Goal: Information Seeking & Learning: Learn about a topic

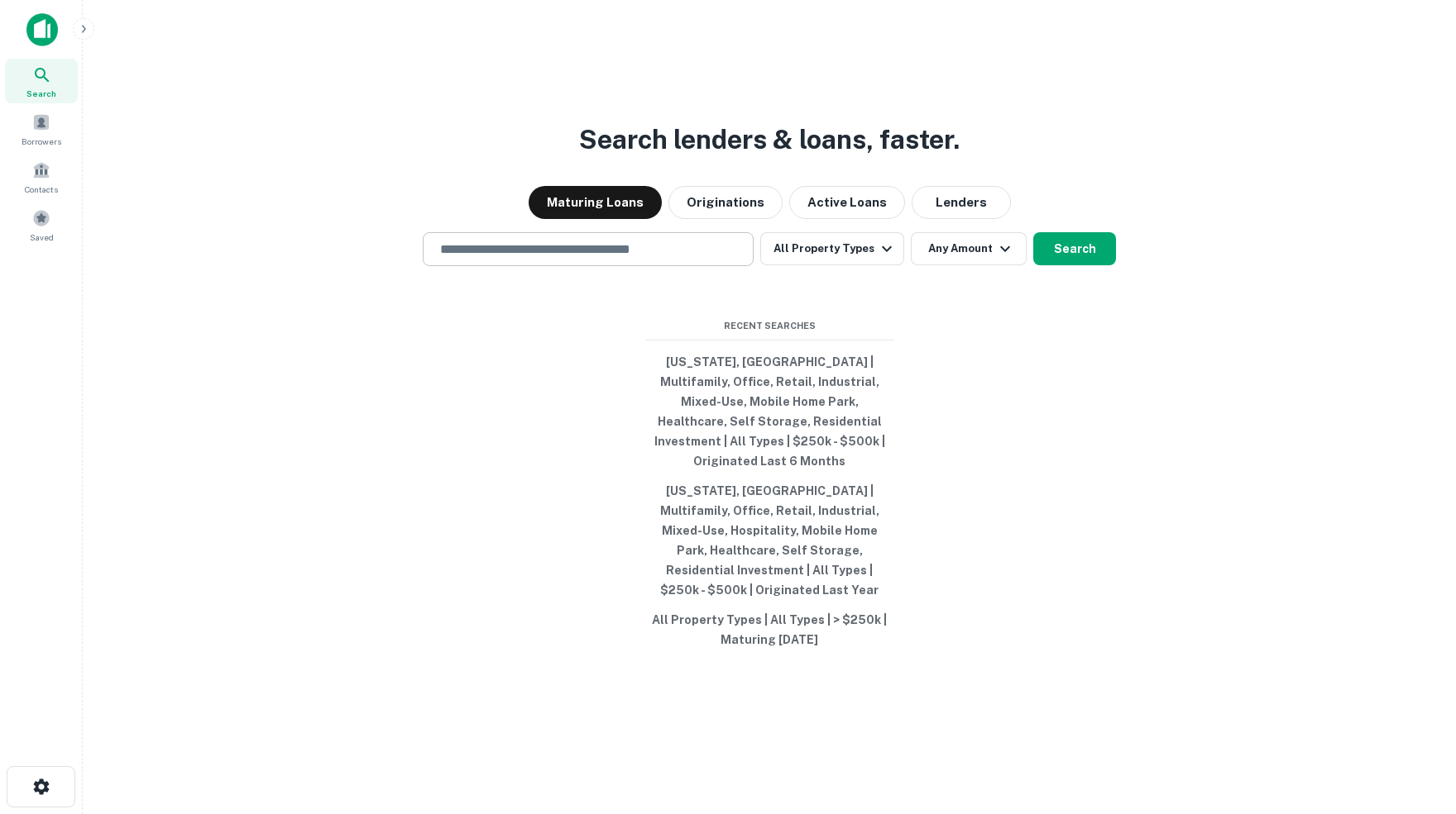
click at [647, 259] on input "text" at bounding box center [587, 249] width 316 height 19
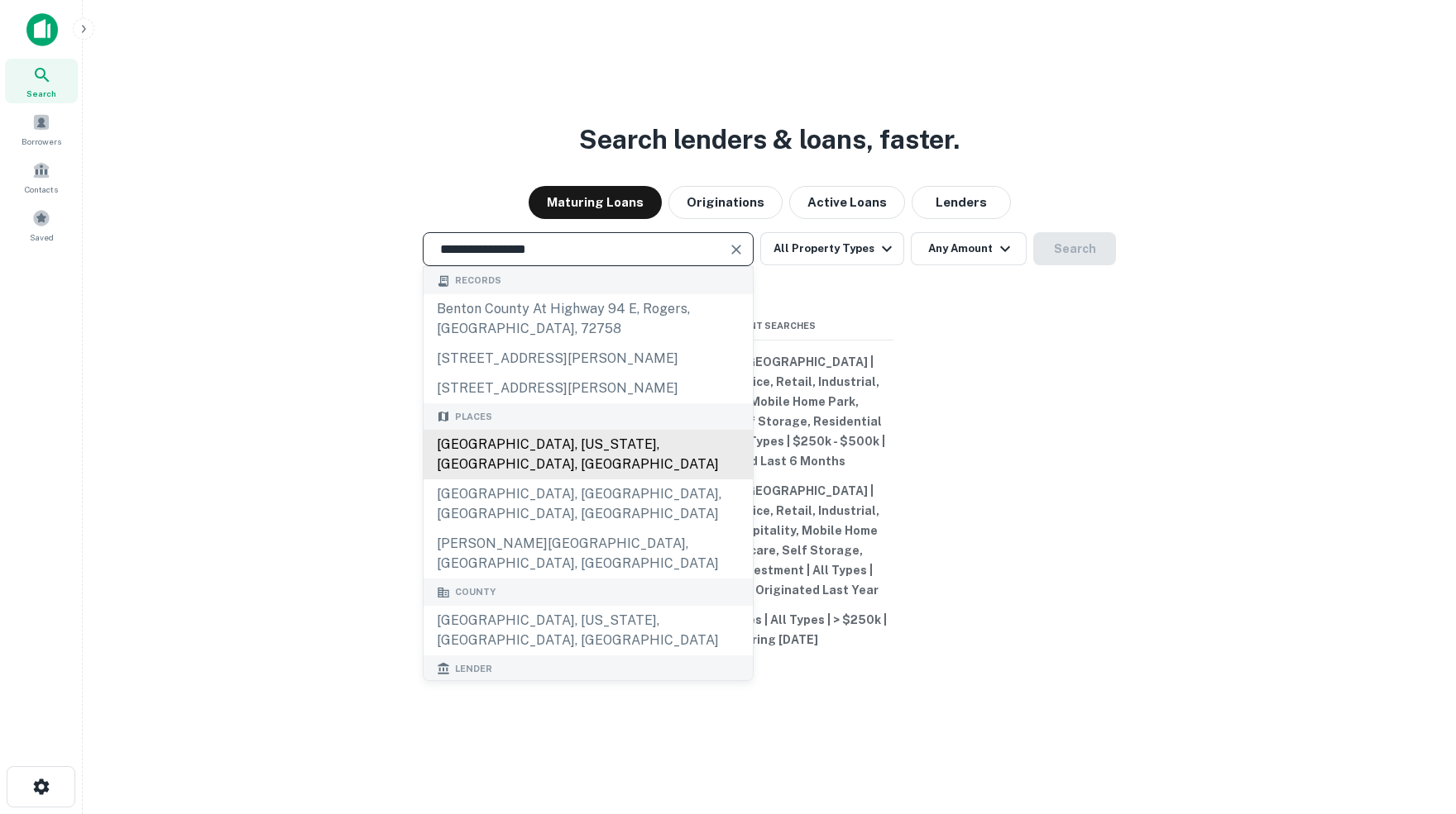
click at [574, 464] on div "Benton County, Arkansas, AR, USA" at bounding box center [588, 454] width 329 height 49
type input "**********"
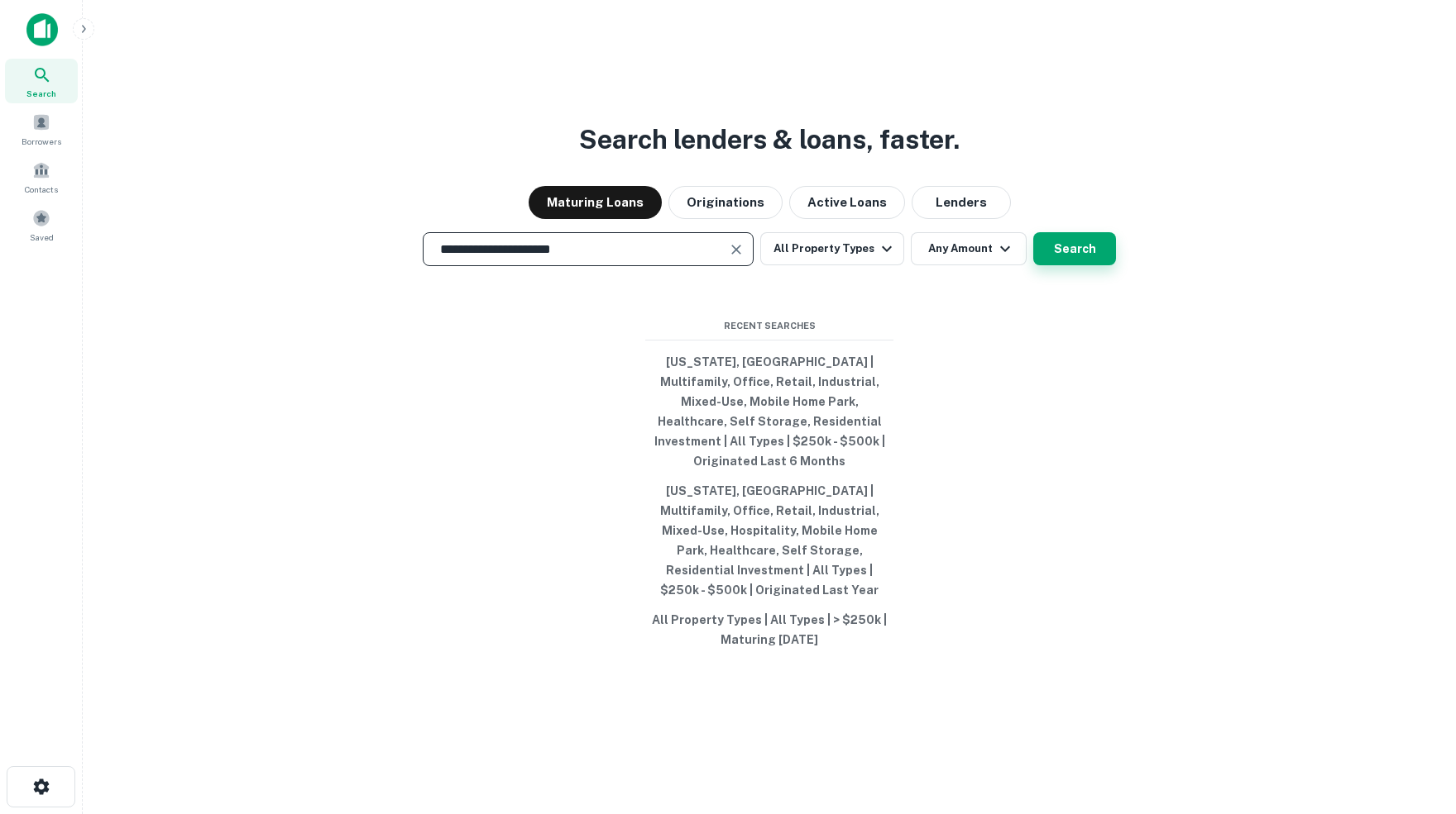
click at [1076, 257] on button "Search" at bounding box center [1074, 248] width 83 height 33
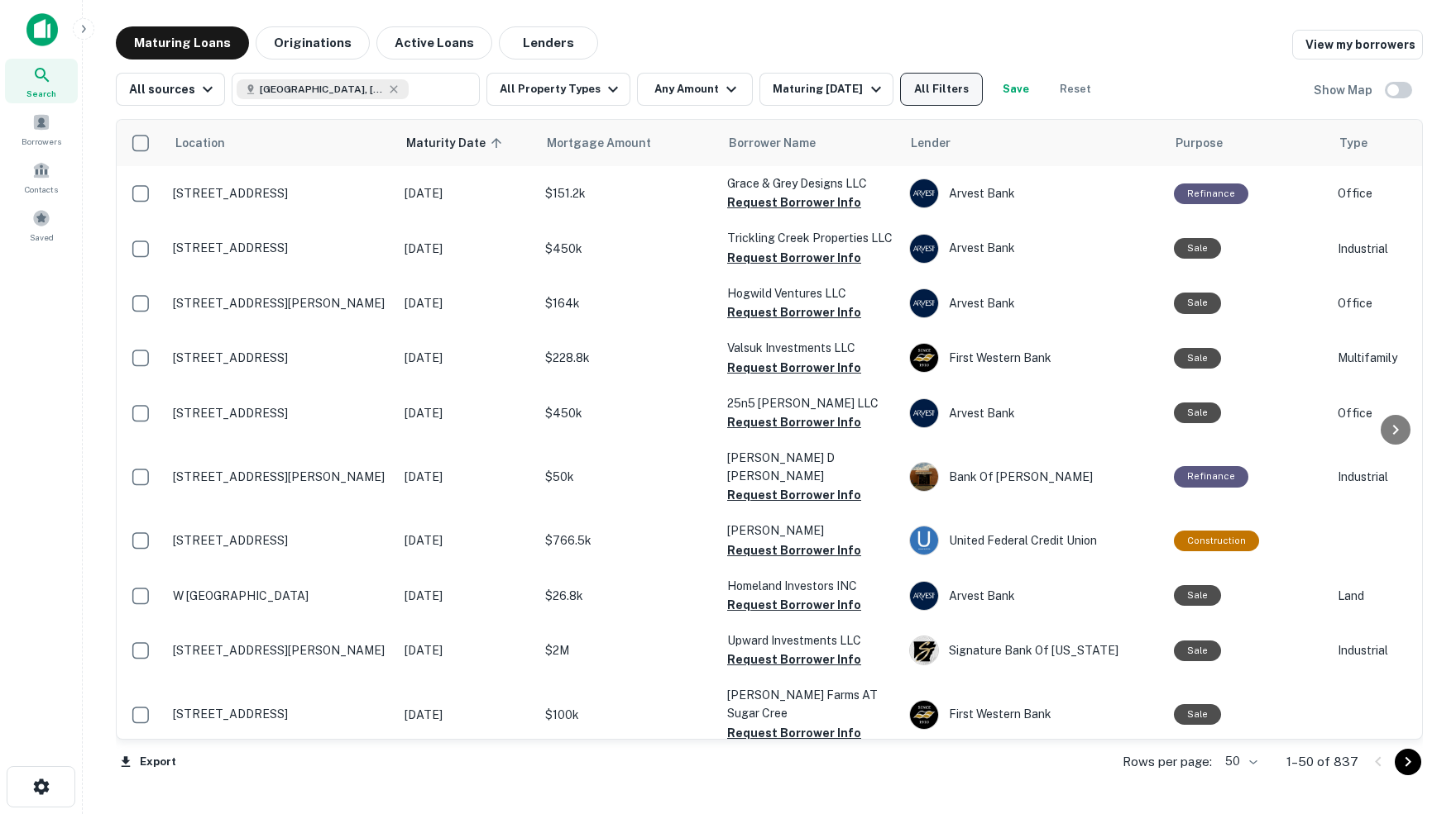
click at [952, 96] on button "All Filters" at bounding box center [940, 89] width 83 height 33
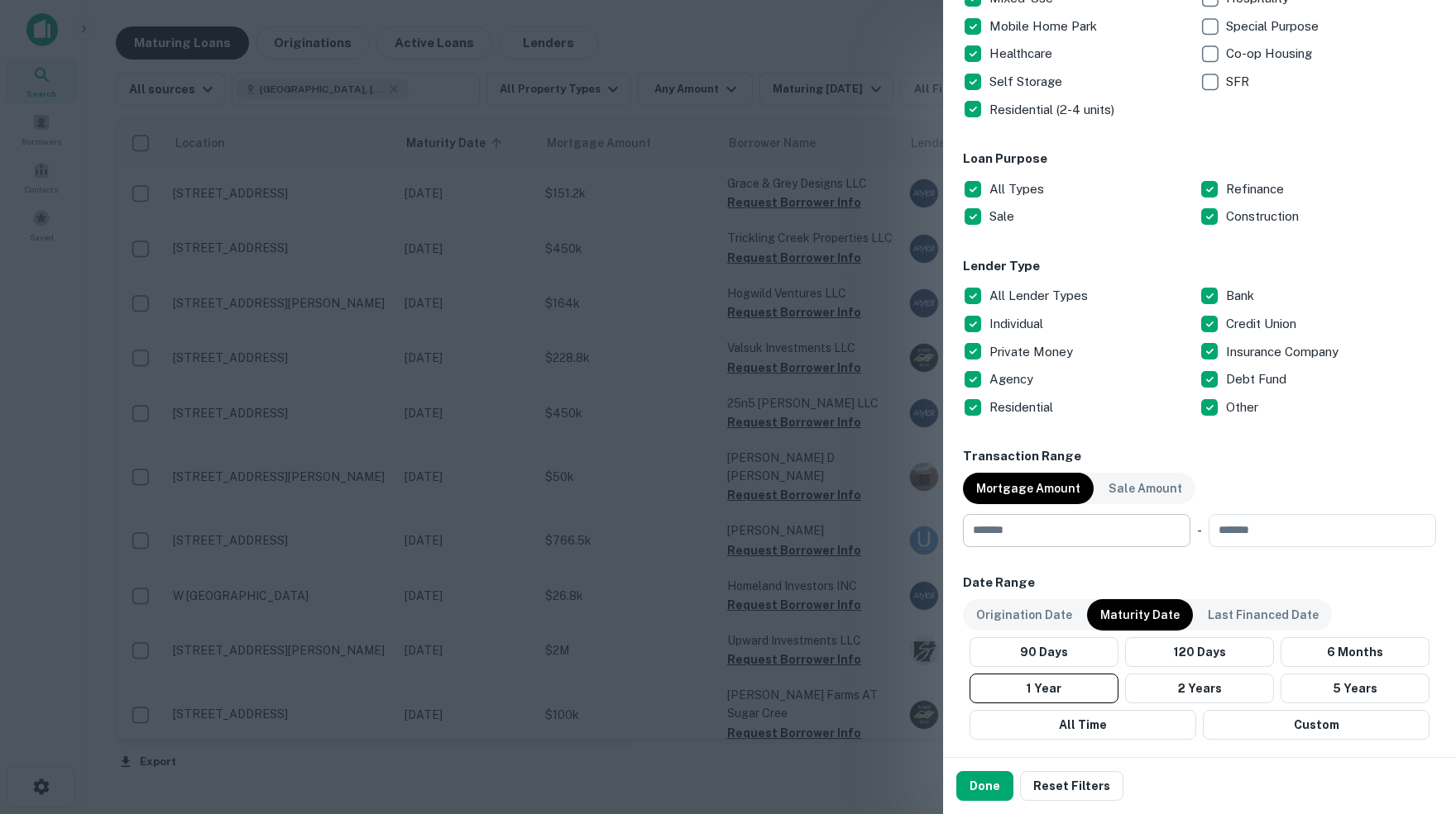
scroll to position [415, 0]
click at [1096, 532] on input "number" at bounding box center [1071, 529] width 216 height 33
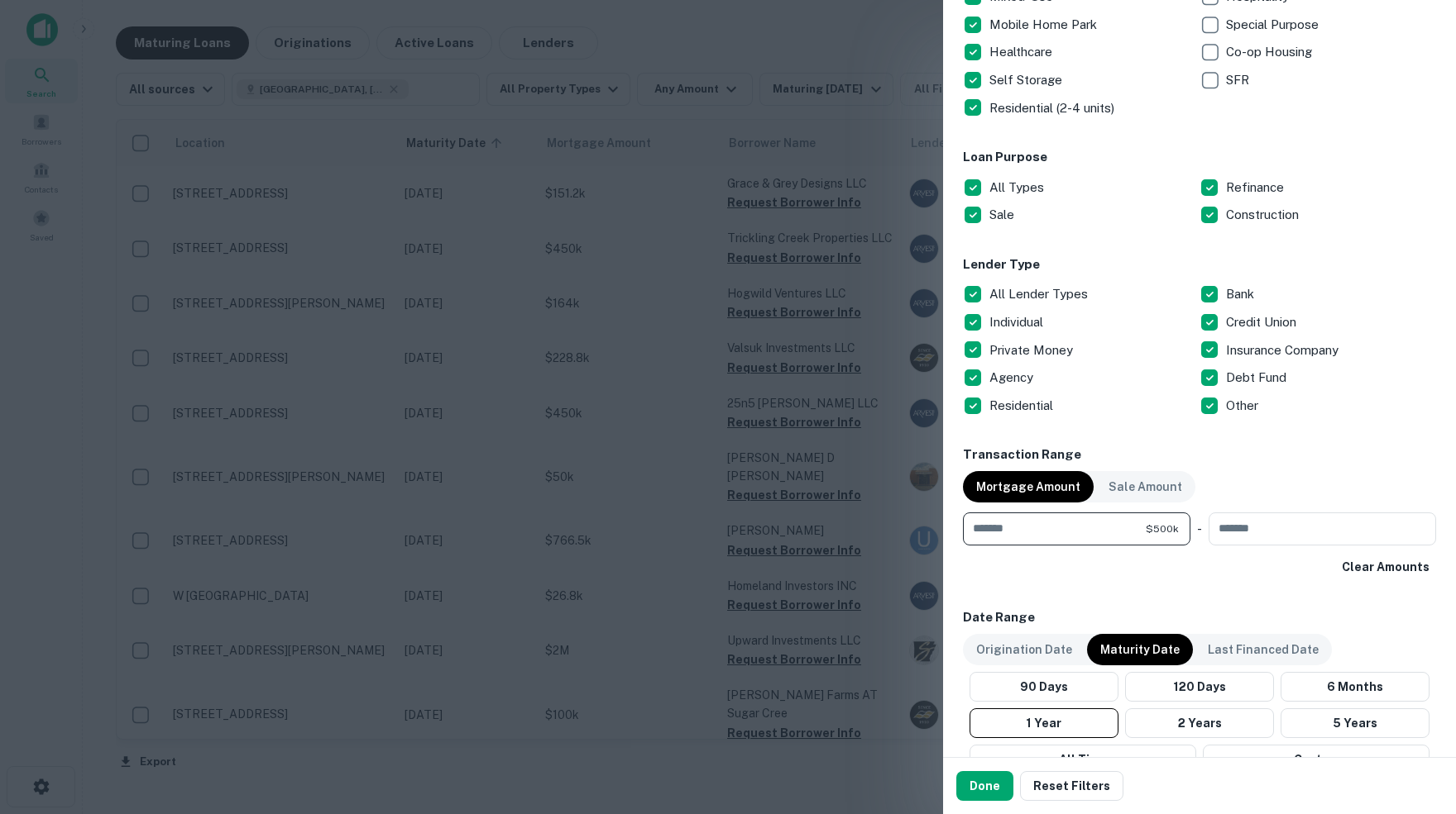
type input "******"
type input "********"
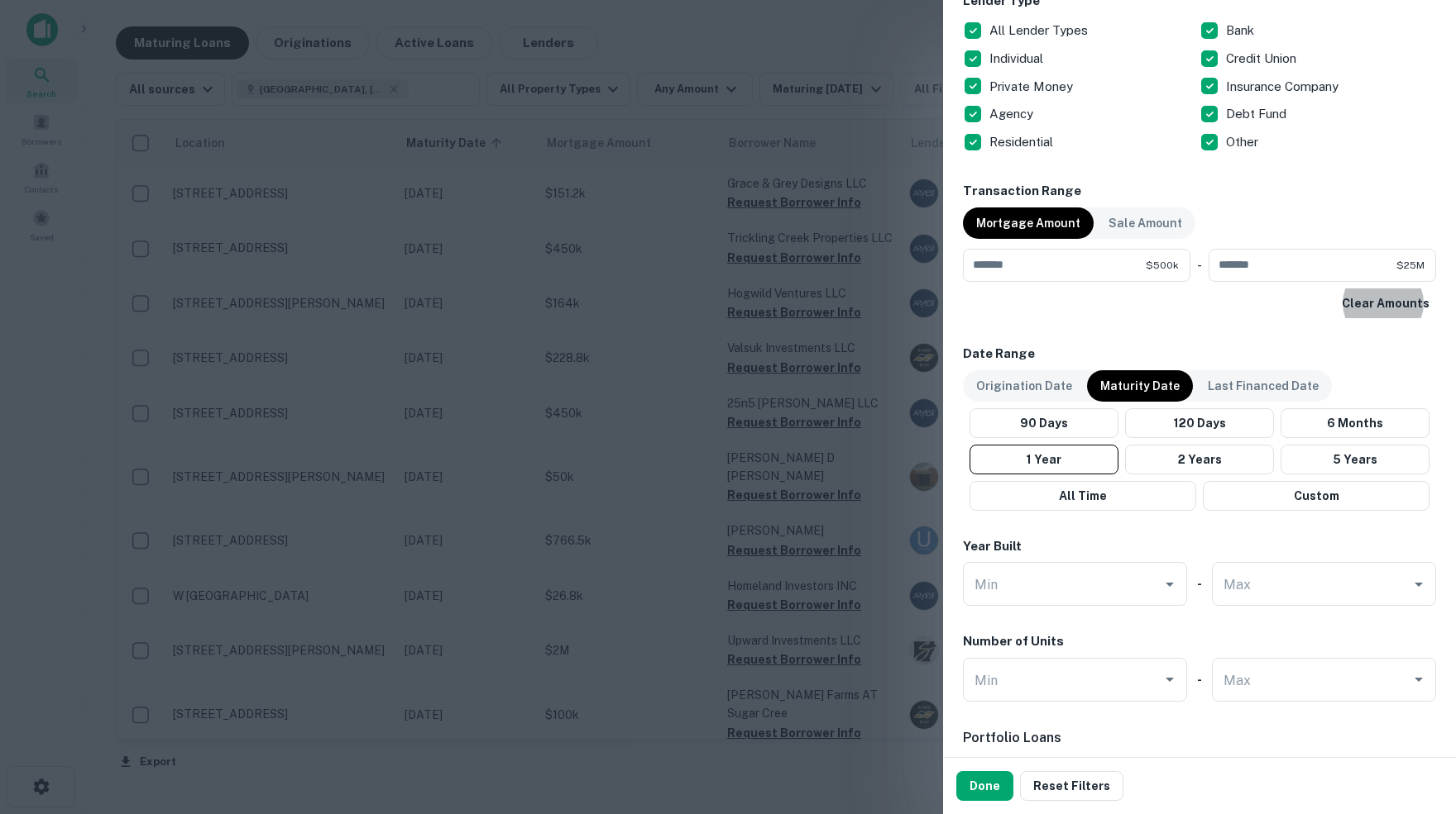
scroll to position [697, 0]
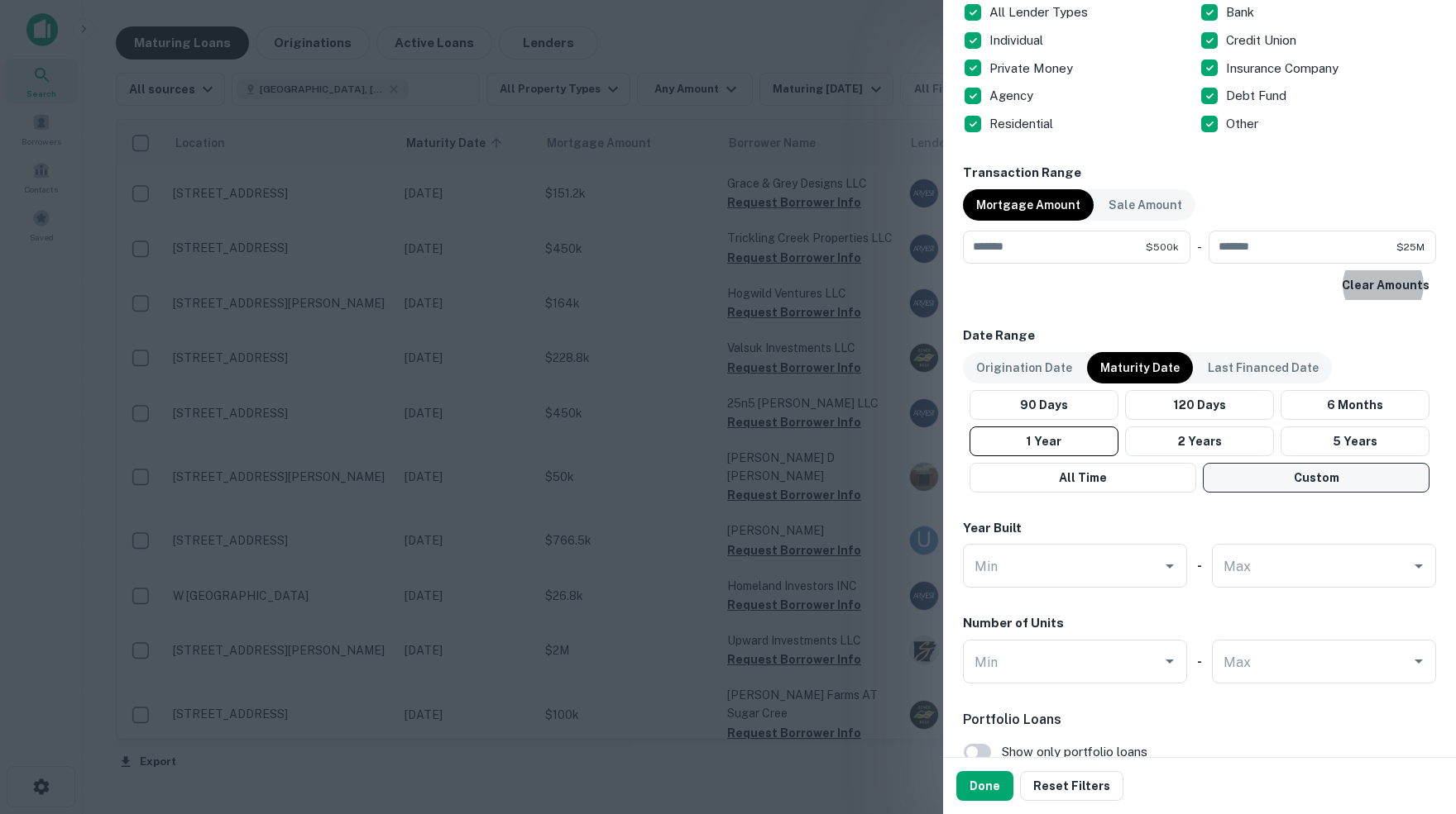
click at [1321, 472] on button "Custom" at bounding box center [1316, 477] width 226 height 30
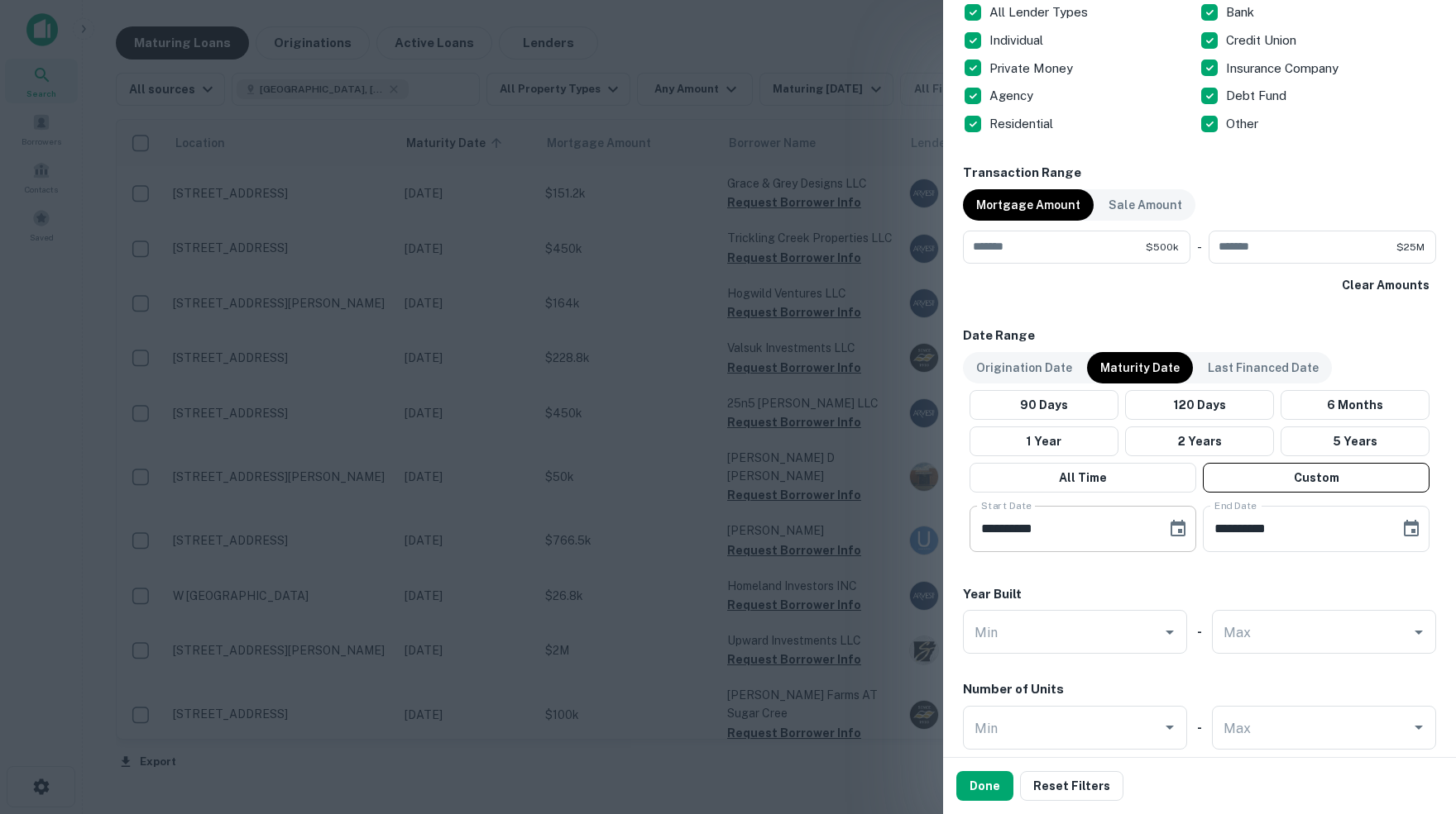
click at [1176, 524] on icon "Choose date, selected date is May 3, 2025" at bounding box center [1177, 528] width 20 height 20
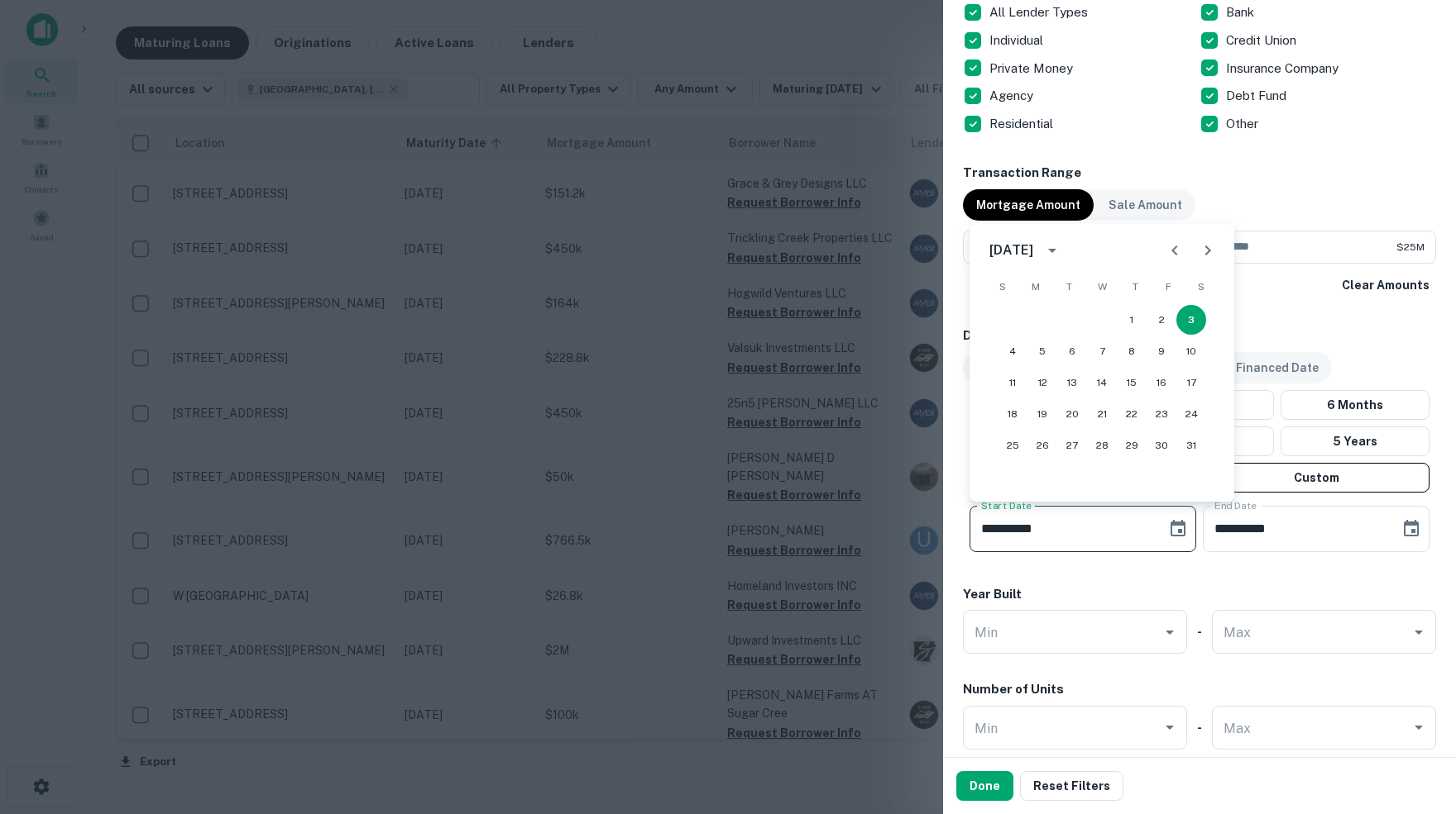
click at [1207, 254] on icon "Next month" at bounding box center [1207, 250] width 20 height 20
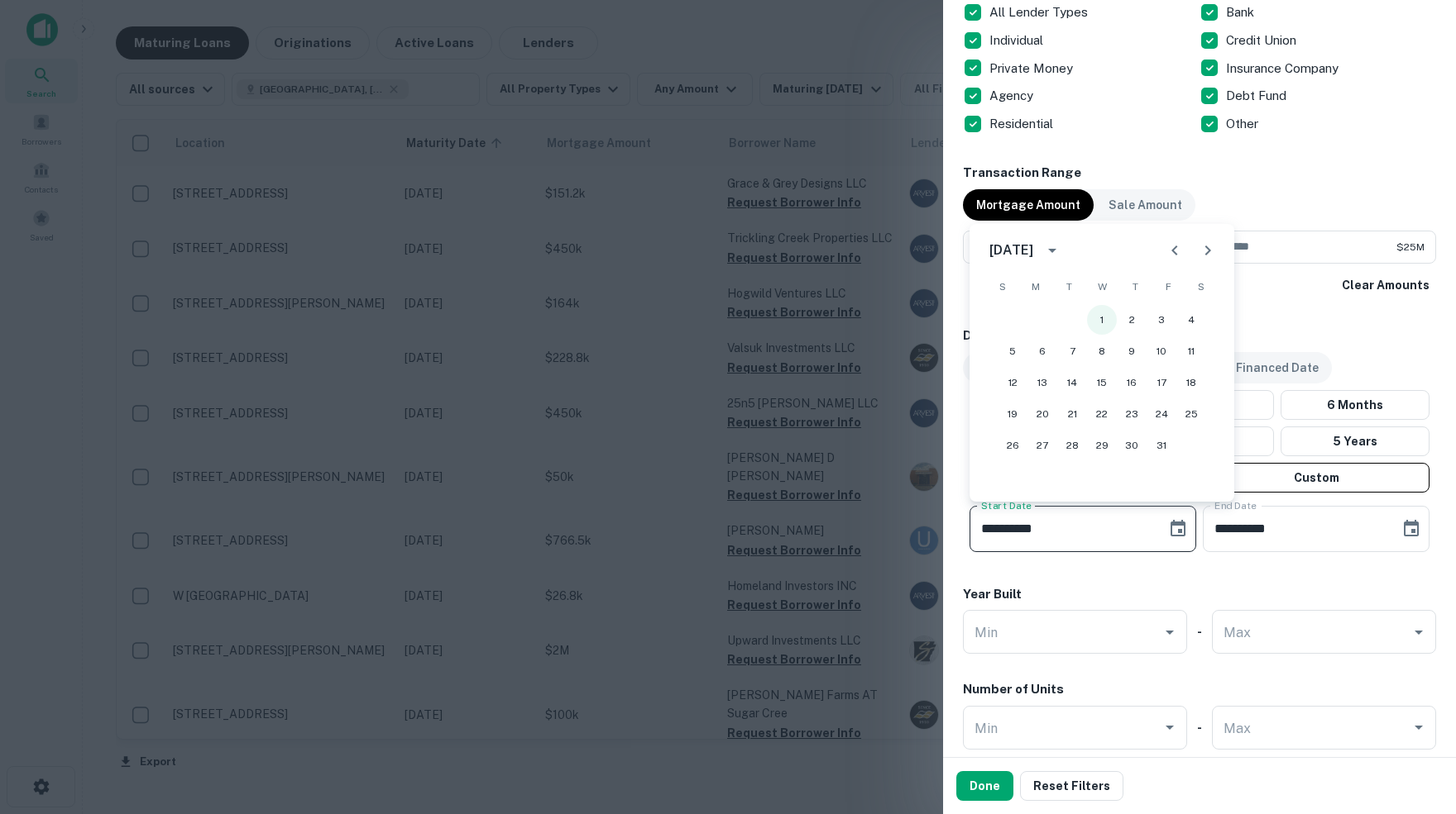
click at [1099, 321] on button "1" at bounding box center [1101, 320] width 30 height 30
type input "**********"
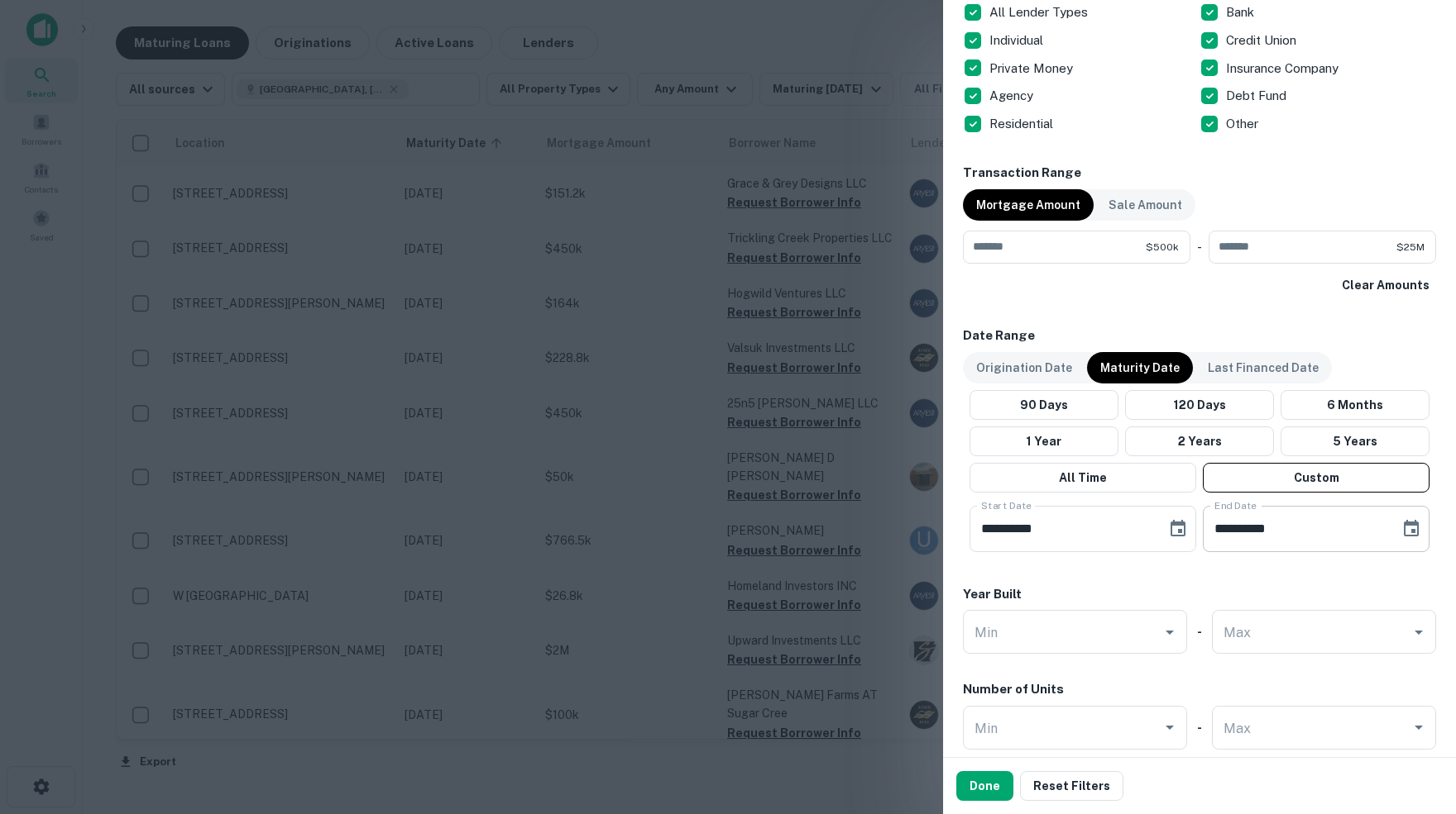
click at [1407, 528] on icon "Choose date, selected date is Aug 31, 2025" at bounding box center [1410, 528] width 20 height 20
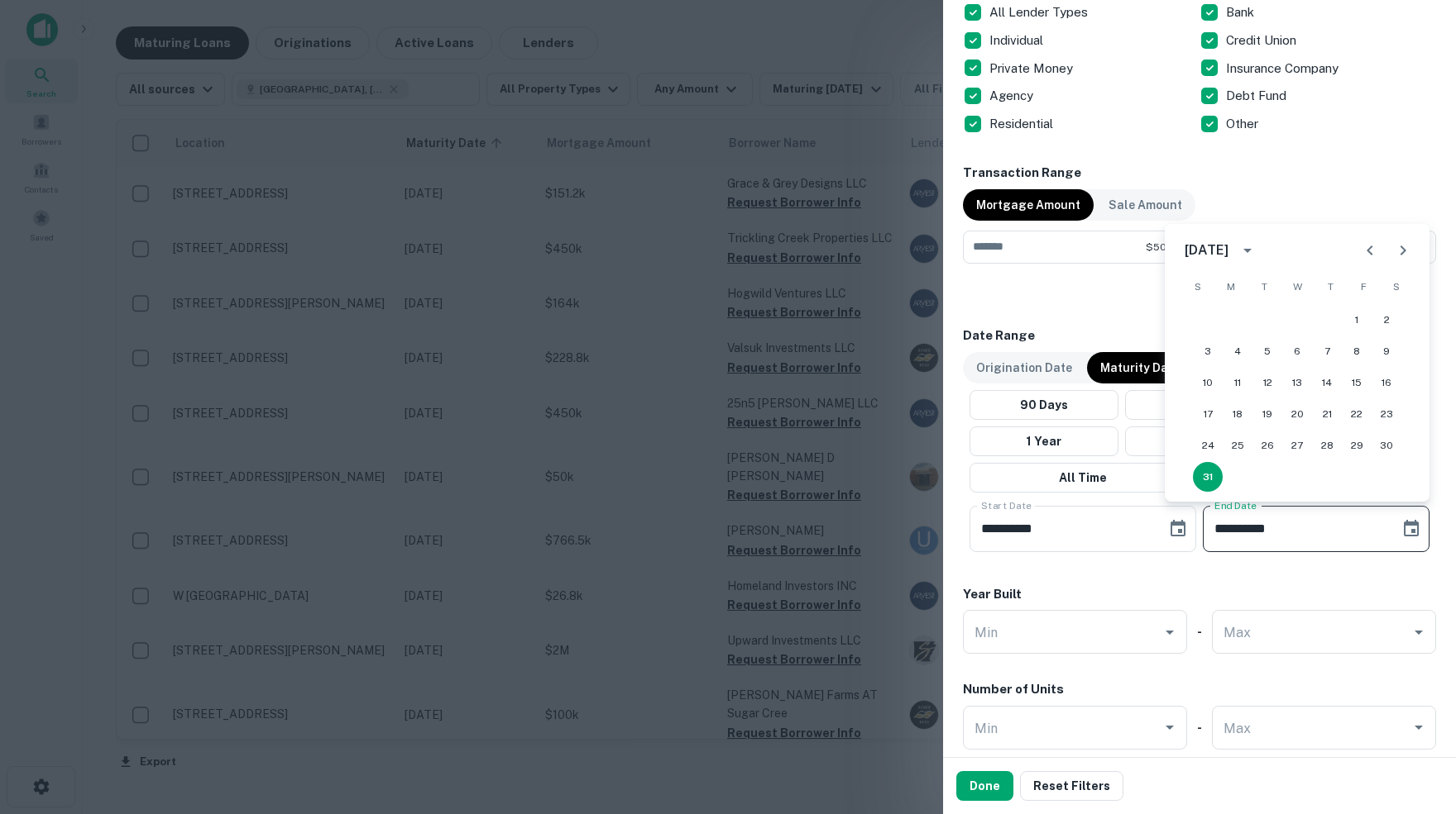
click at [1402, 251] on icon "Next month" at bounding box center [1402, 251] width 6 height 10
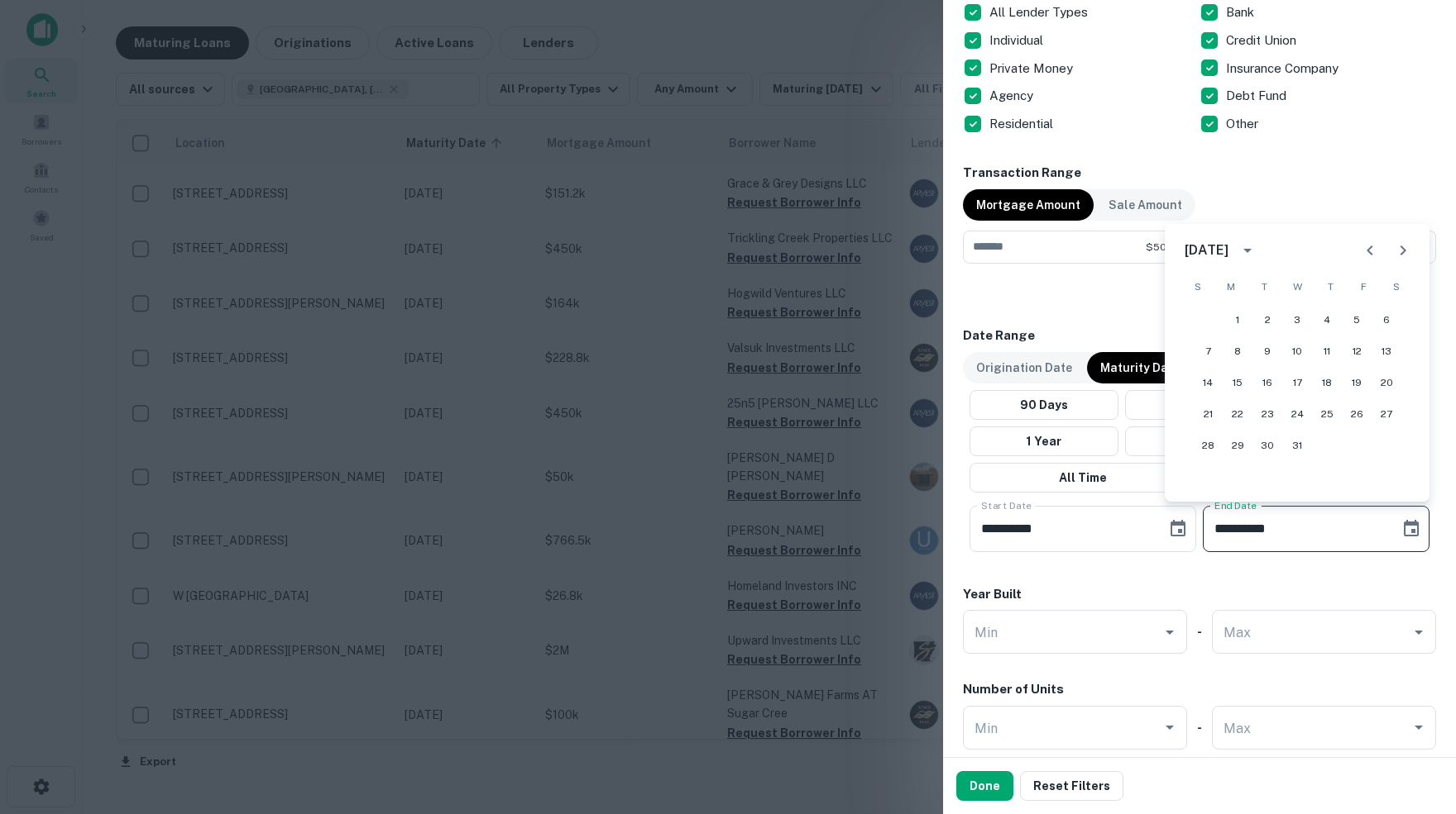
click at [1402, 251] on icon "Next month" at bounding box center [1402, 251] width 6 height 10
click at [1321, 450] on button "30" at bounding box center [1326, 445] width 30 height 30
type input "**********"
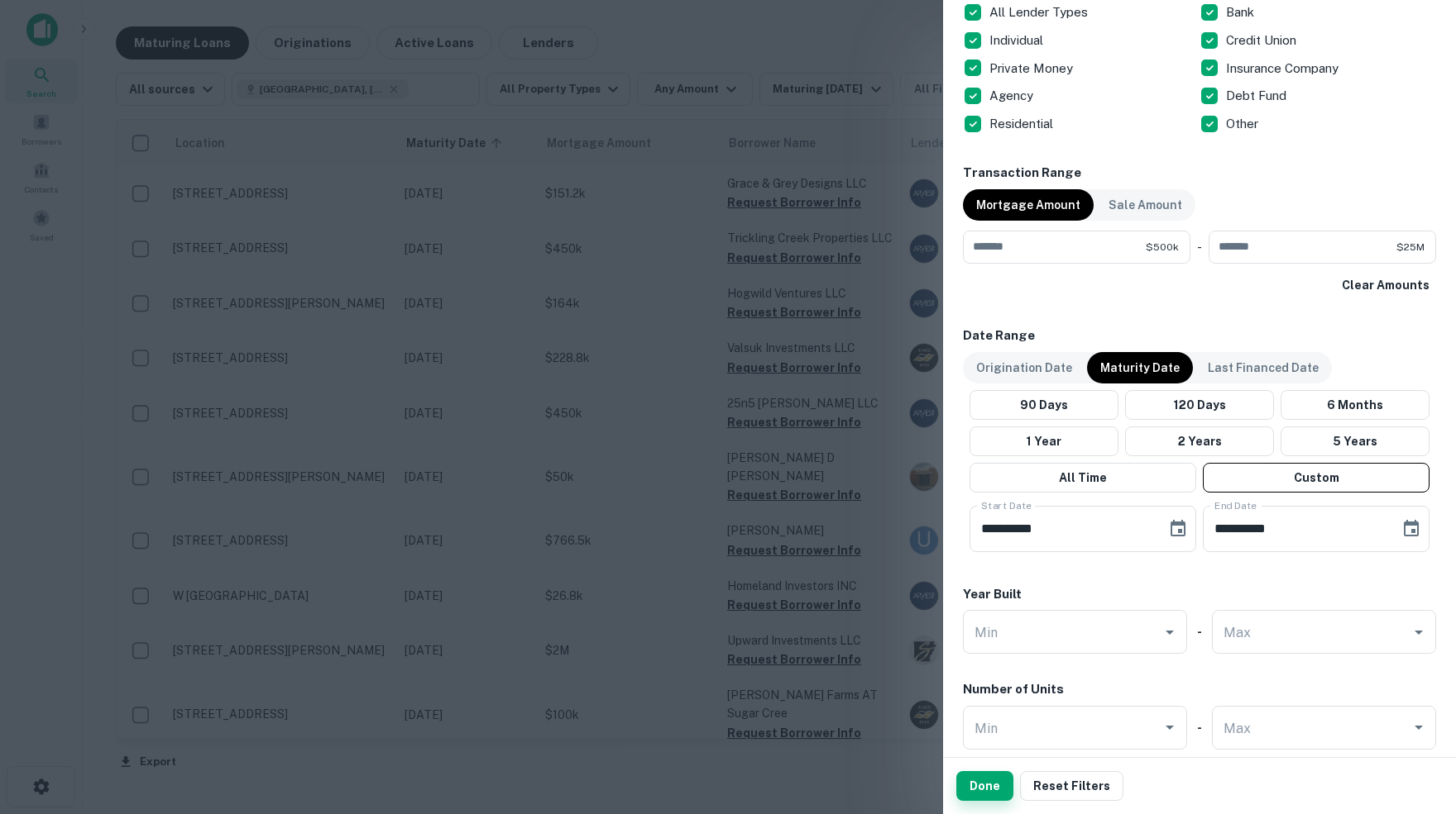
click at [985, 792] on button "Done" at bounding box center [984, 786] width 57 height 30
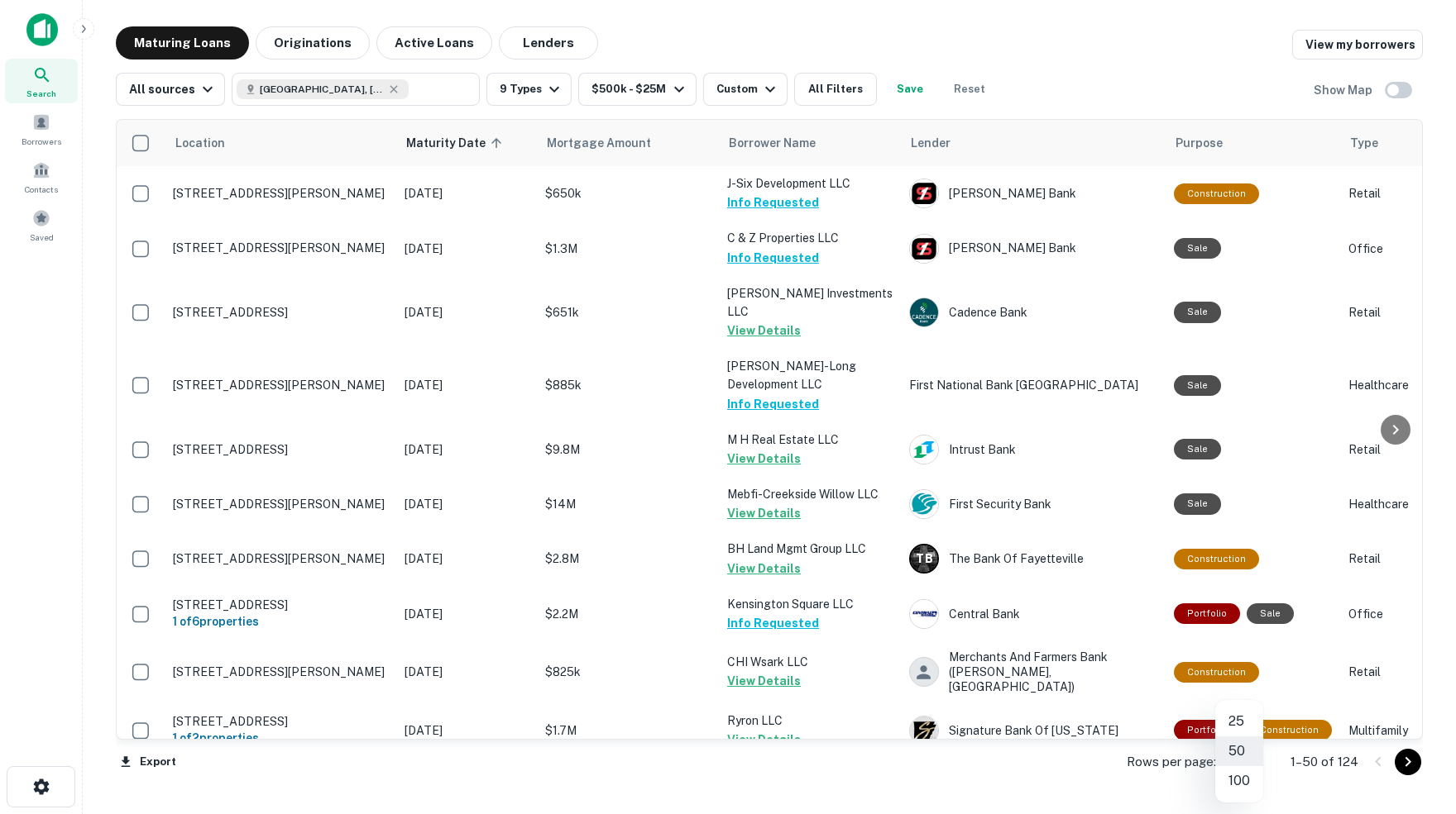
click at [1253, 763] on body "Search Borrowers Contacts Saved Maturing Loans Originations Active Loans Lender…" at bounding box center [728, 407] width 1456 height 814
click at [1237, 780] on li "100" at bounding box center [1239, 781] width 48 height 30
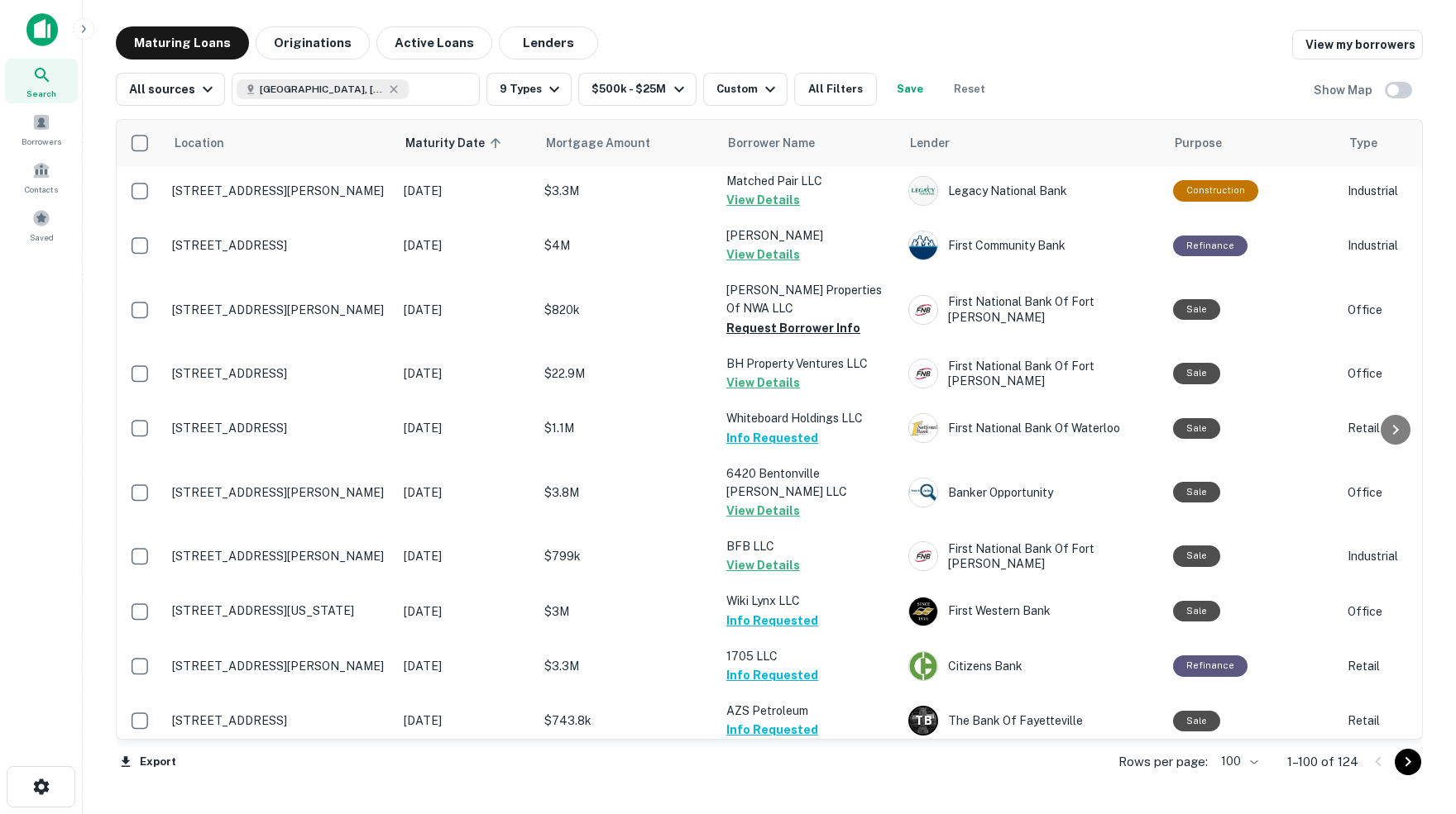
scroll to position [1217, 1]
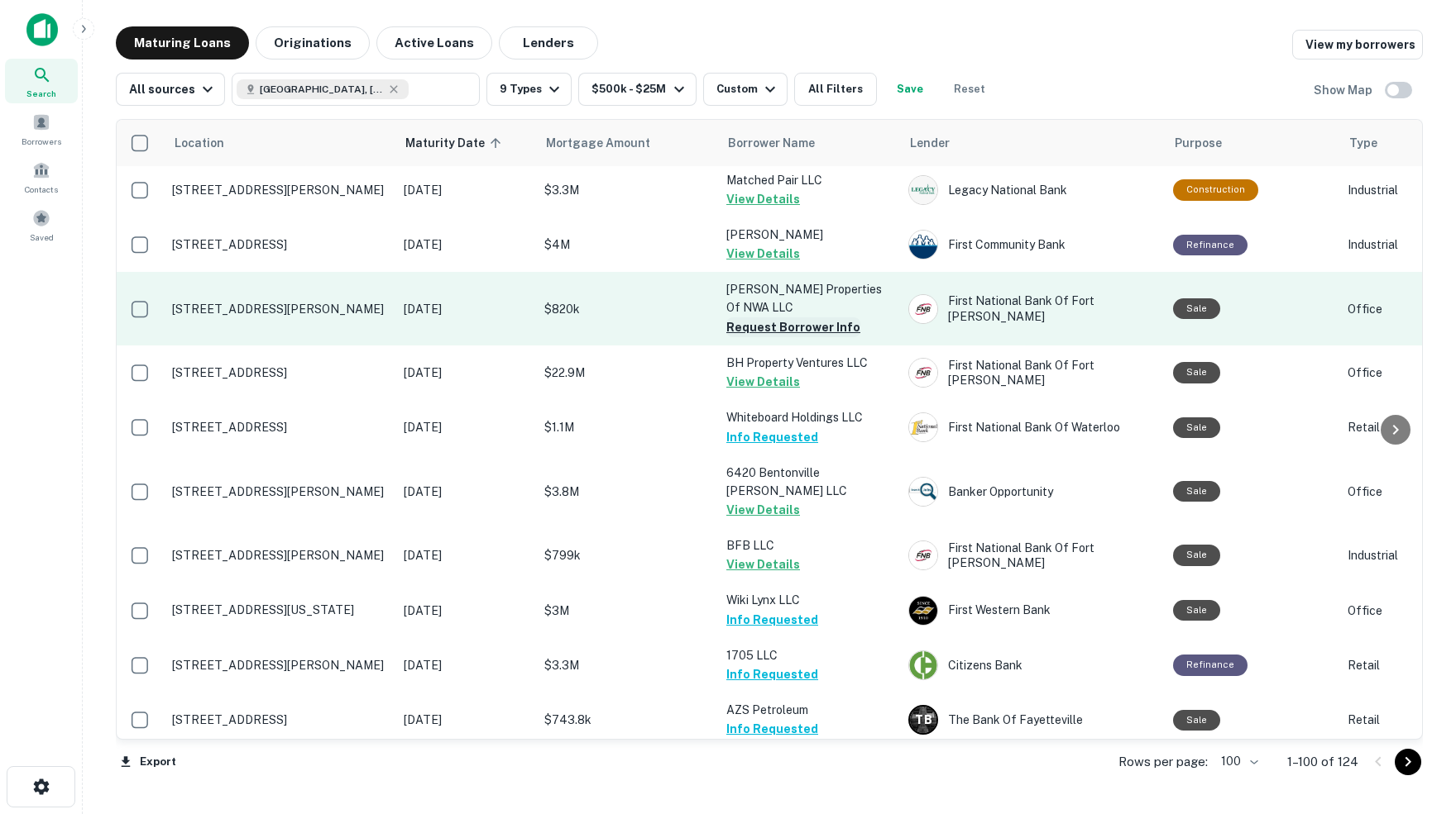
click at [757, 317] on button "Request Borrower Info" at bounding box center [792, 327] width 134 height 20
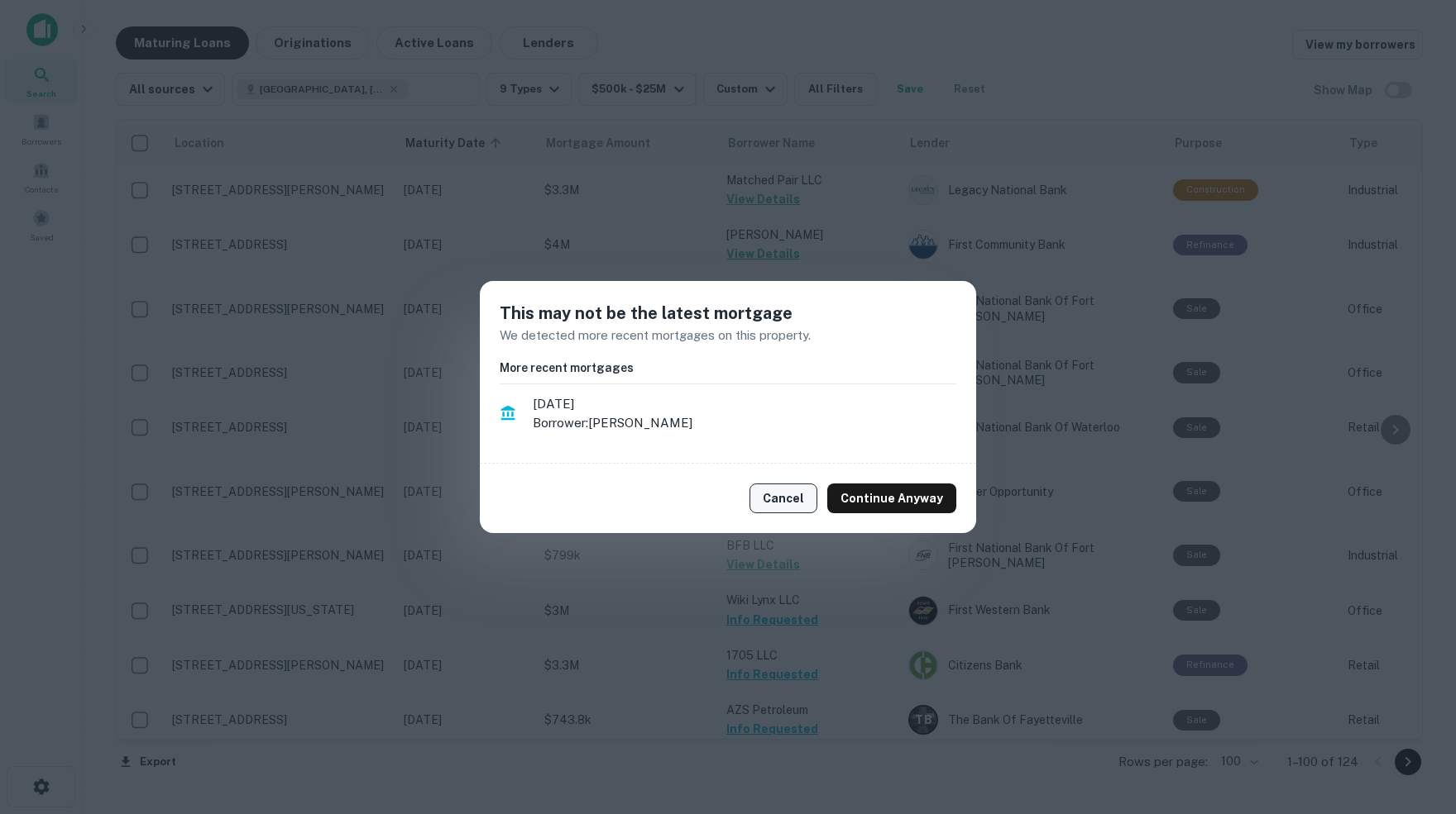
click at [795, 505] on button "Cancel" at bounding box center [784, 498] width 68 height 30
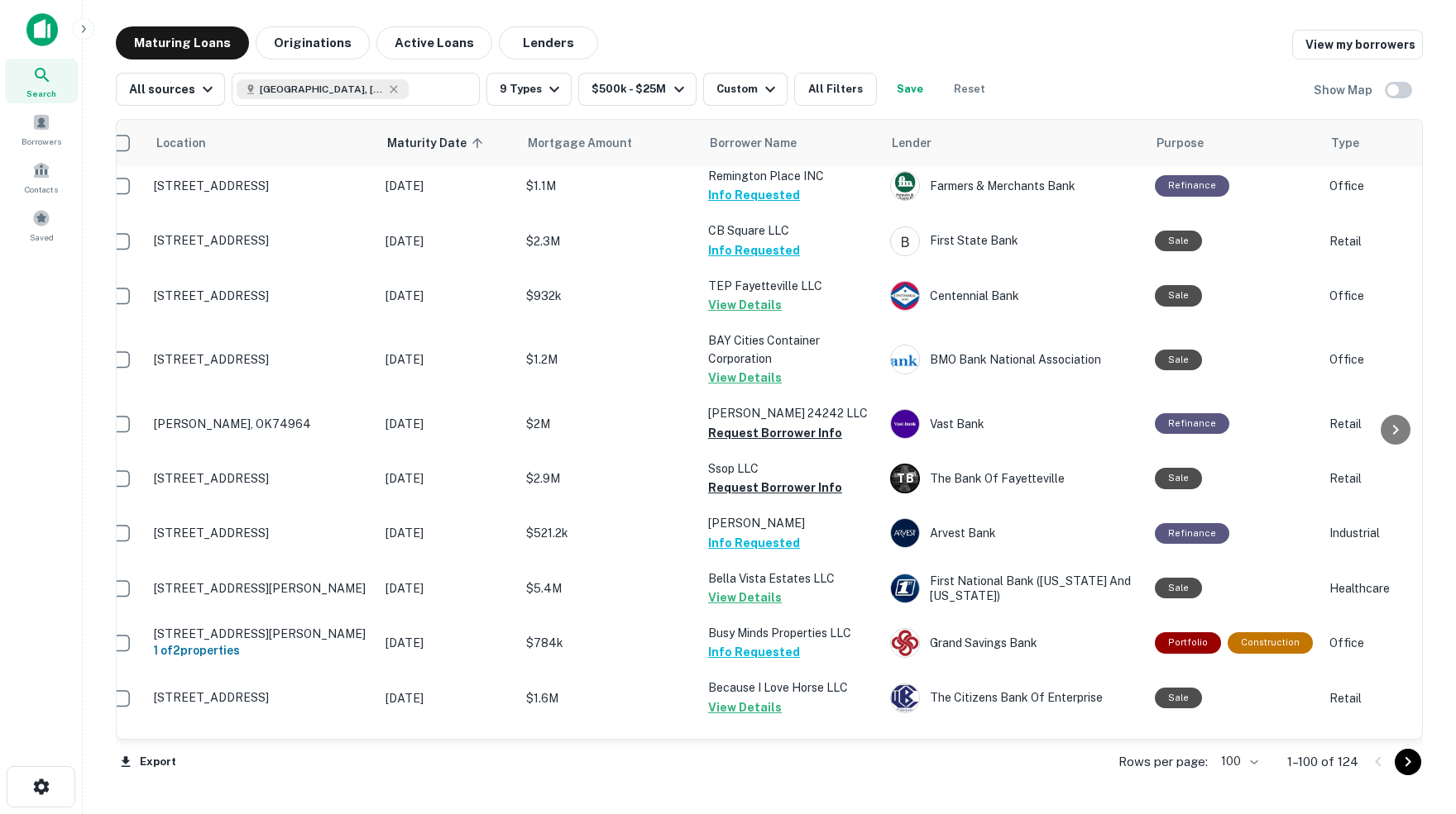
scroll to position [2555, 20]
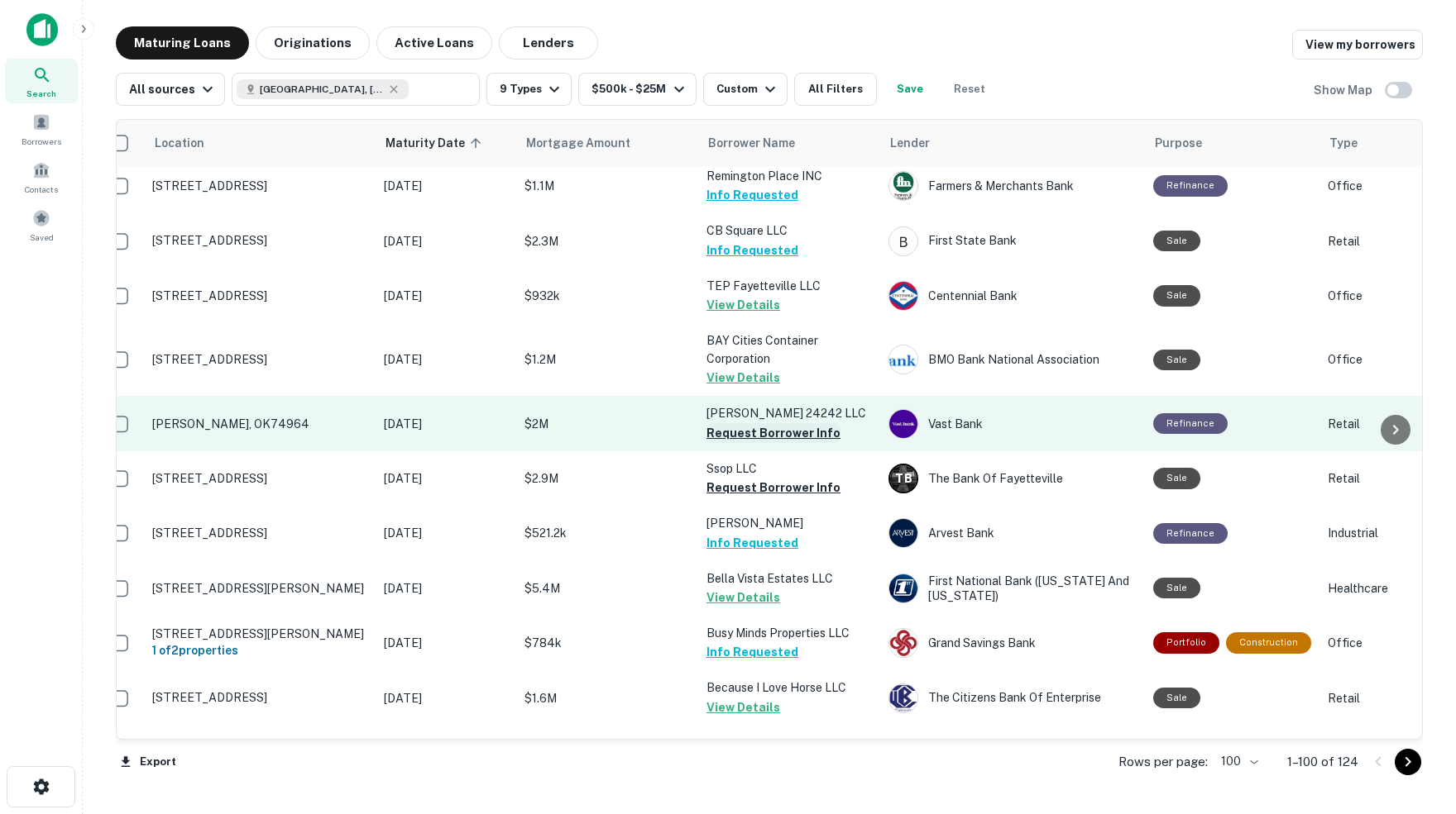
click at [773, 424] on button "Request Borrower Info" at bounding box center [773, 433] width 134 height 20
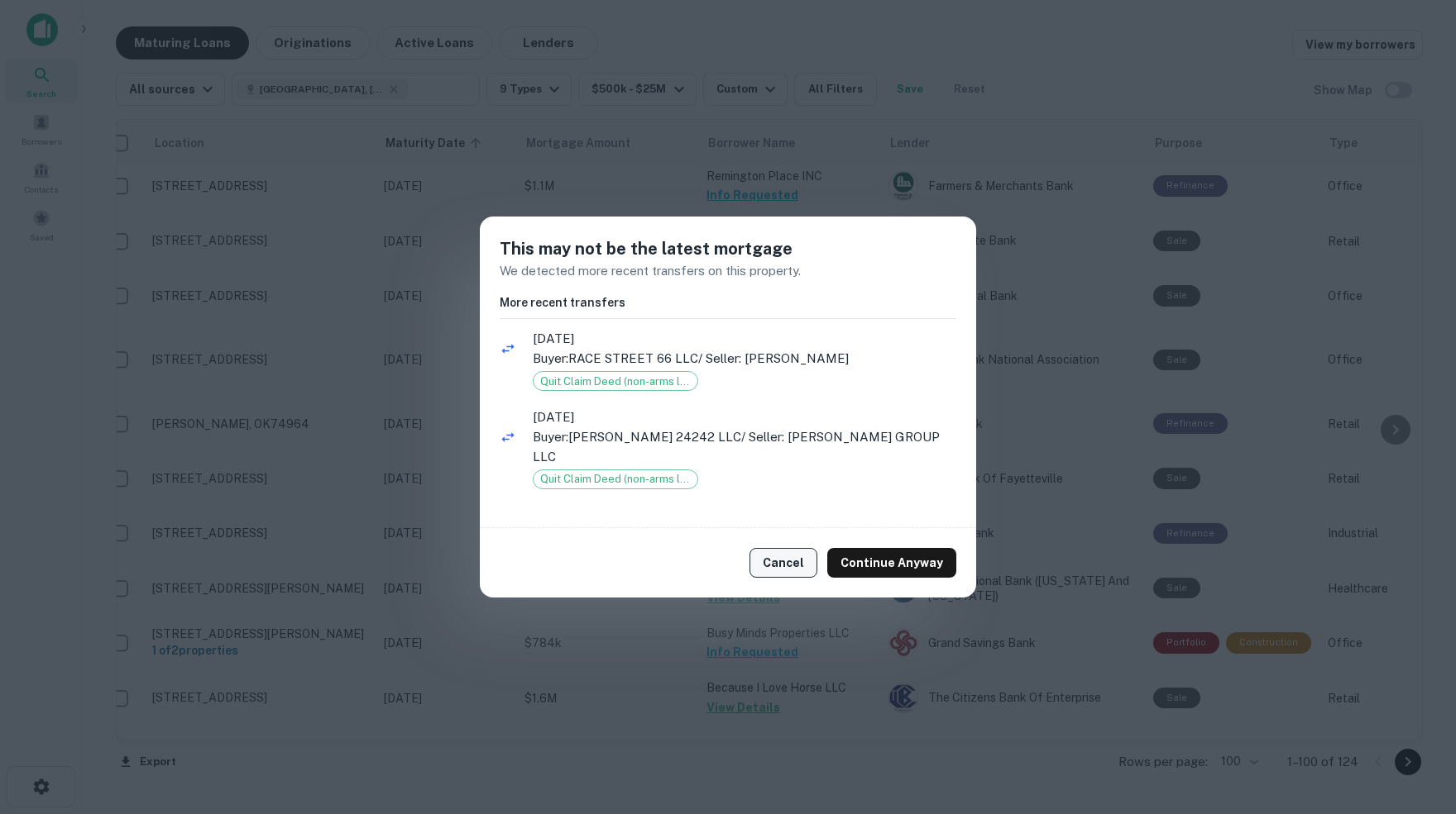
click at [795, 566] on button "Cancel" at bounding box center [784, 562] width 68 height 30
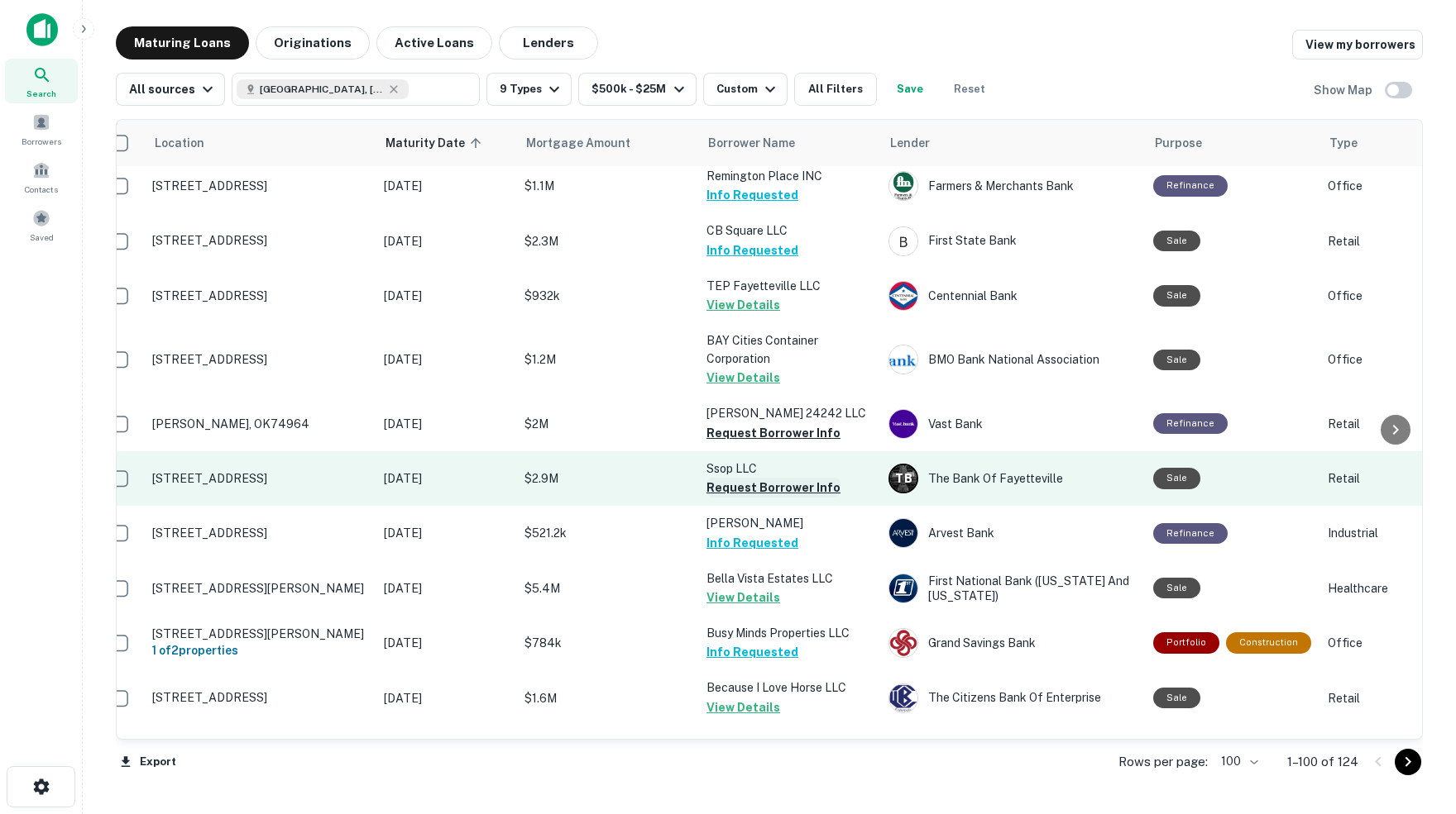
click at [764, 478] on button "Request Borrower Info" at bounding box center [773, 487] width 134 height 20
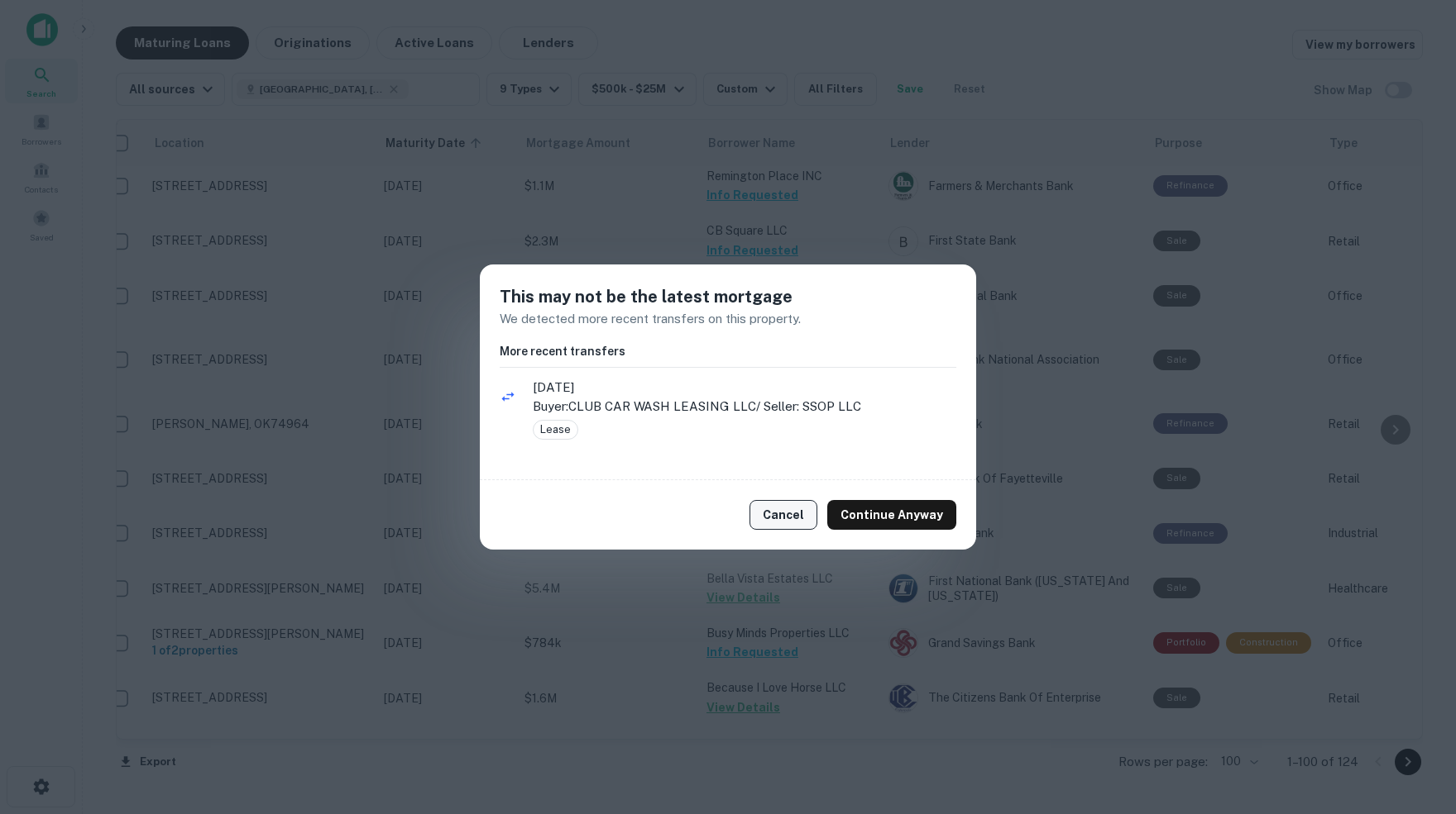
click at [796, 521] on button "Cancel" at bounding box center [784, 515] width 68 height 30
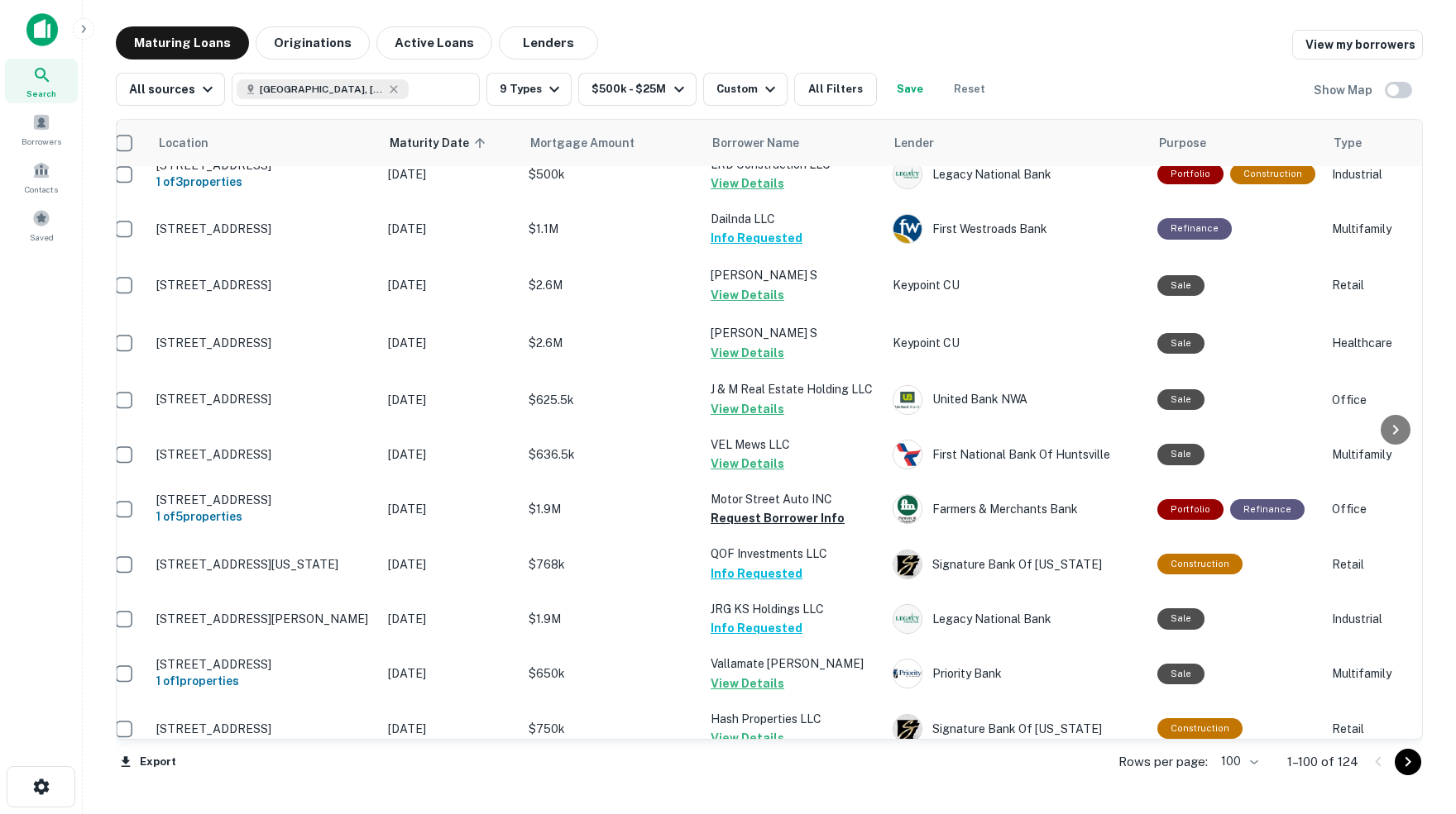
scroll to position [4020, 16]
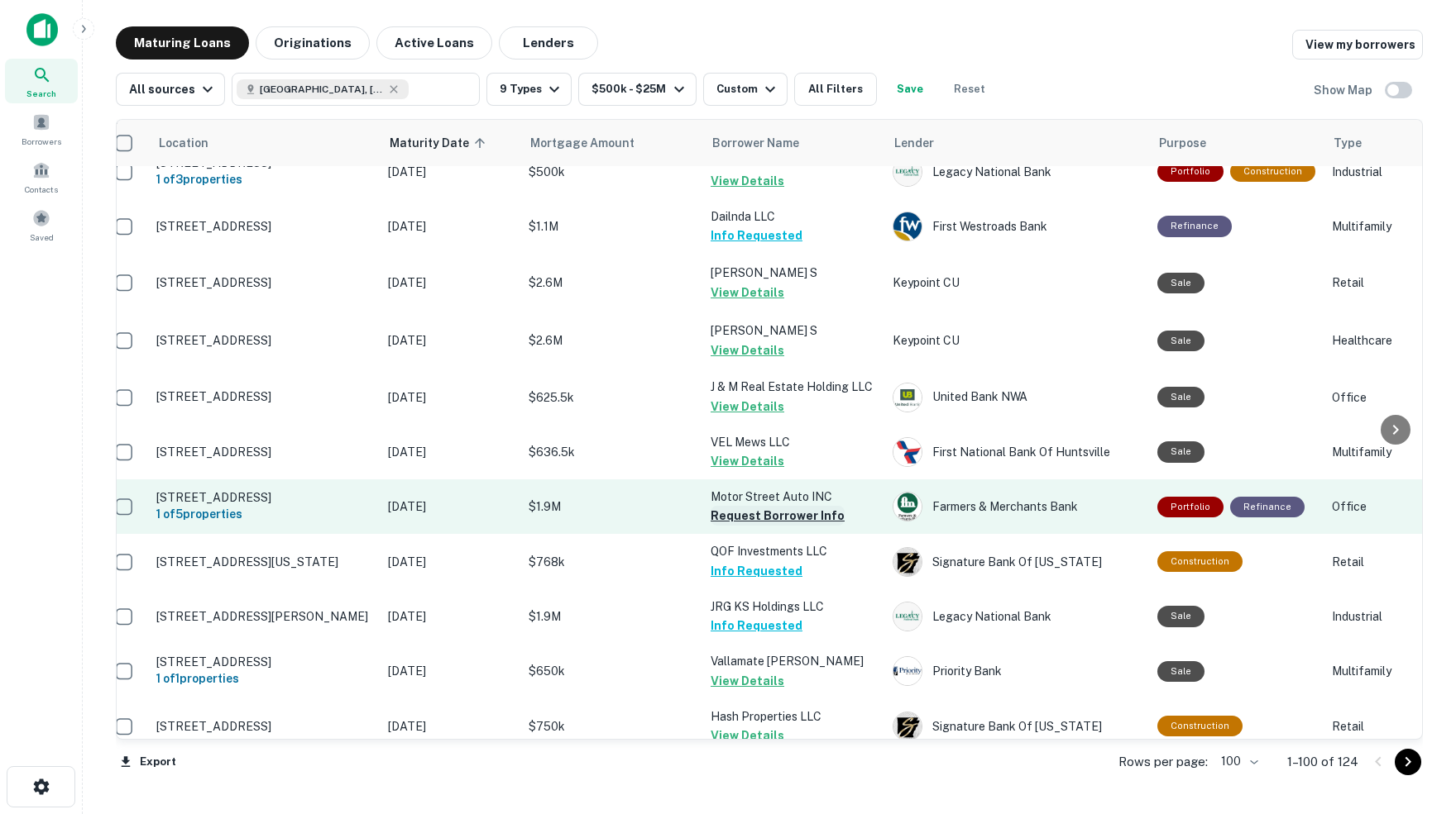
click at [721, 506] on button "Request Borrower Info" at bounding box center [777, 515] width 134 height 20
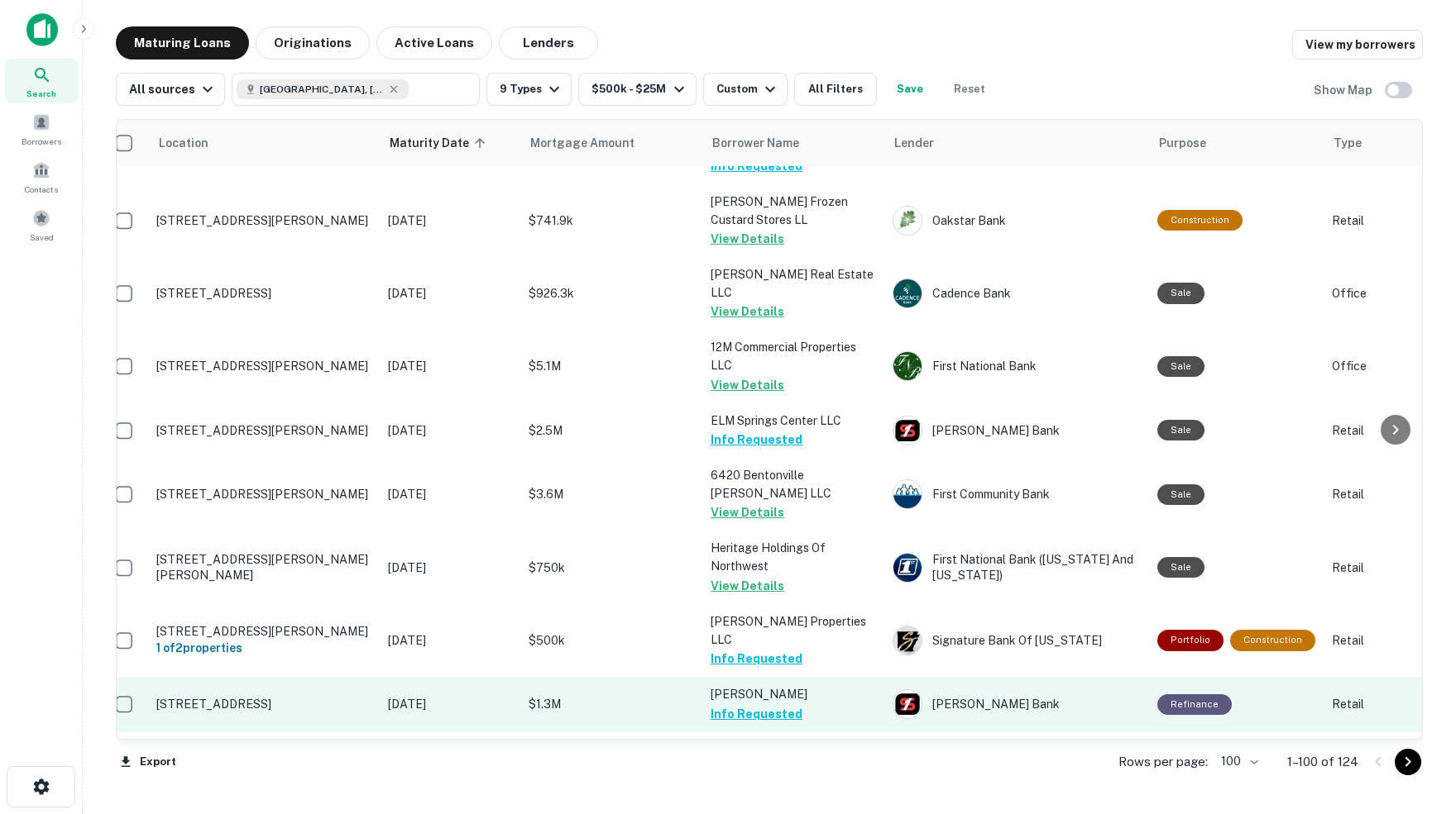
scroll to position [0, 0]
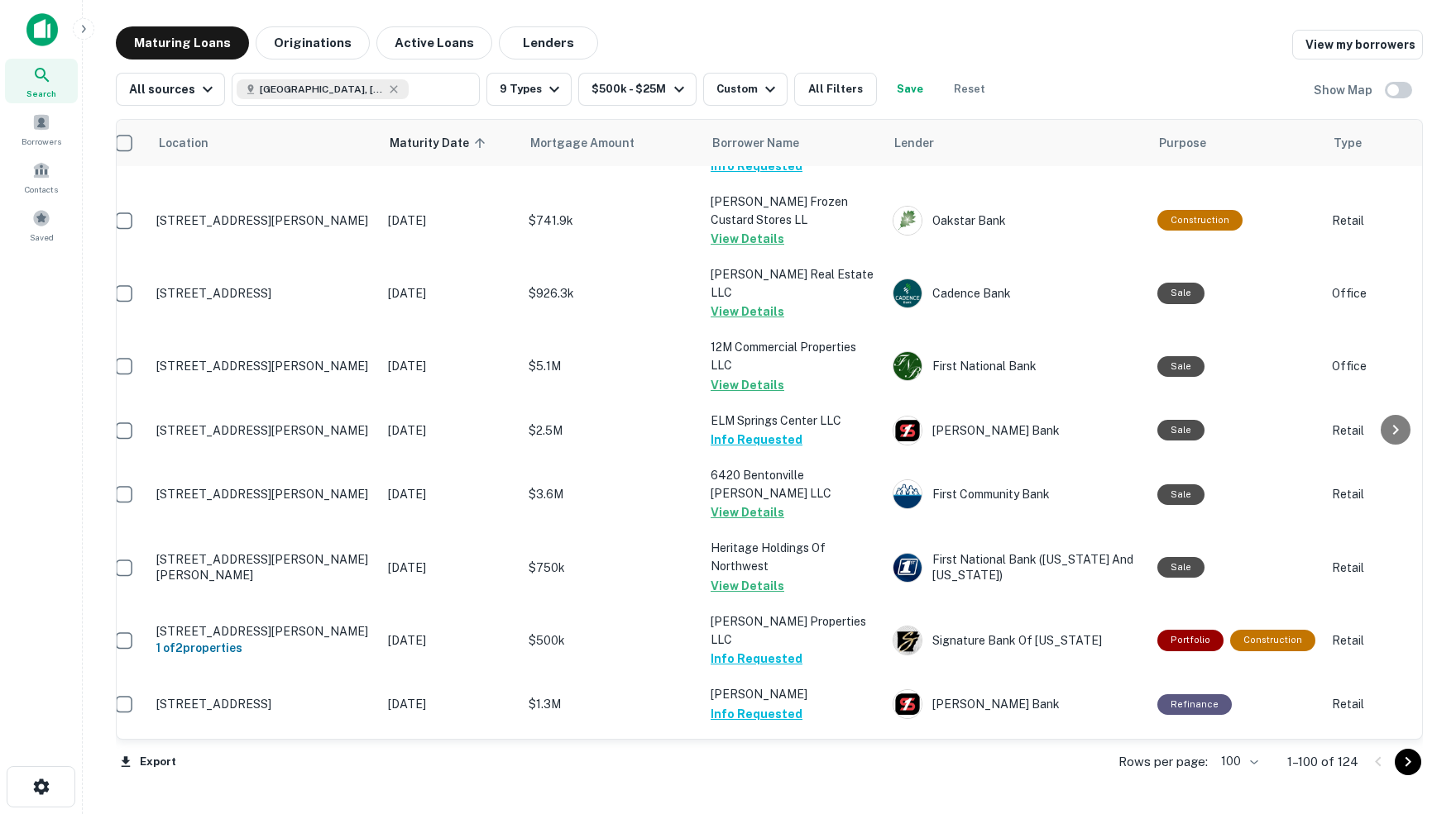
click at [736, 813] on button "Request Borrower Info" at bounding box center [777, 823] width 134 height 20
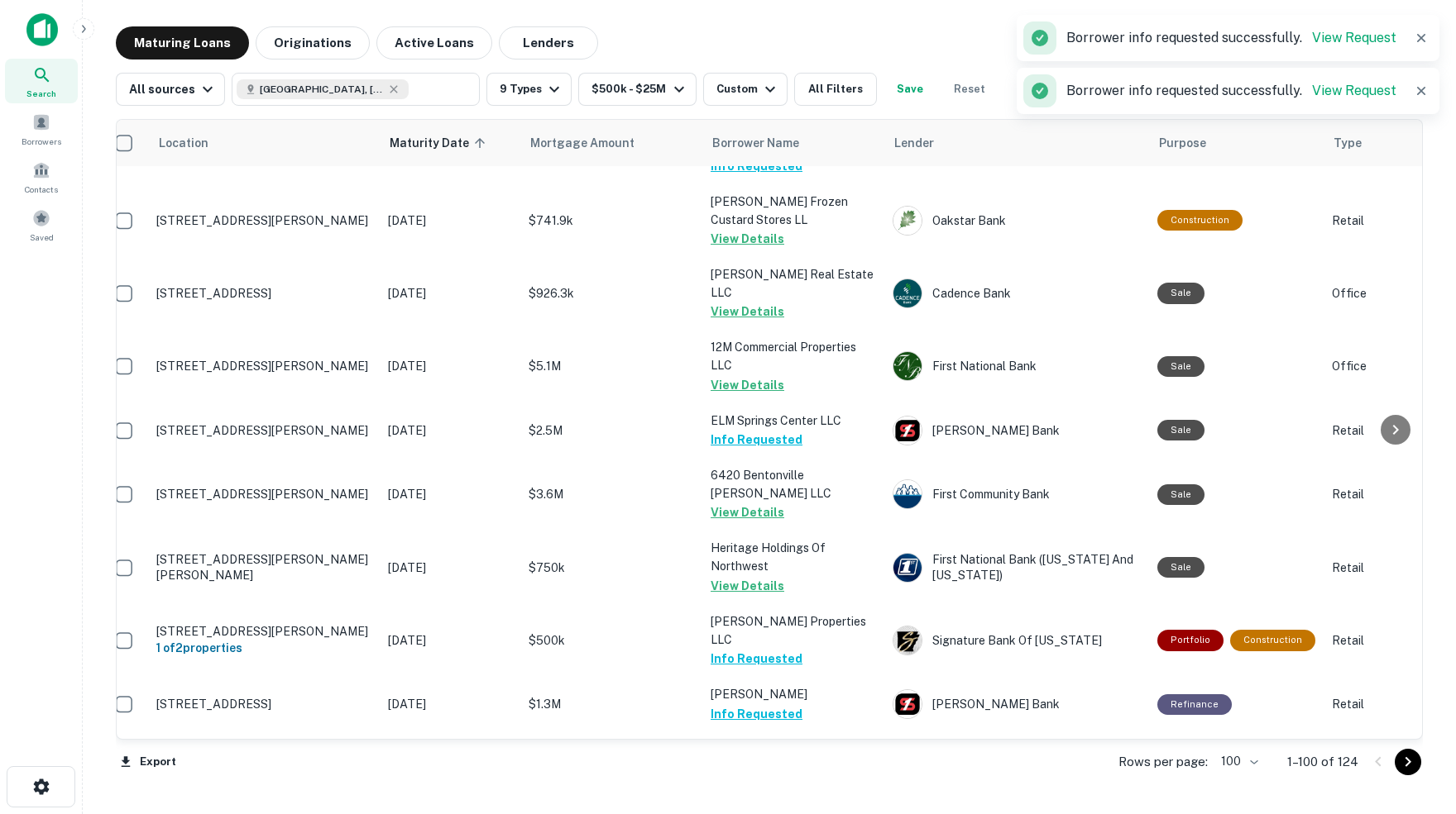
click at [1402, 762] on icon "Go to next page" at bounding box center [1407, 761] width 20 height 20
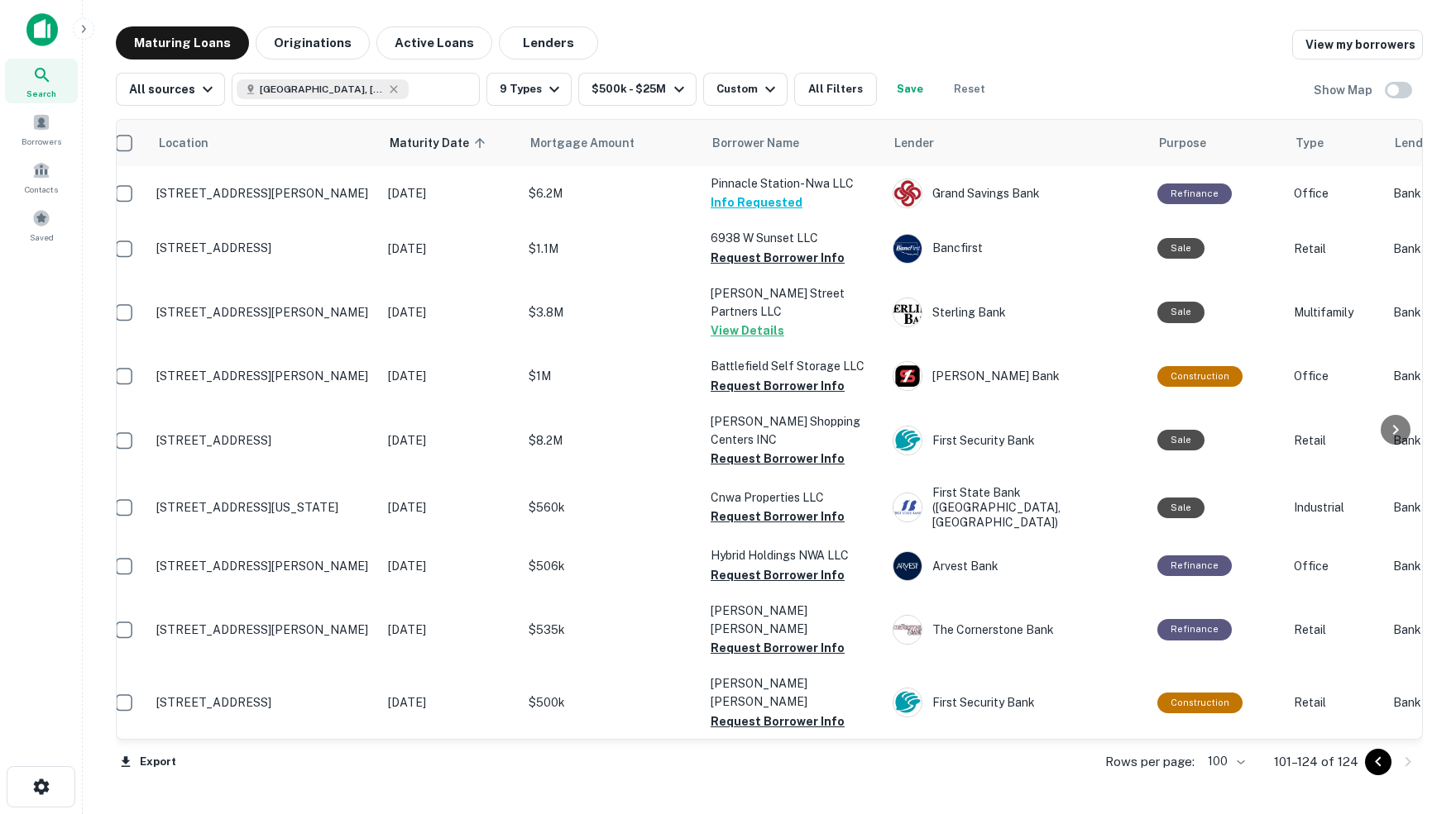
scroll to position [0, 16]
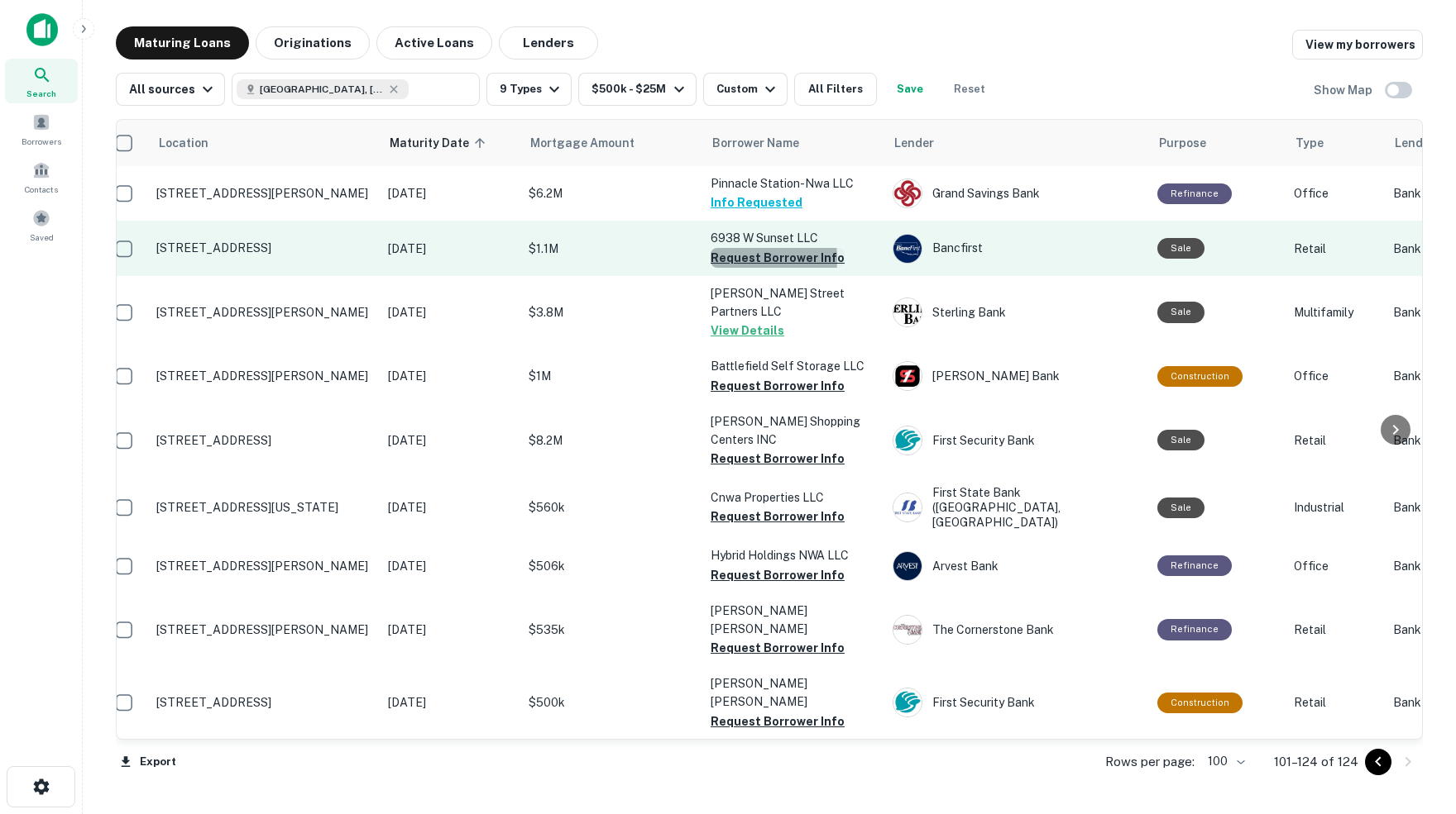
click at [732, 256] on button "Request Borrower Info" at bounding box center [777, 258] width 134 height 20
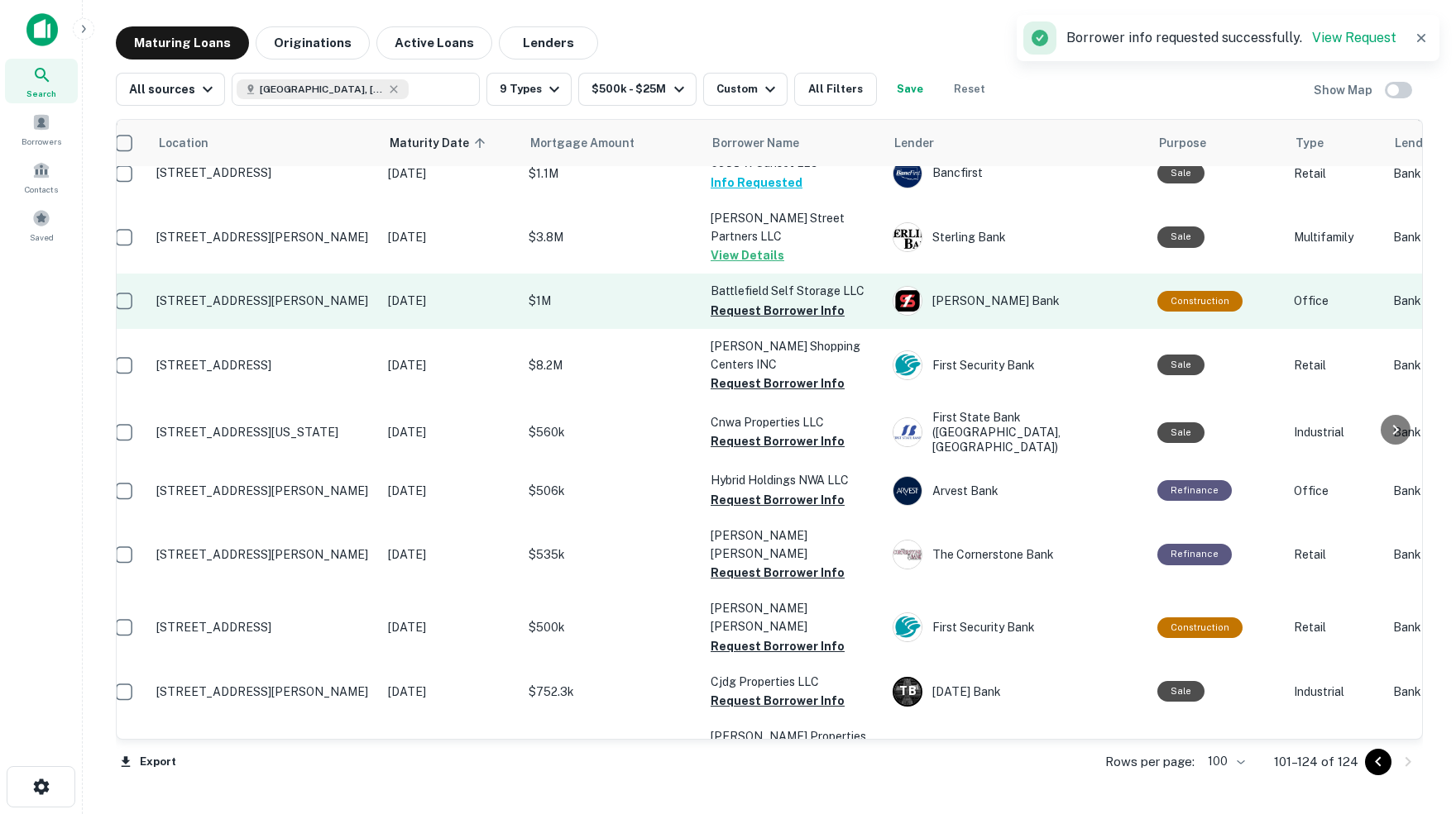
scroll to position [78, 16]
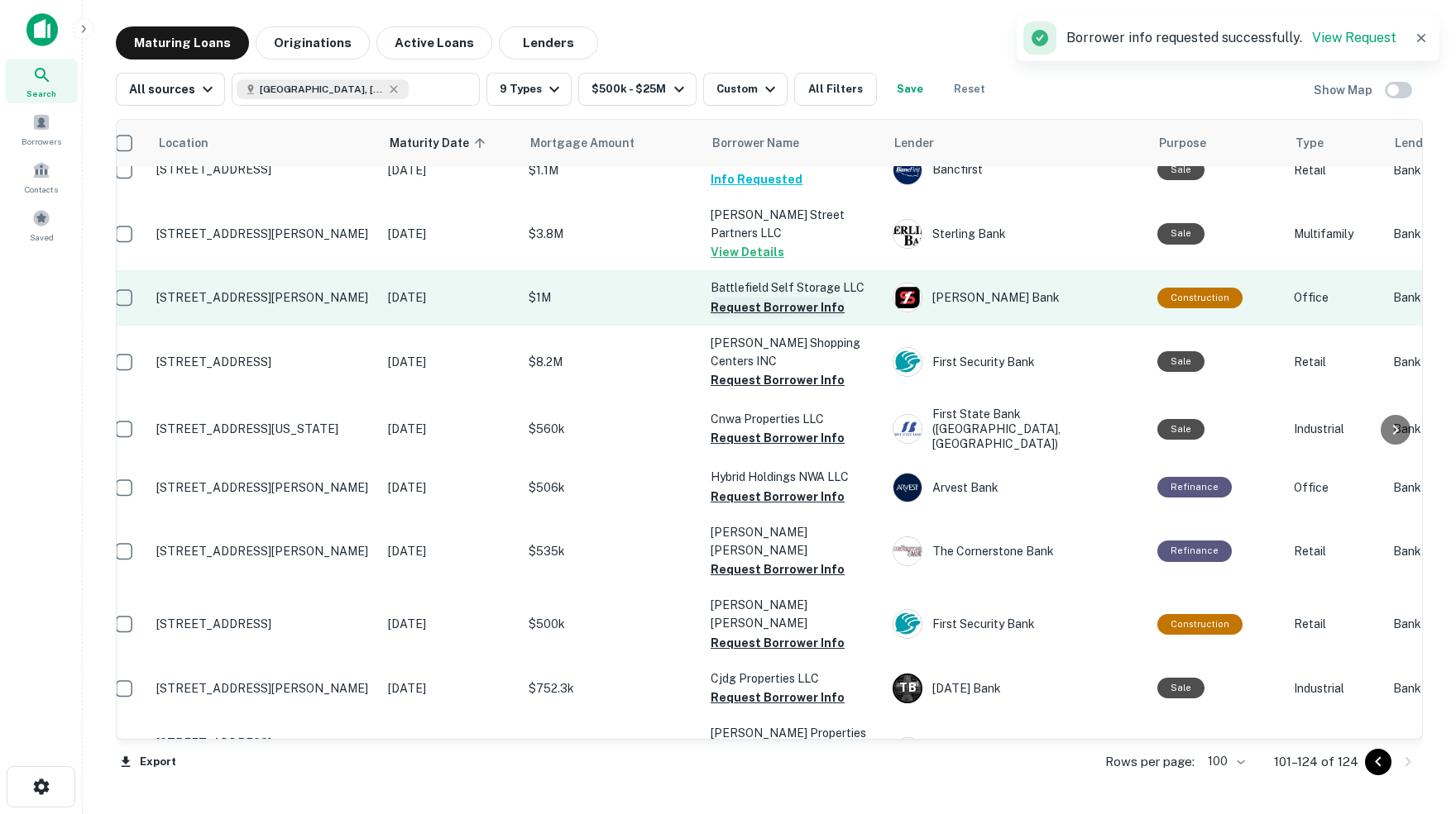
click at [760, 298] on button "Request Borrower Info" at bounding box center [777, 307] width 134 height 20
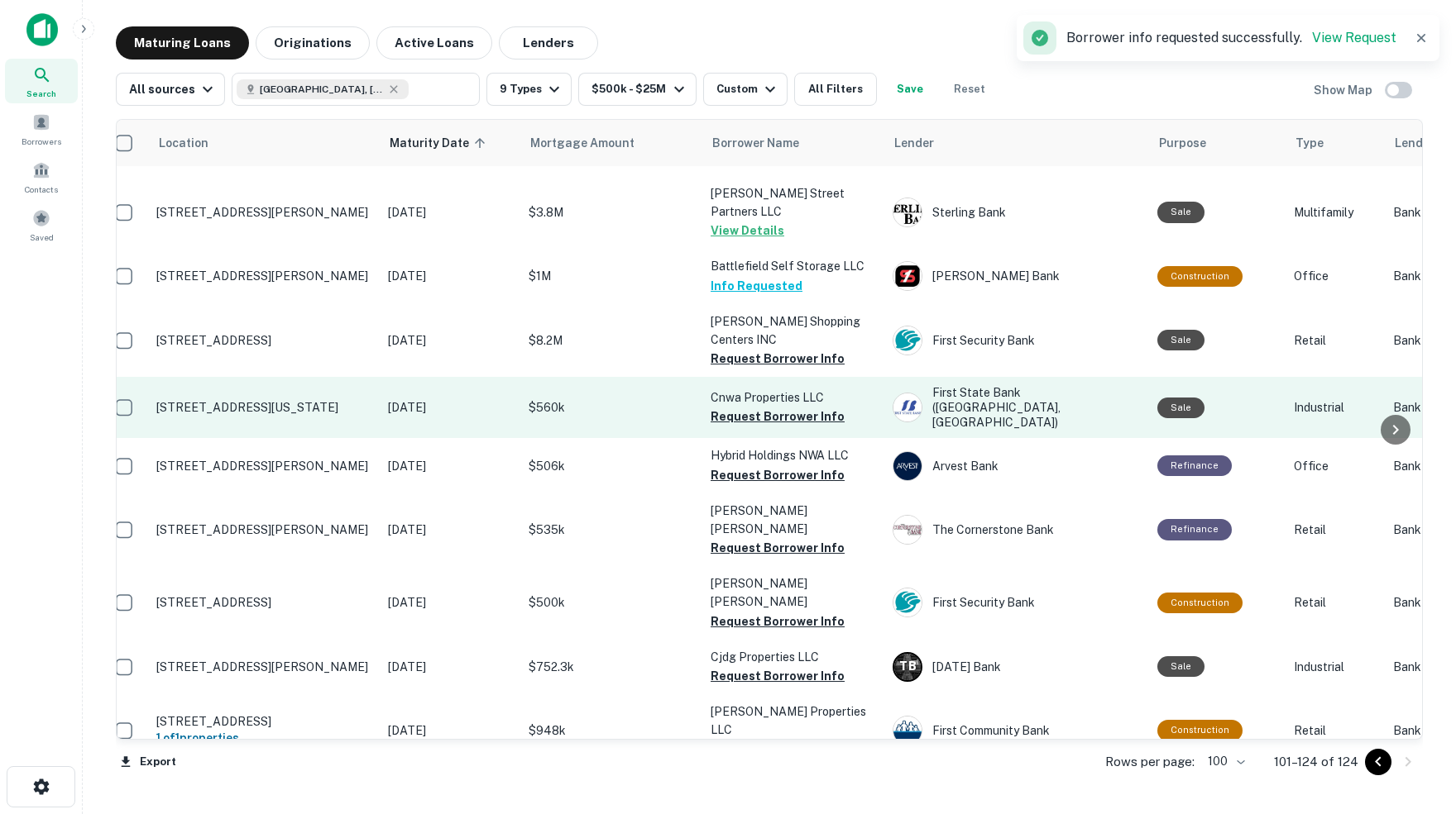
scroll to position [100, 18]
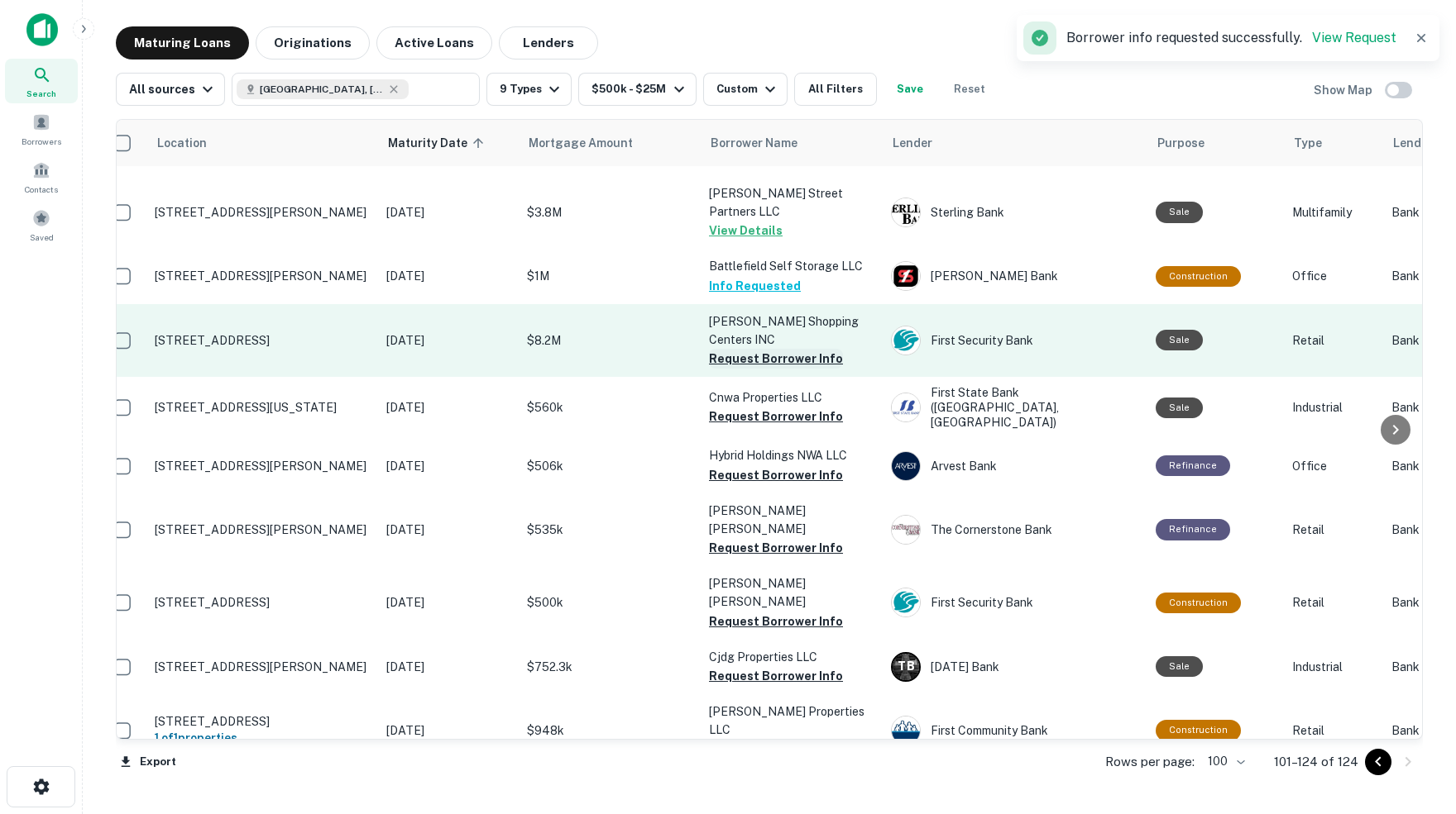
click at [770, 349] on button "Request Borrower Info" at bounding box center [775, 358] width 134 height 20
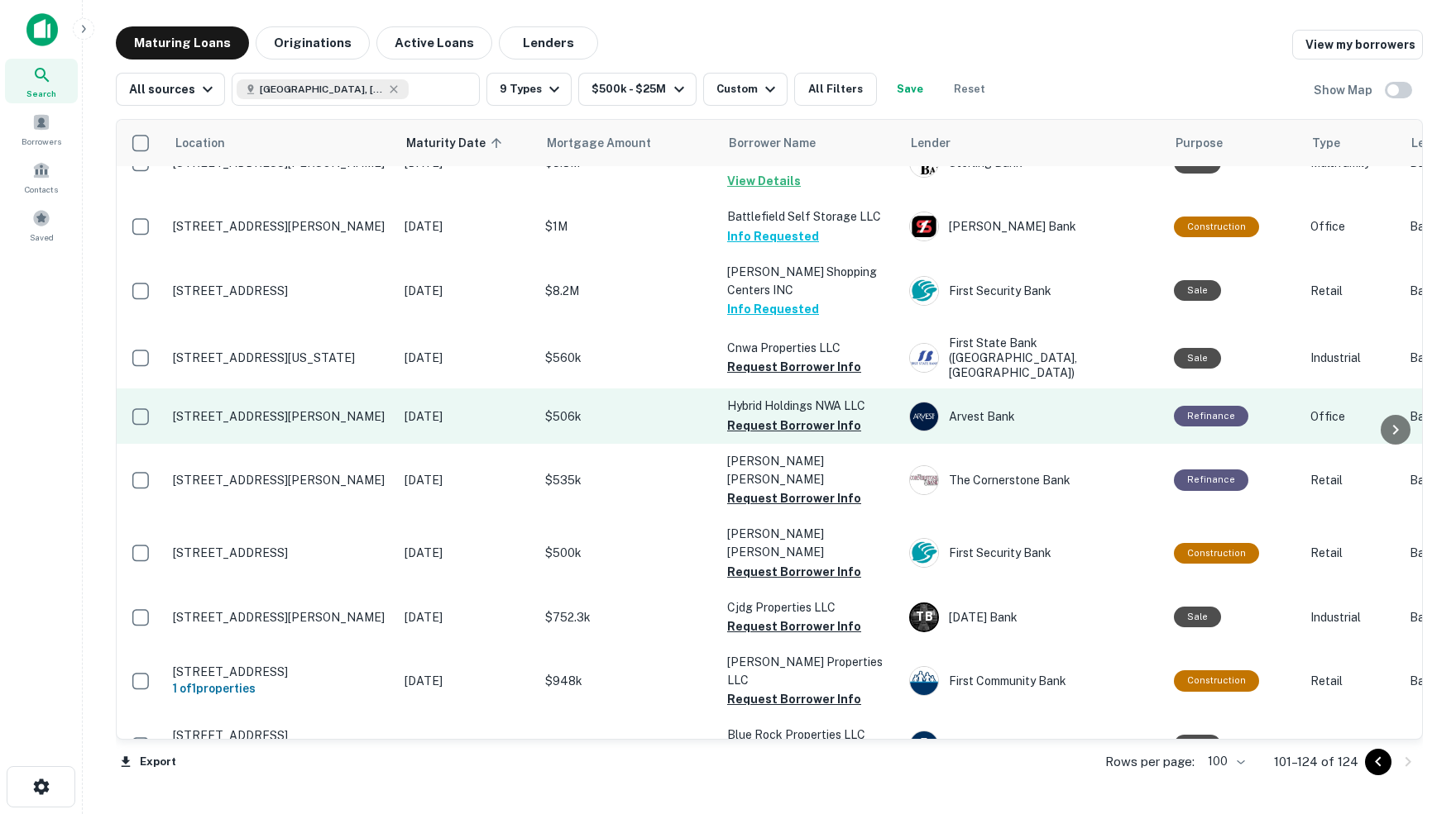
scroll to position [150, 0]
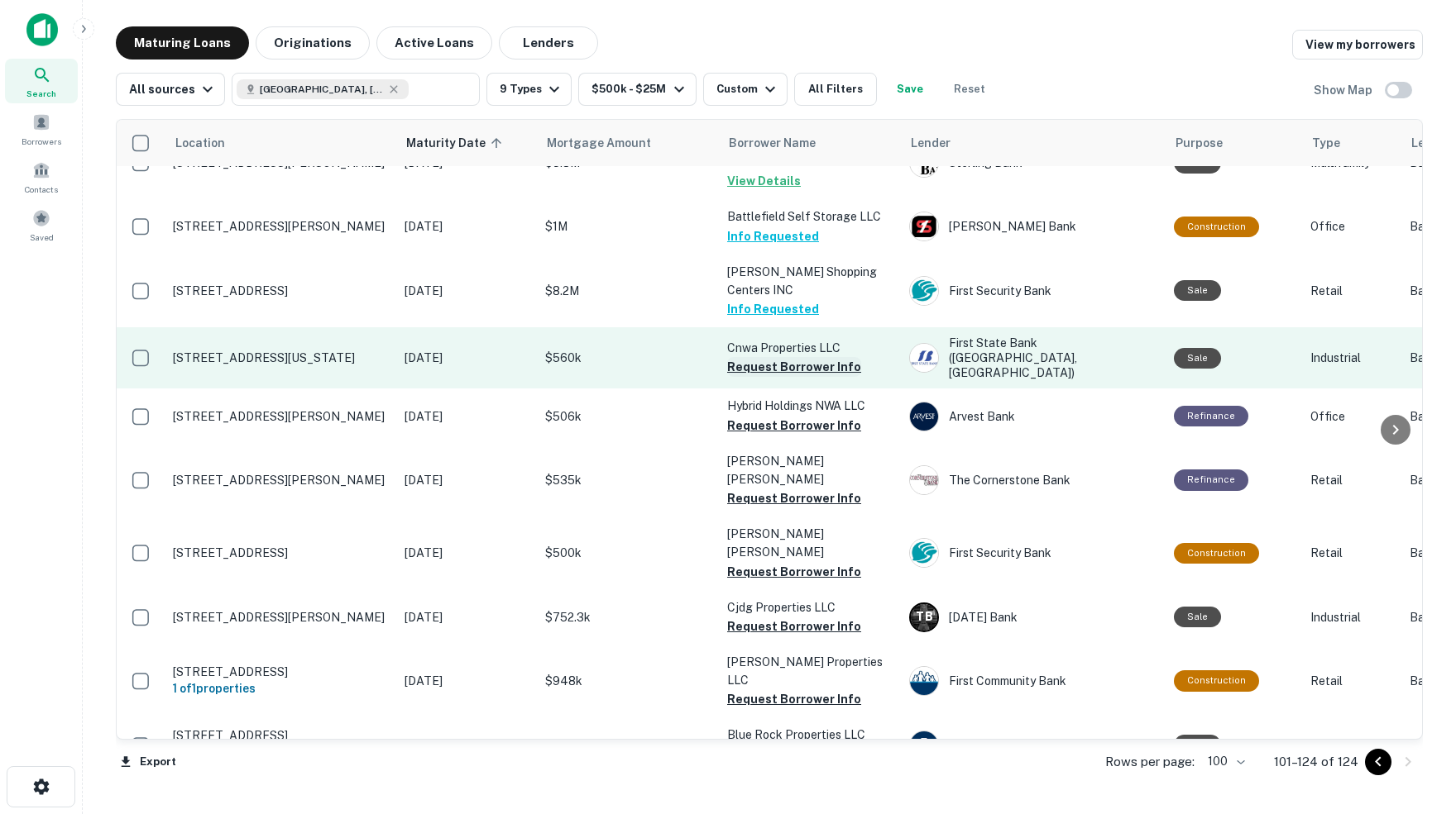
click at [800, 357] on button "Request Borrower Info" at bounding box center [793, 367] width 134 height 20
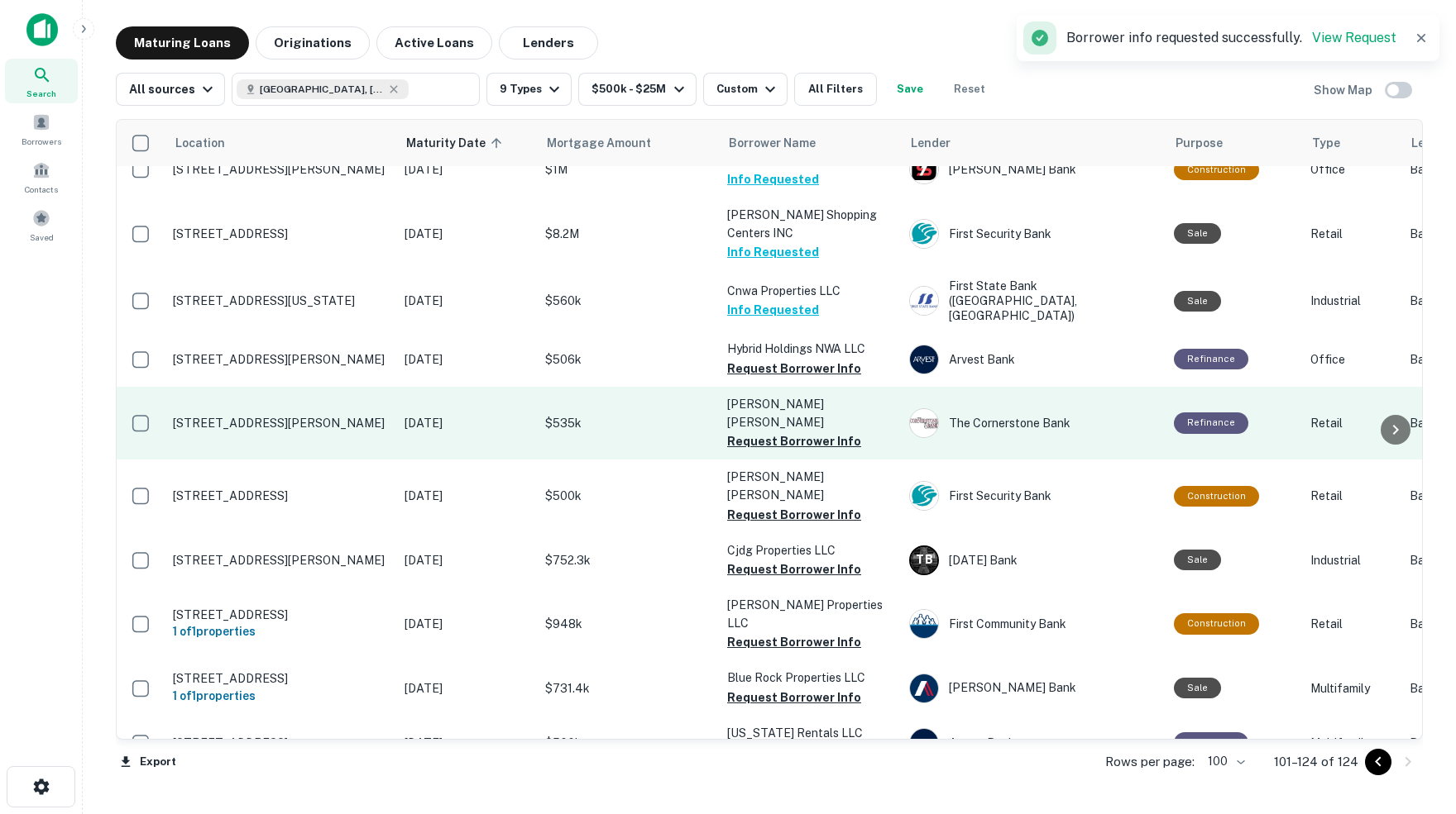
scroll to position [217, 1]
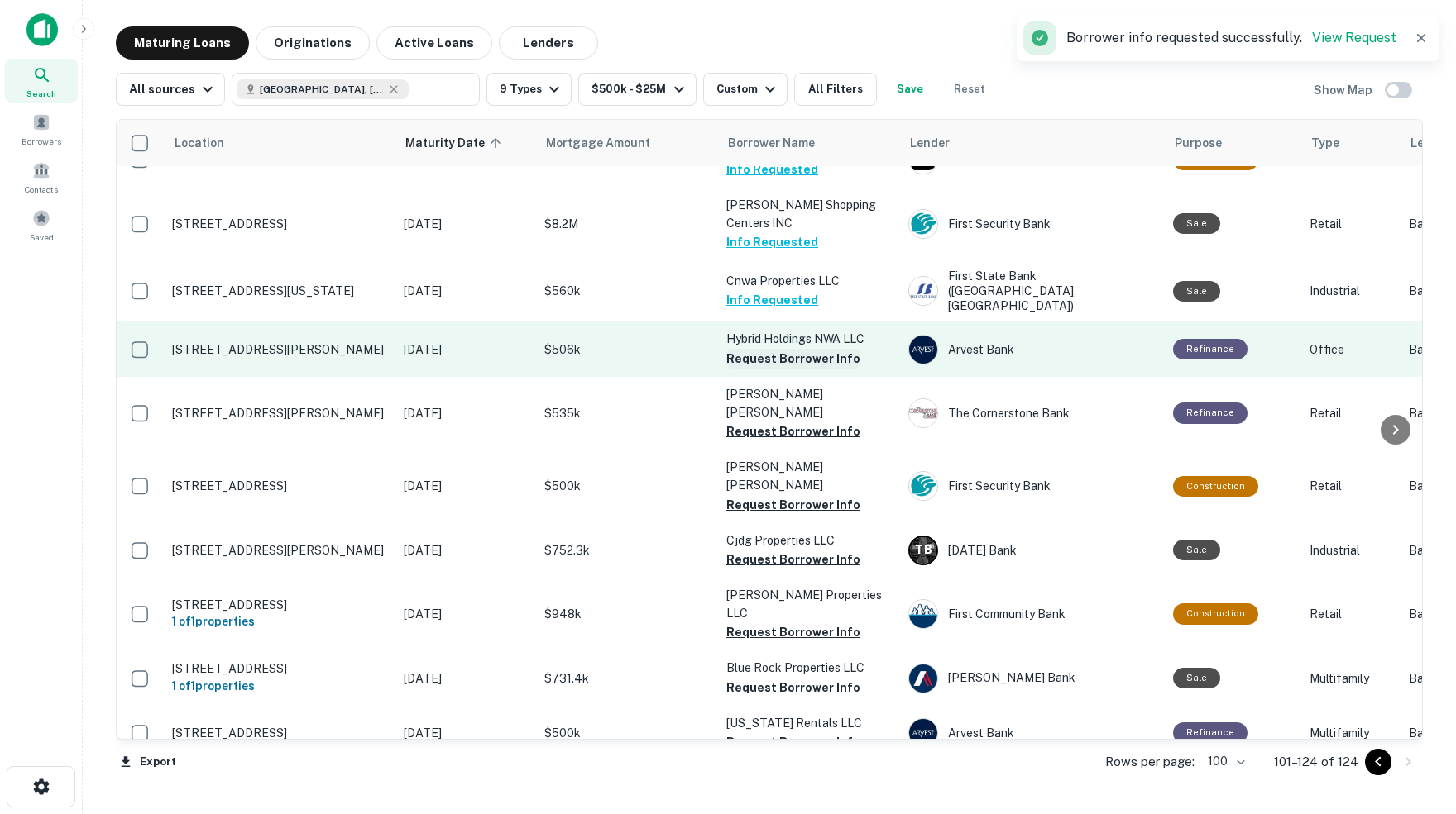
click at [751, 349] on button "Request Borrower Info" at bounding box center [792, 358] width 134 height 20
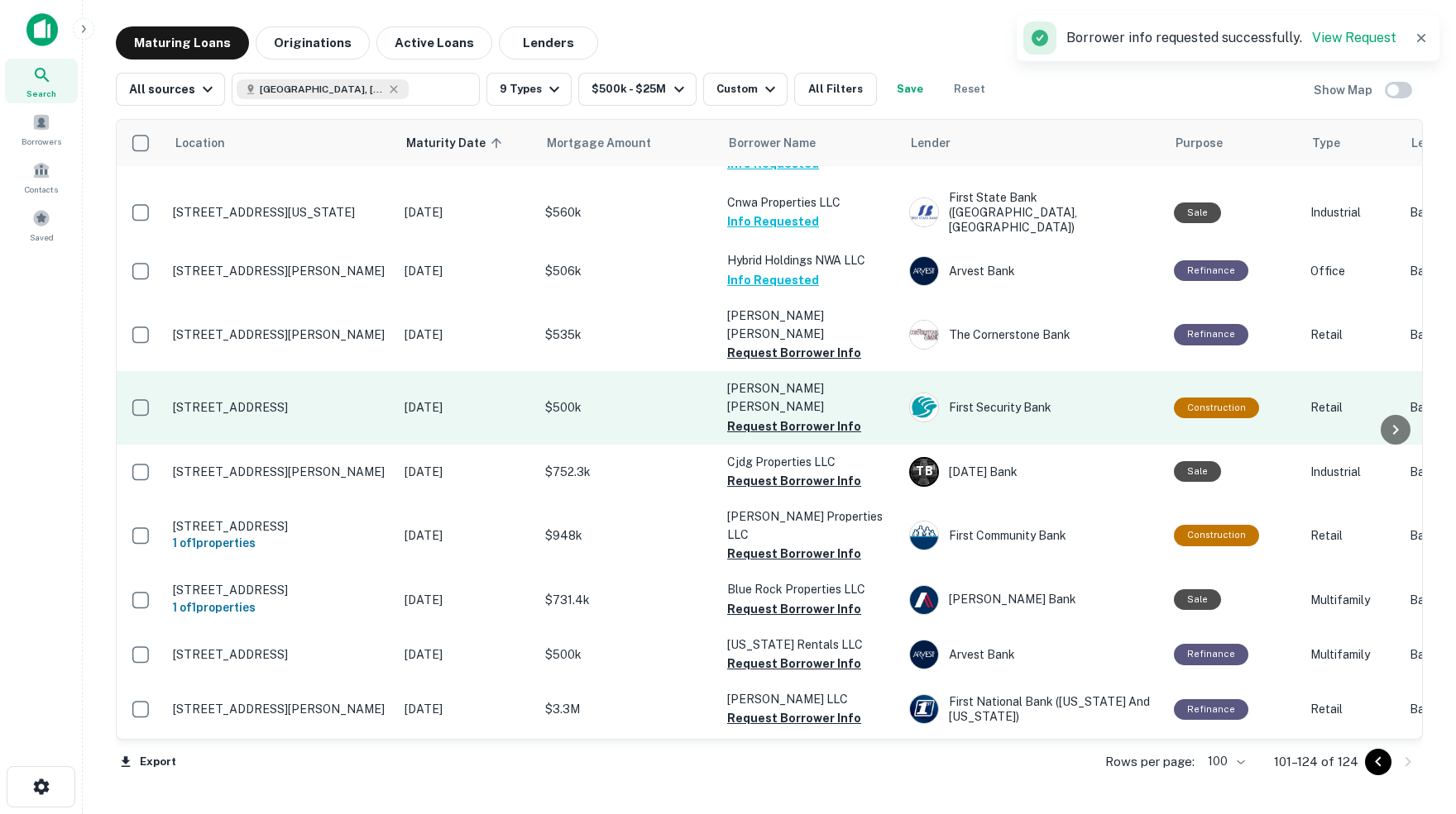
scroll to position [300, 0]
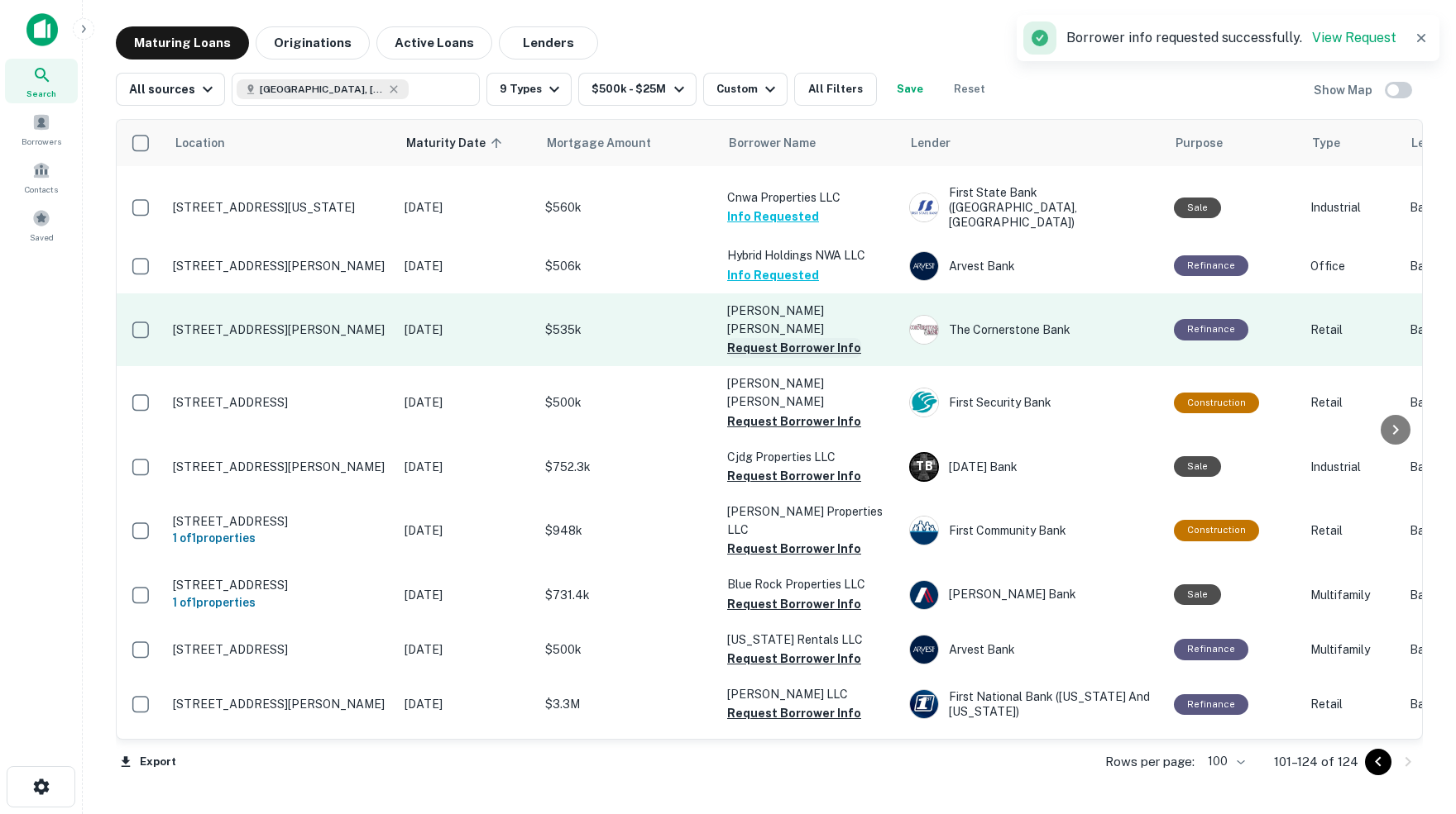
click at [789, 338] on button "Request Borrower Info" at bounding box center [793, 347] width 134 height 20
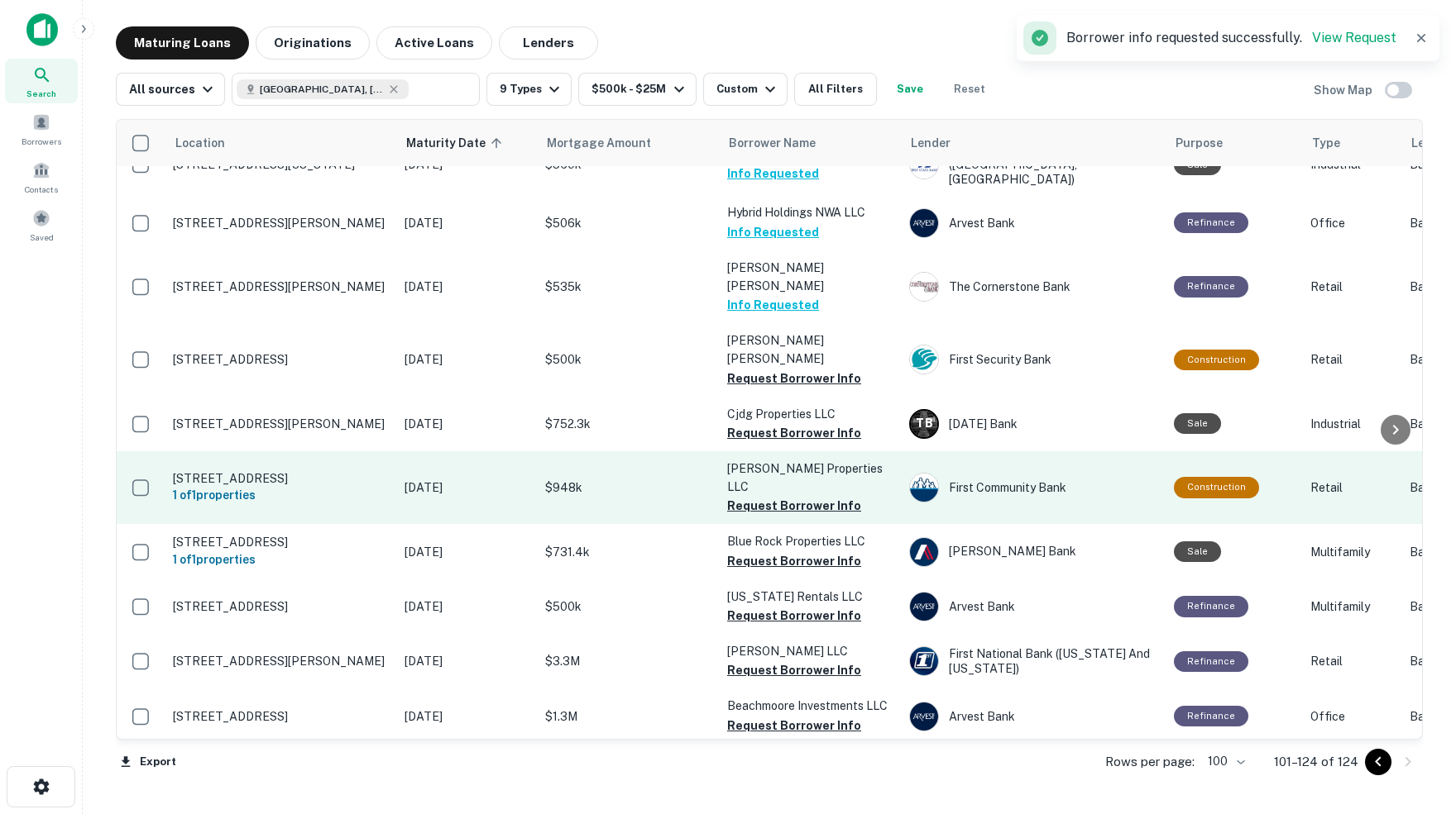
scroll to position [345, 0]
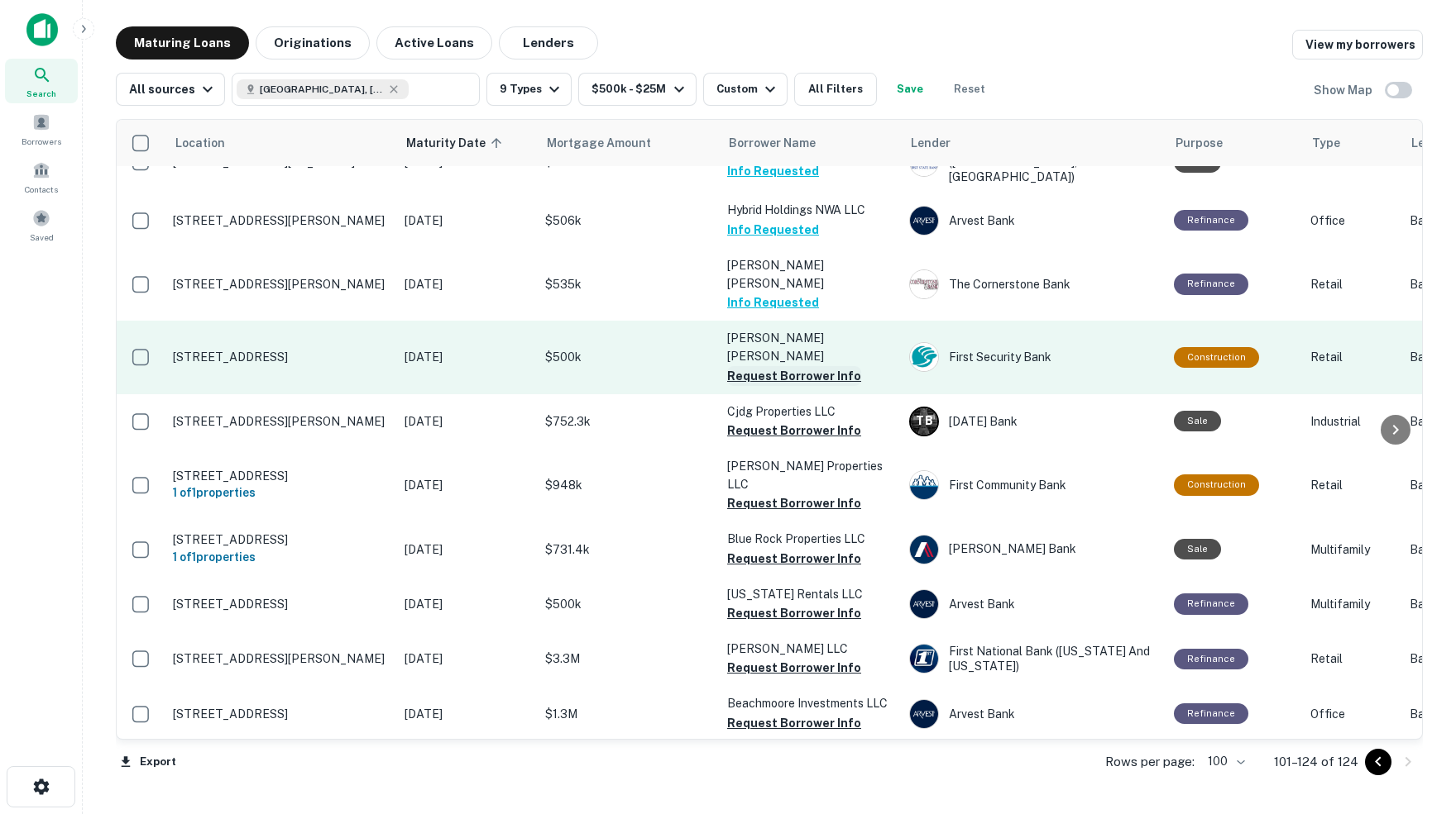
click at [781, 367] on button "Request Borrower Info" at bounding box center [793, 376] width 134 height 20
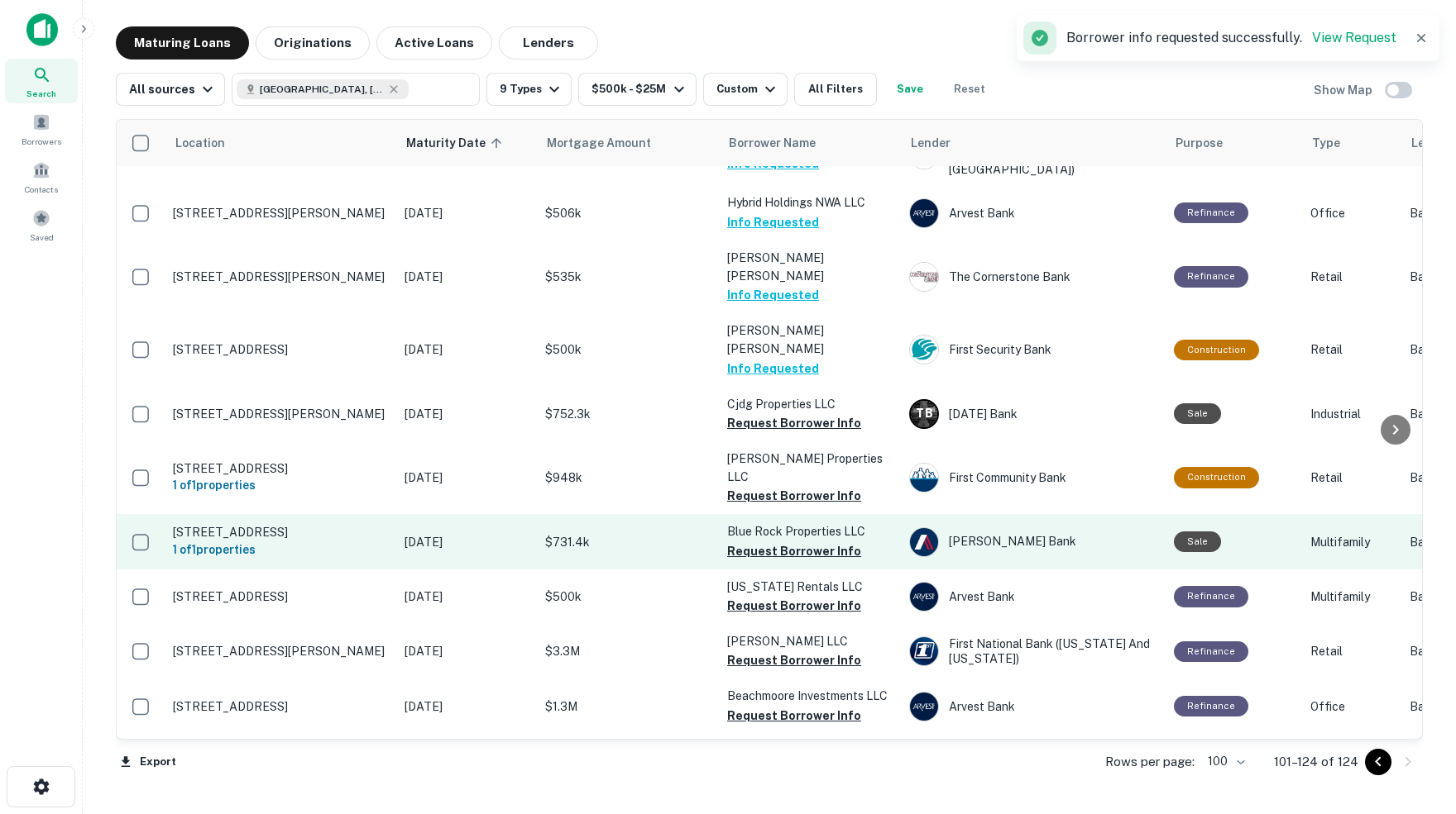
scroll to position [355, 0]
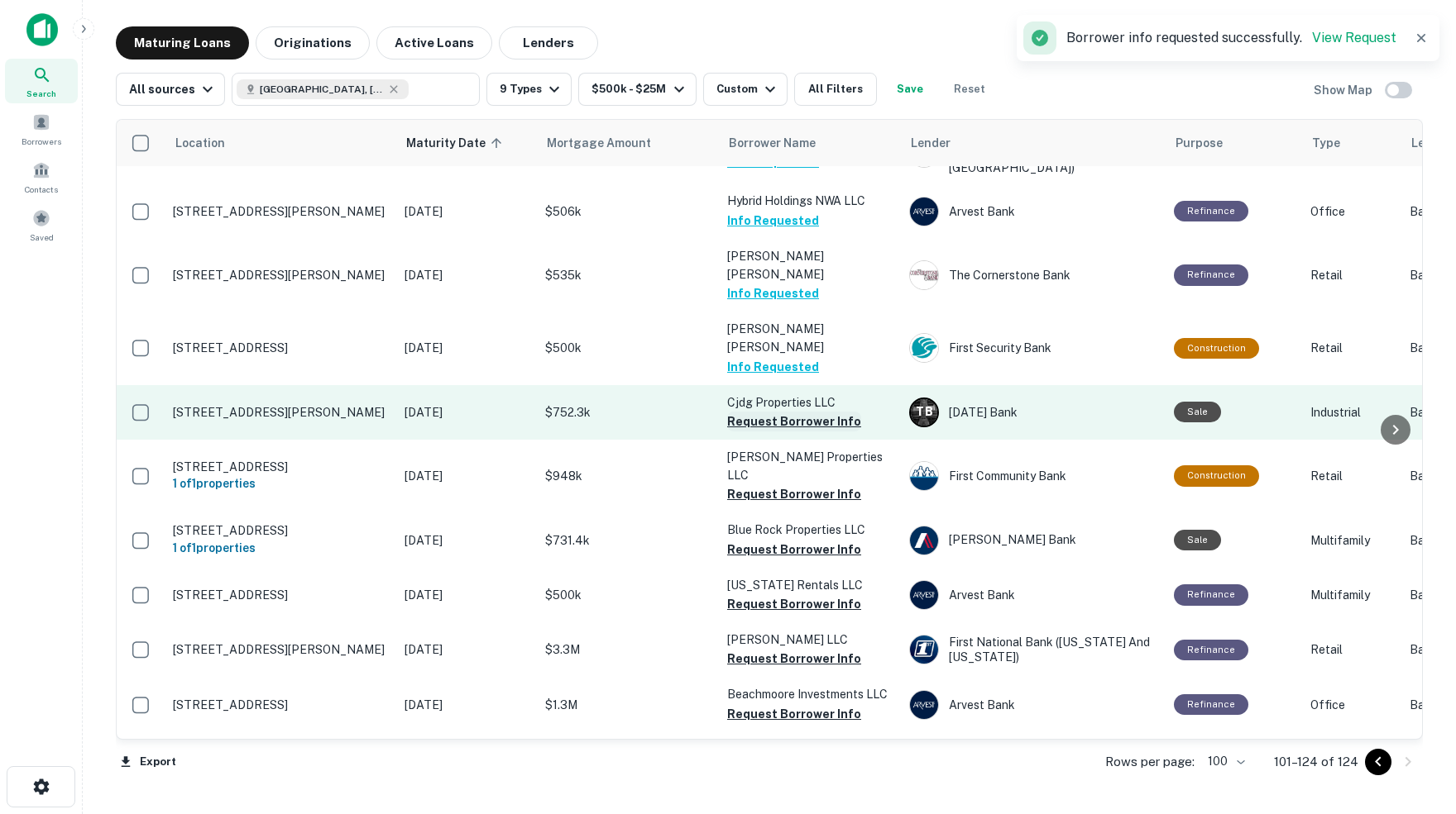
click at [762, 412] on button "Request Borrower Info" at bounding box center [793, 421] width 134 height 20
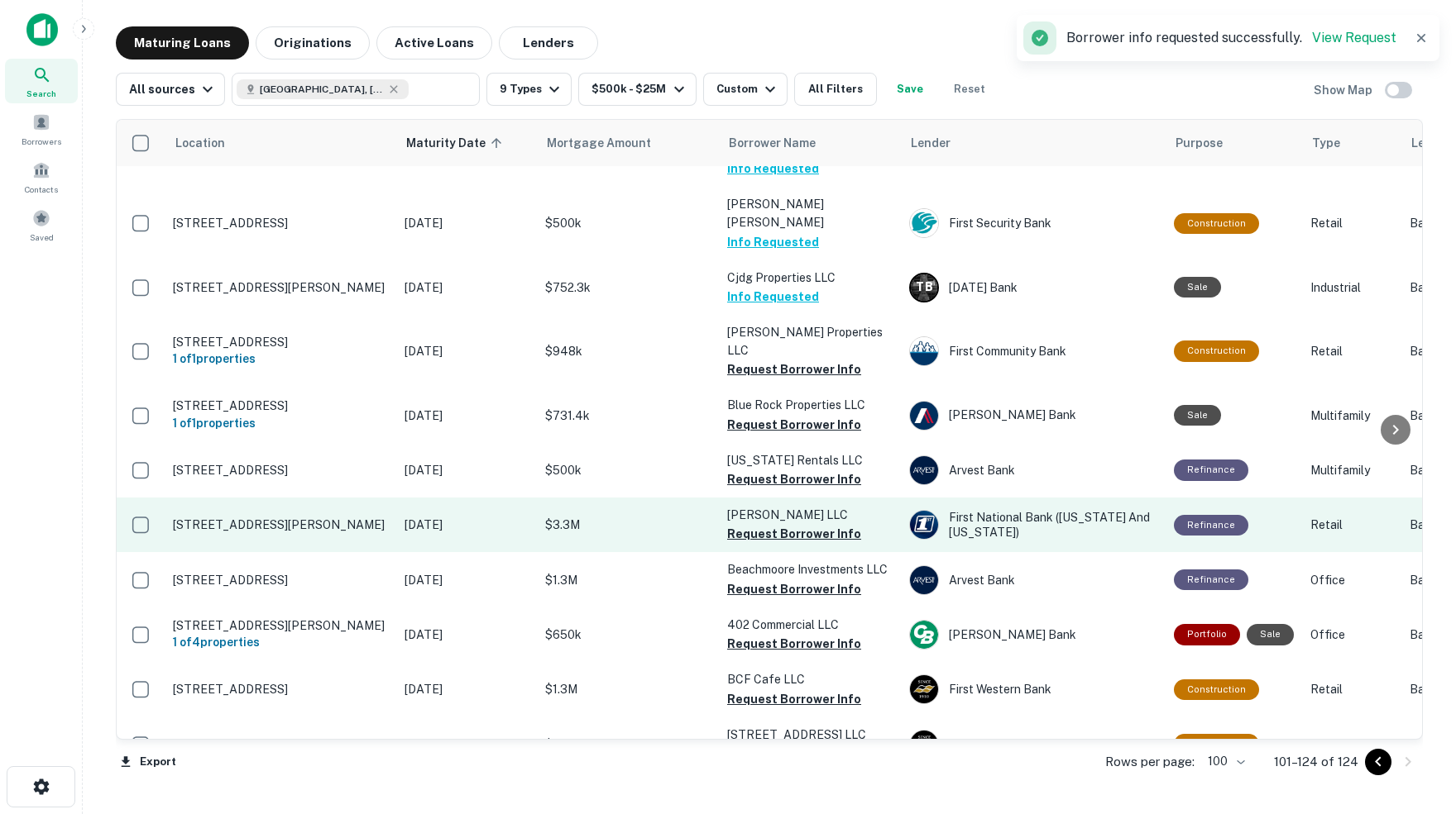
scroll to position [482, 0]
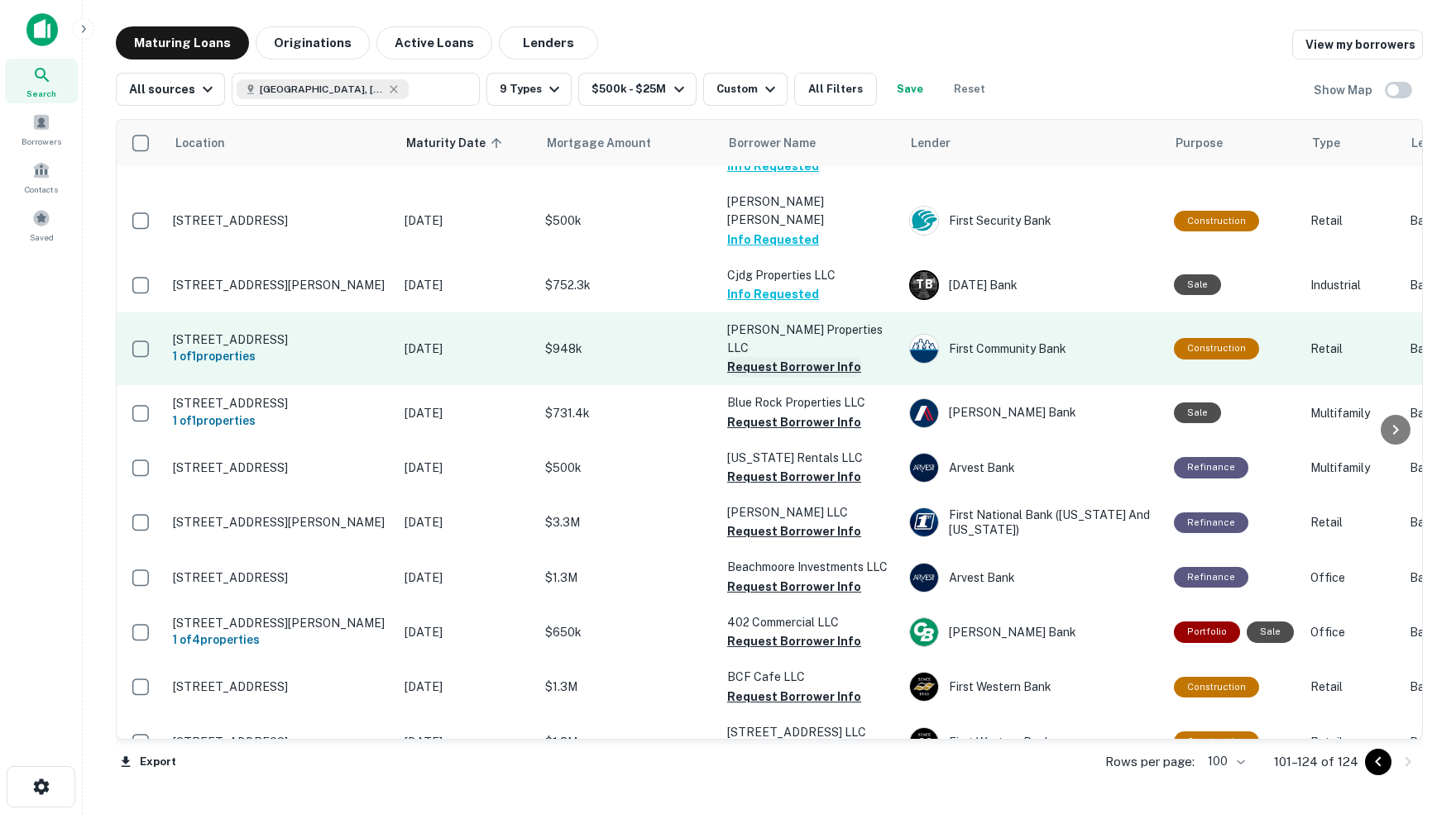
click at [787, 357] on button "Request Borrower Info" at bounding box center [793, 367] width 134 height 20
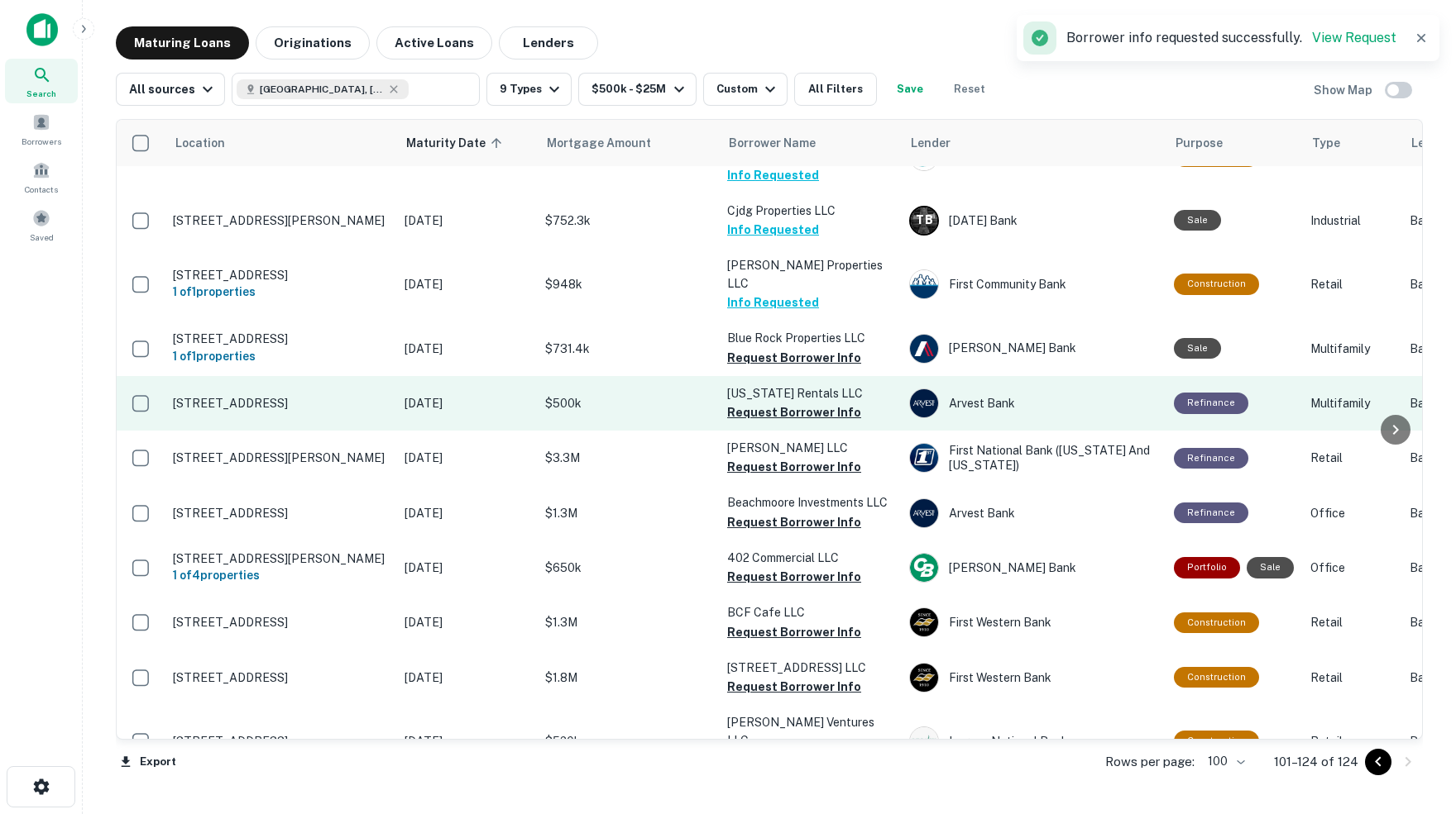
scroll to position [549, 0]
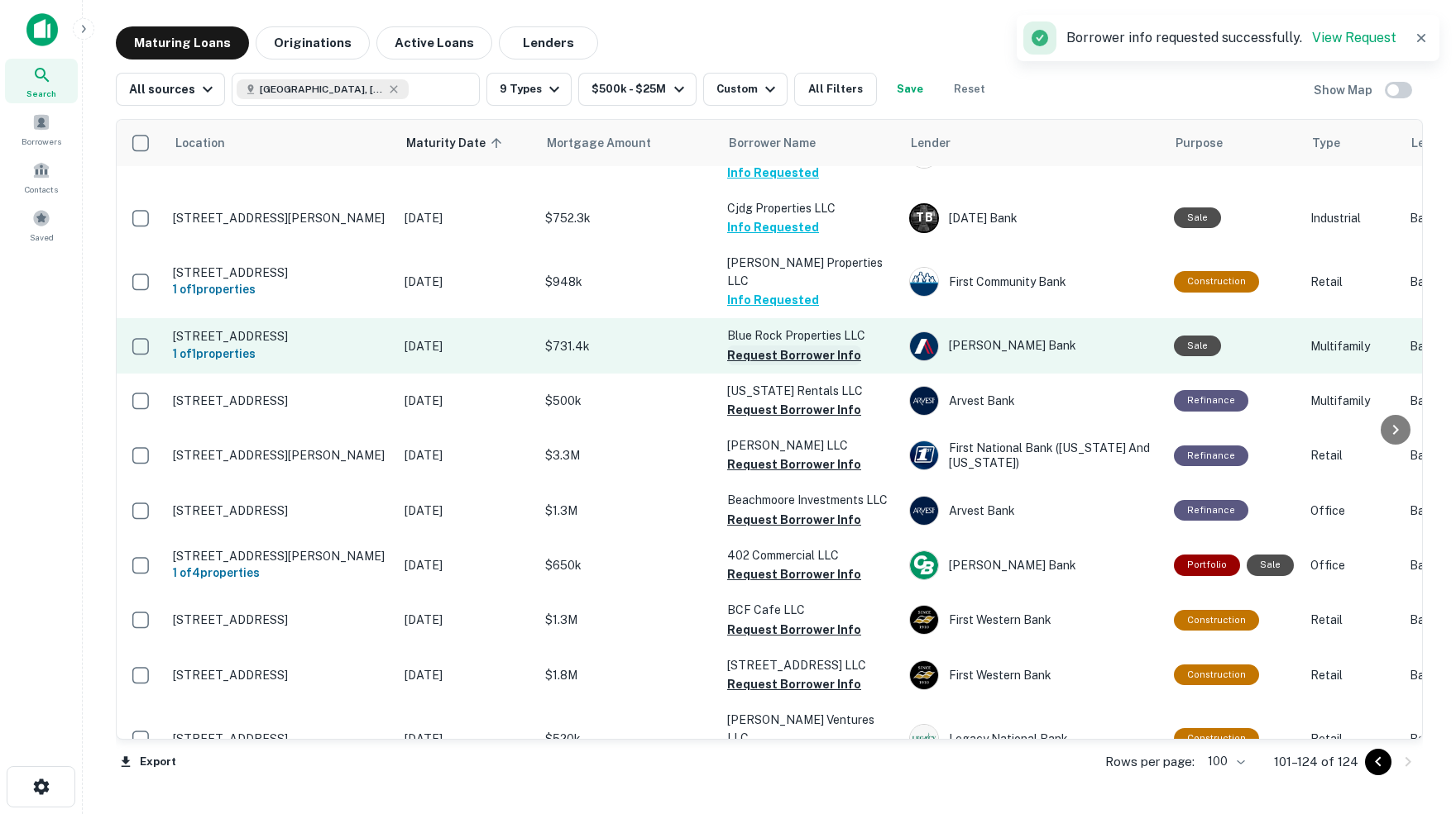
click at [774, 345] on button "Request Borrower Info" at bounding box center [793, 355] width 134 height 20
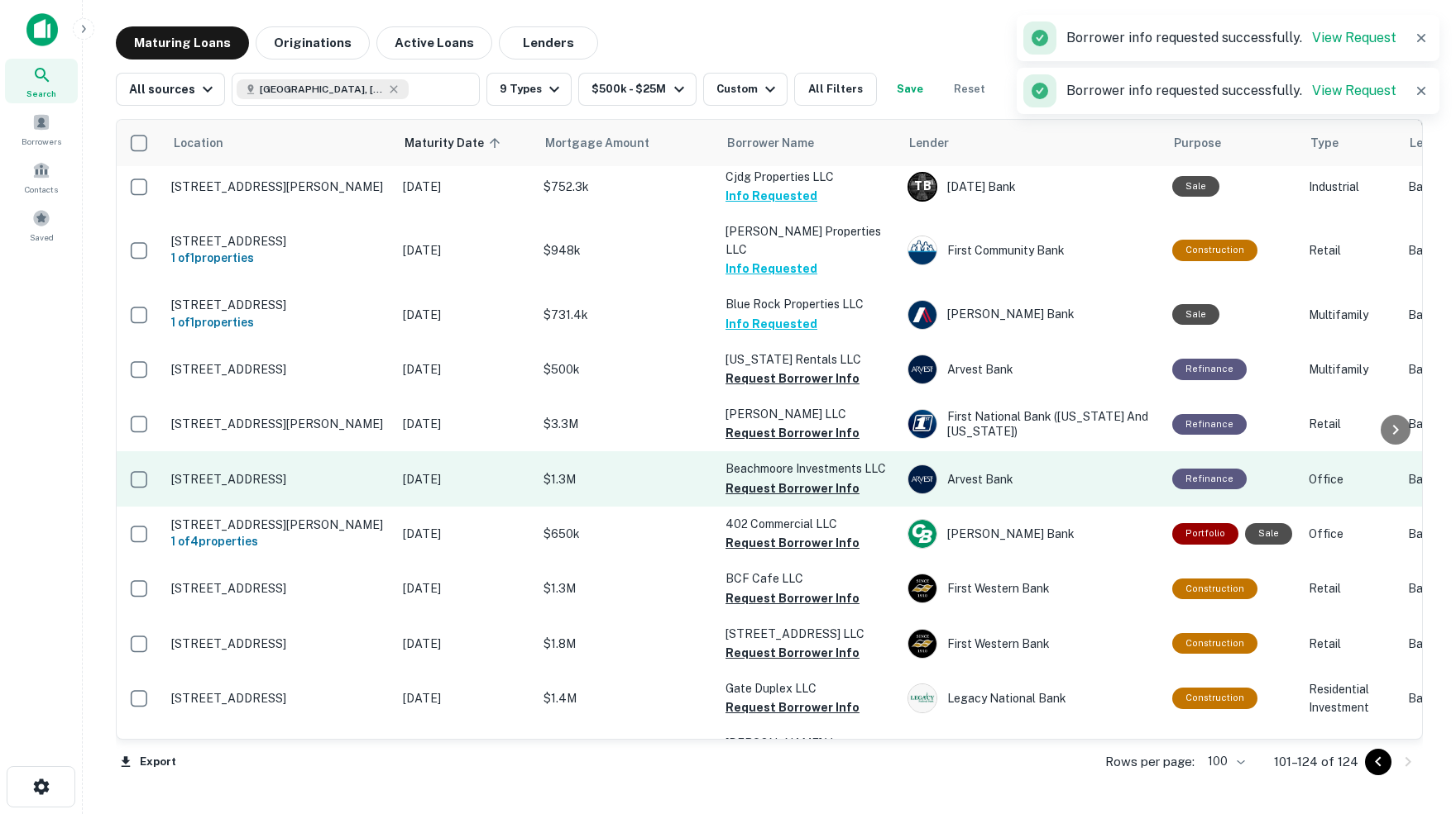
scroll to position [581, 2]
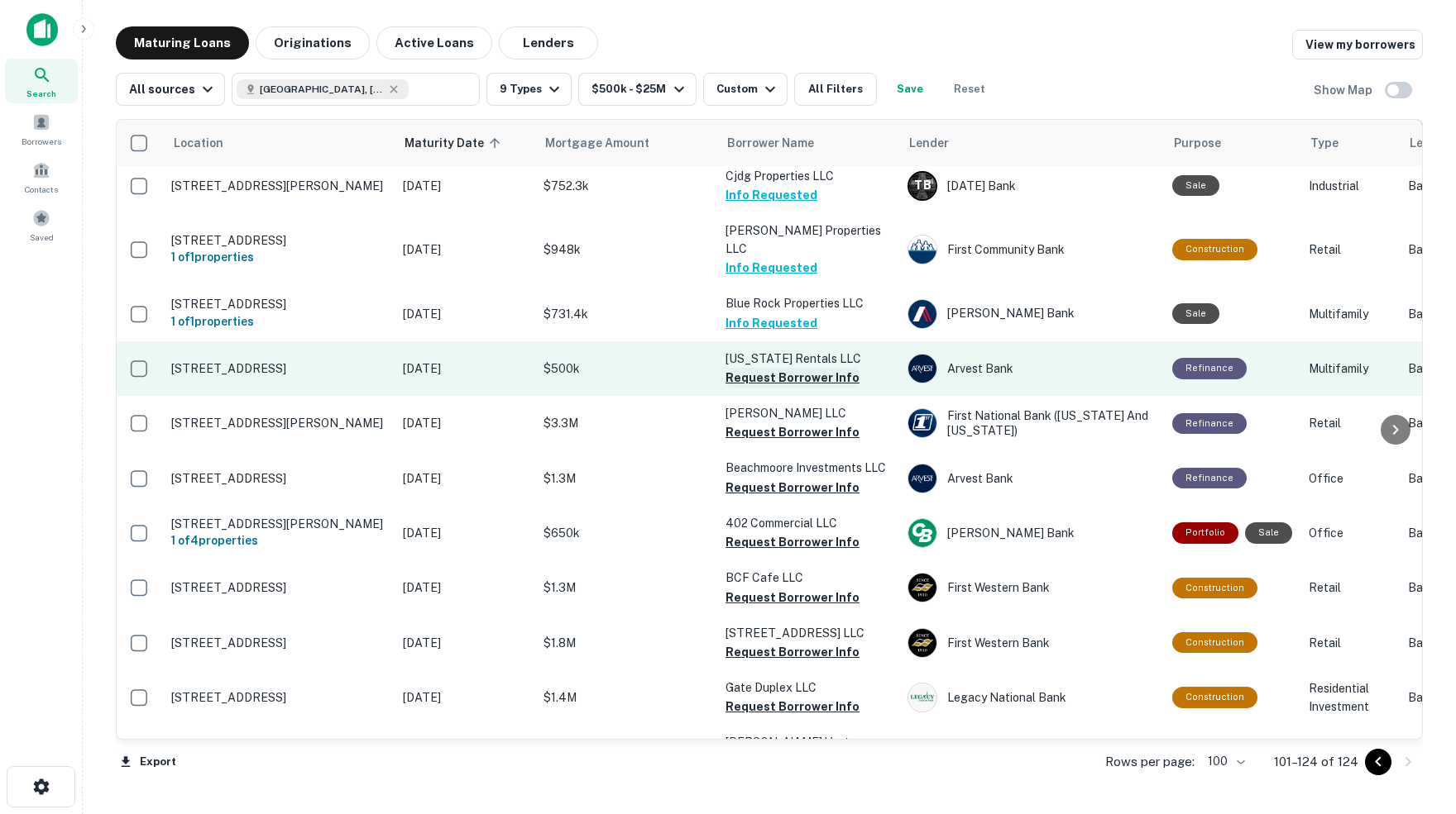
click at [734, 367] on button "Request Borrower Info" at bounding box center [791, 377] width 134 height 20
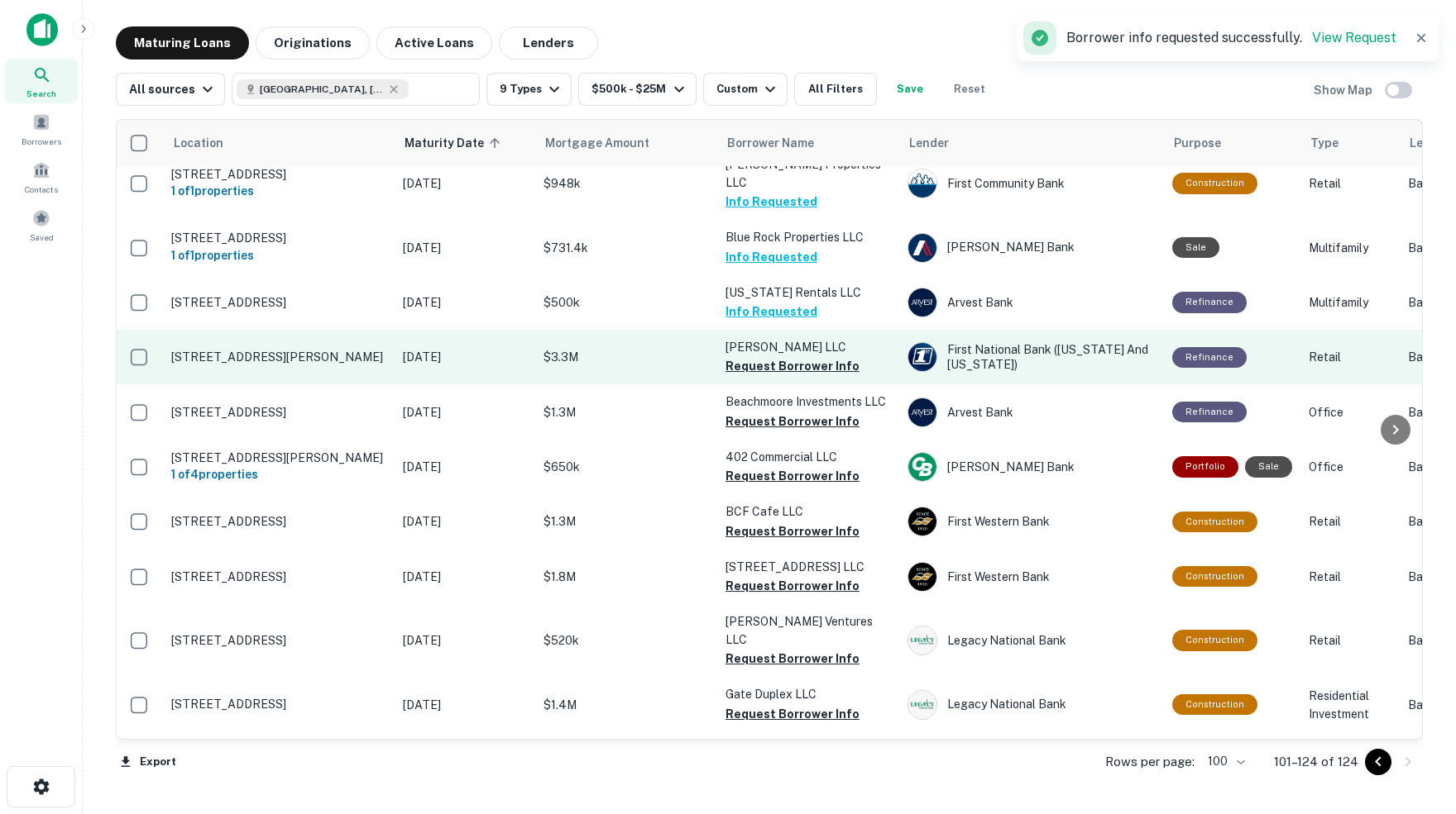
scroll to position [652, 0]
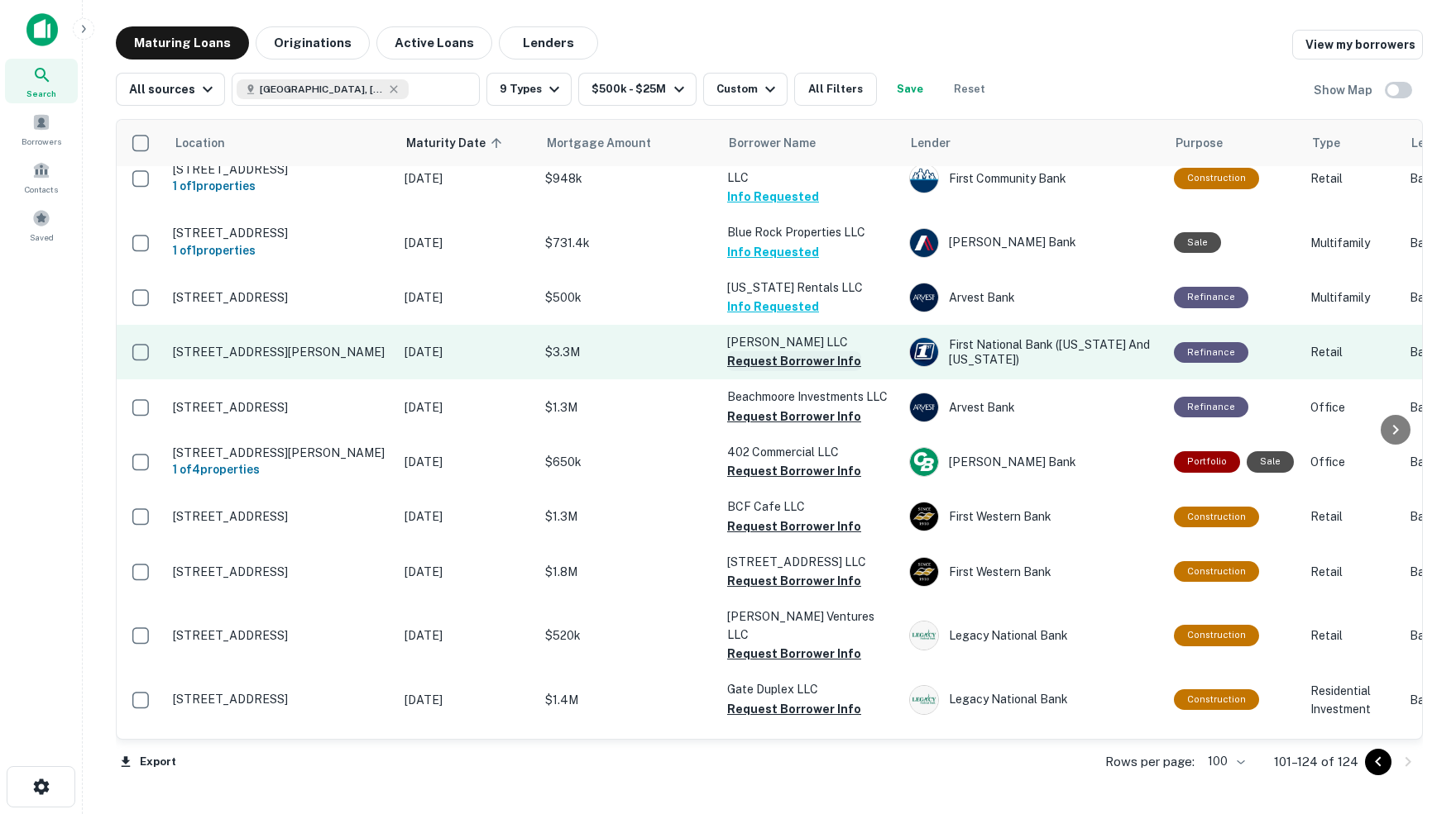
click at [783, 351] on button "Request Borrower Info" at bounding box center [793, 361] width 134 height 20
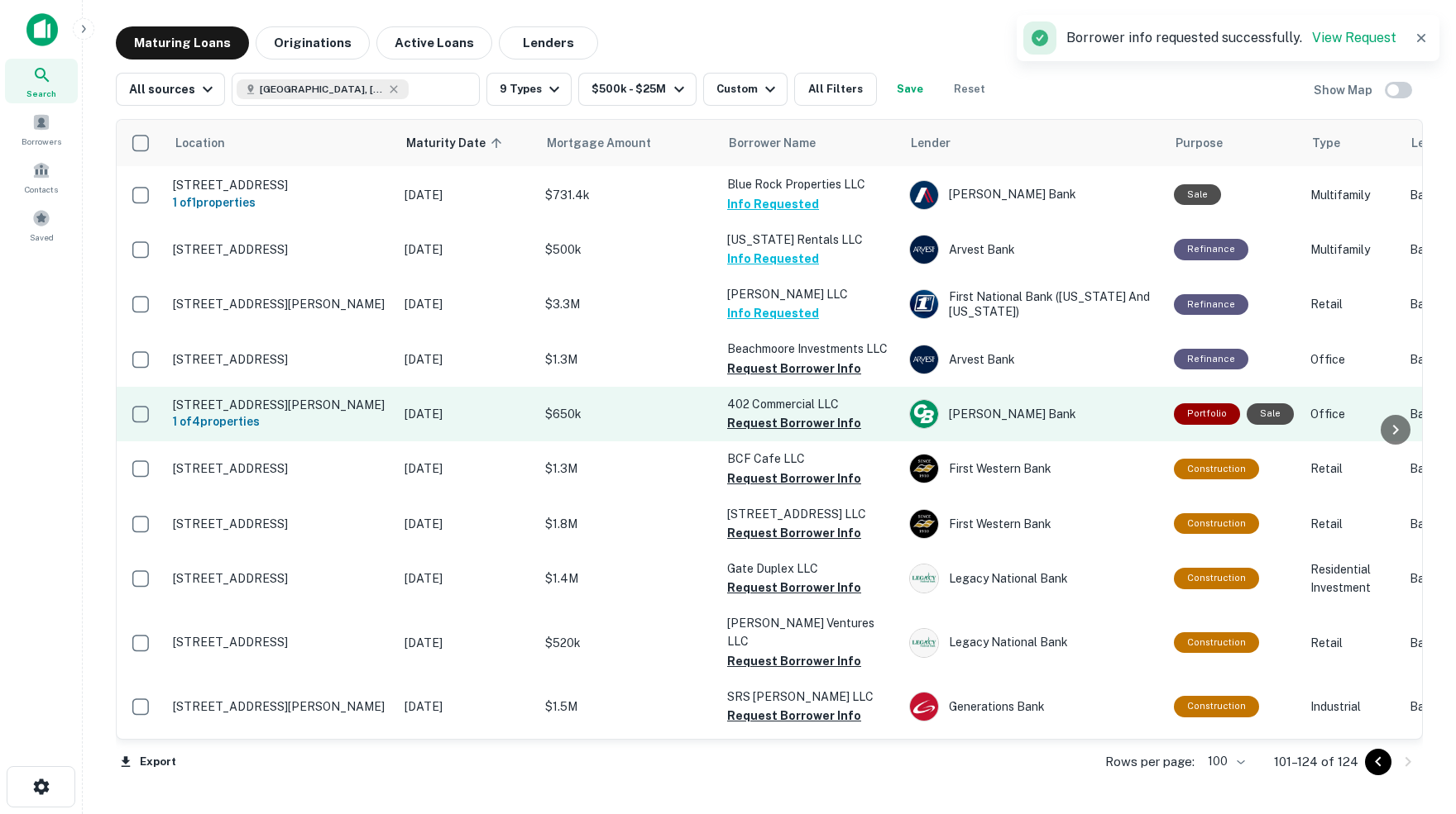
scroll to position [709, 0]
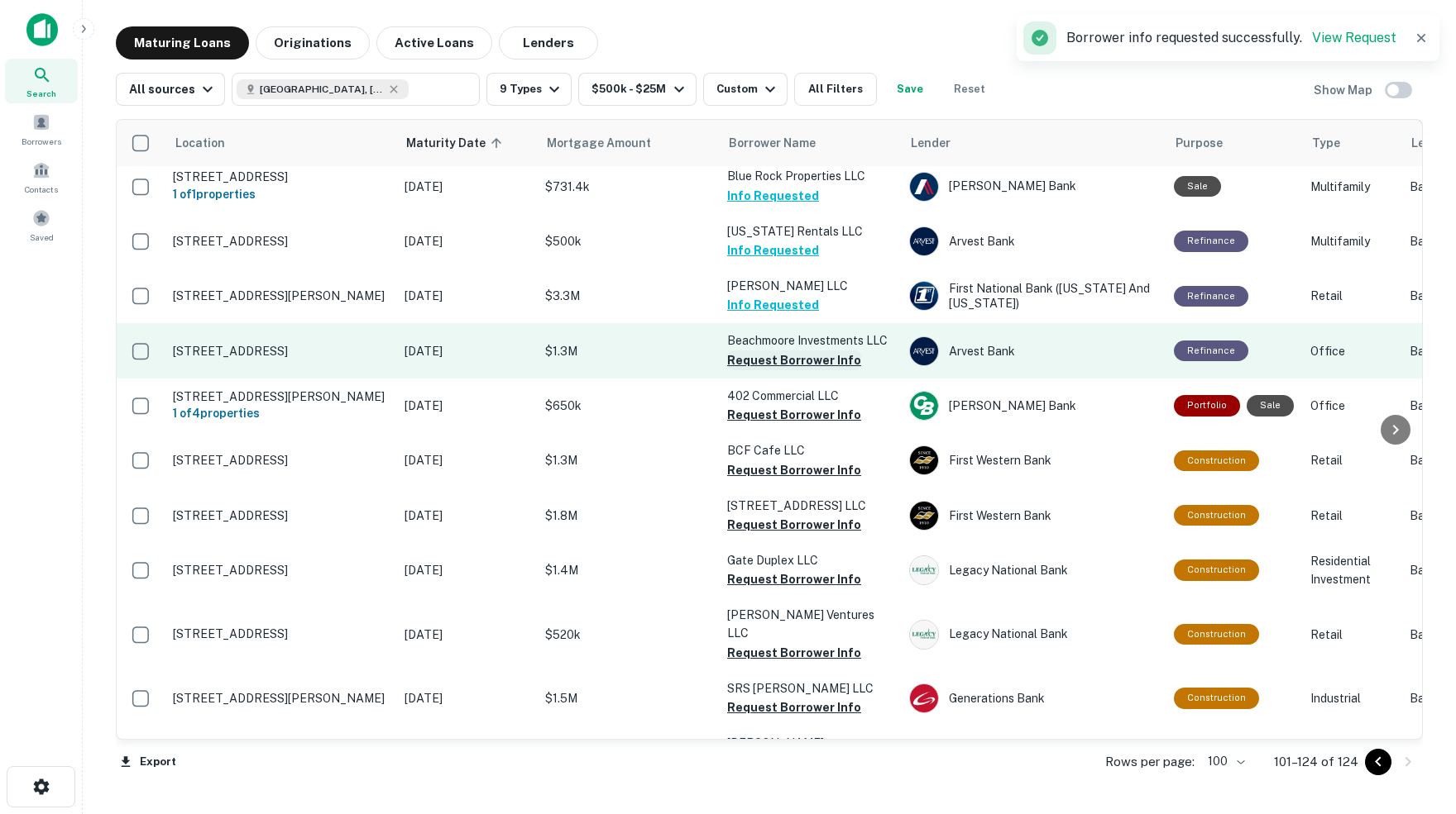
click at [773, 350] on button "Request Borrower Info" at bounding box center [793, 360] width 134 height 20
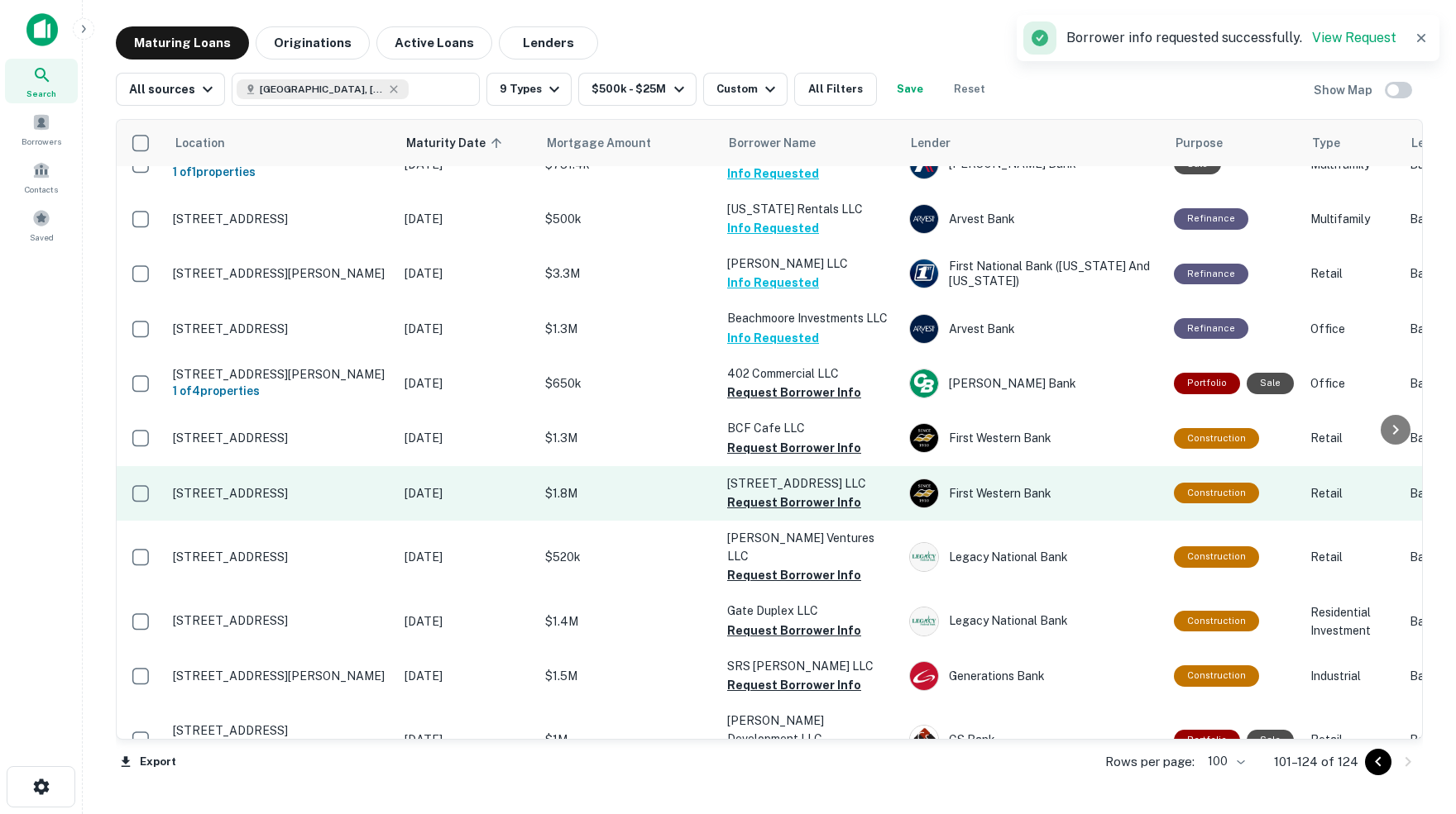
scroll to position [730, 0]
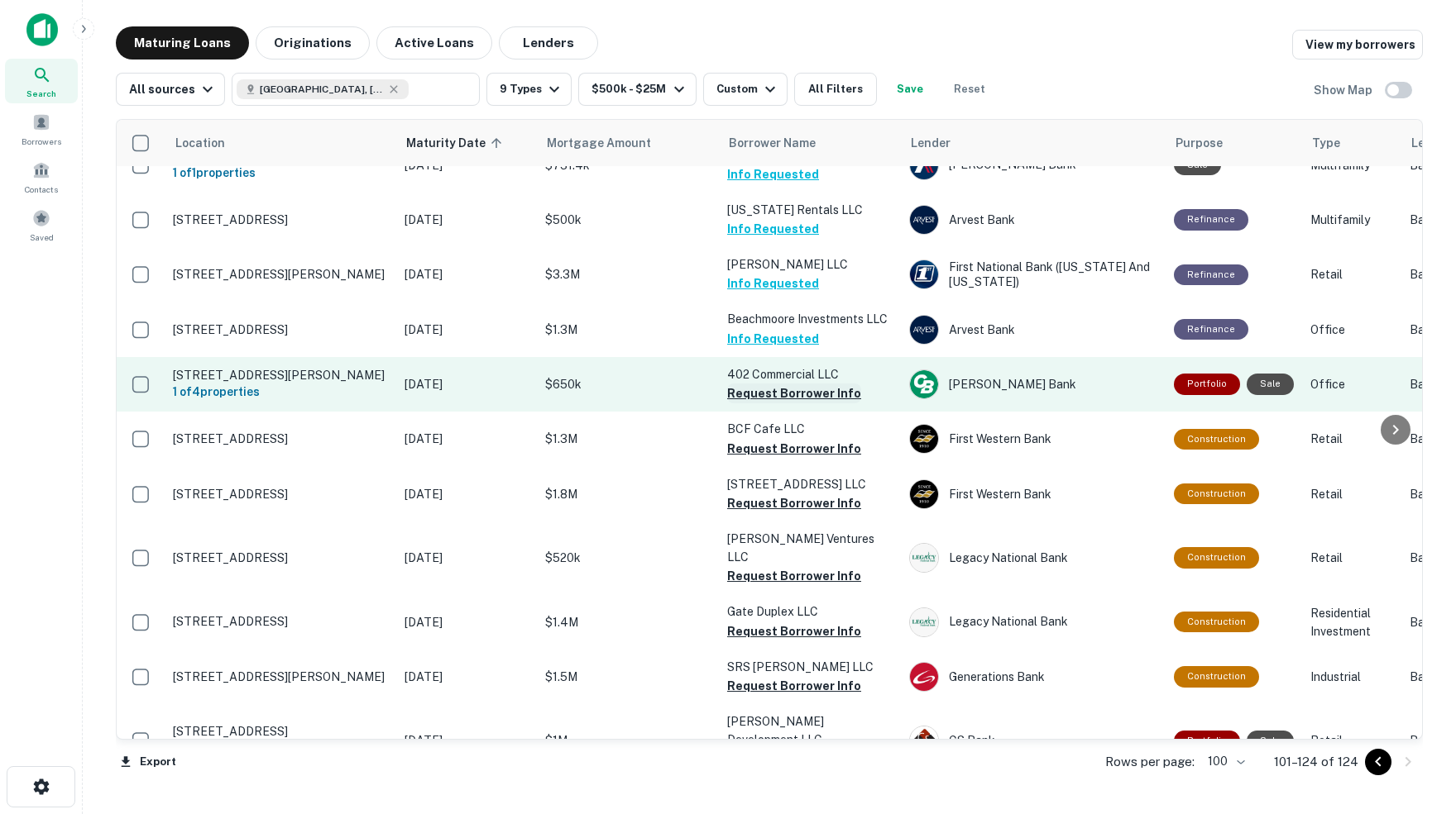
click at [770, 384] on button "Request Borrower Info" at bounding box center [793, 393] width 134 height 20
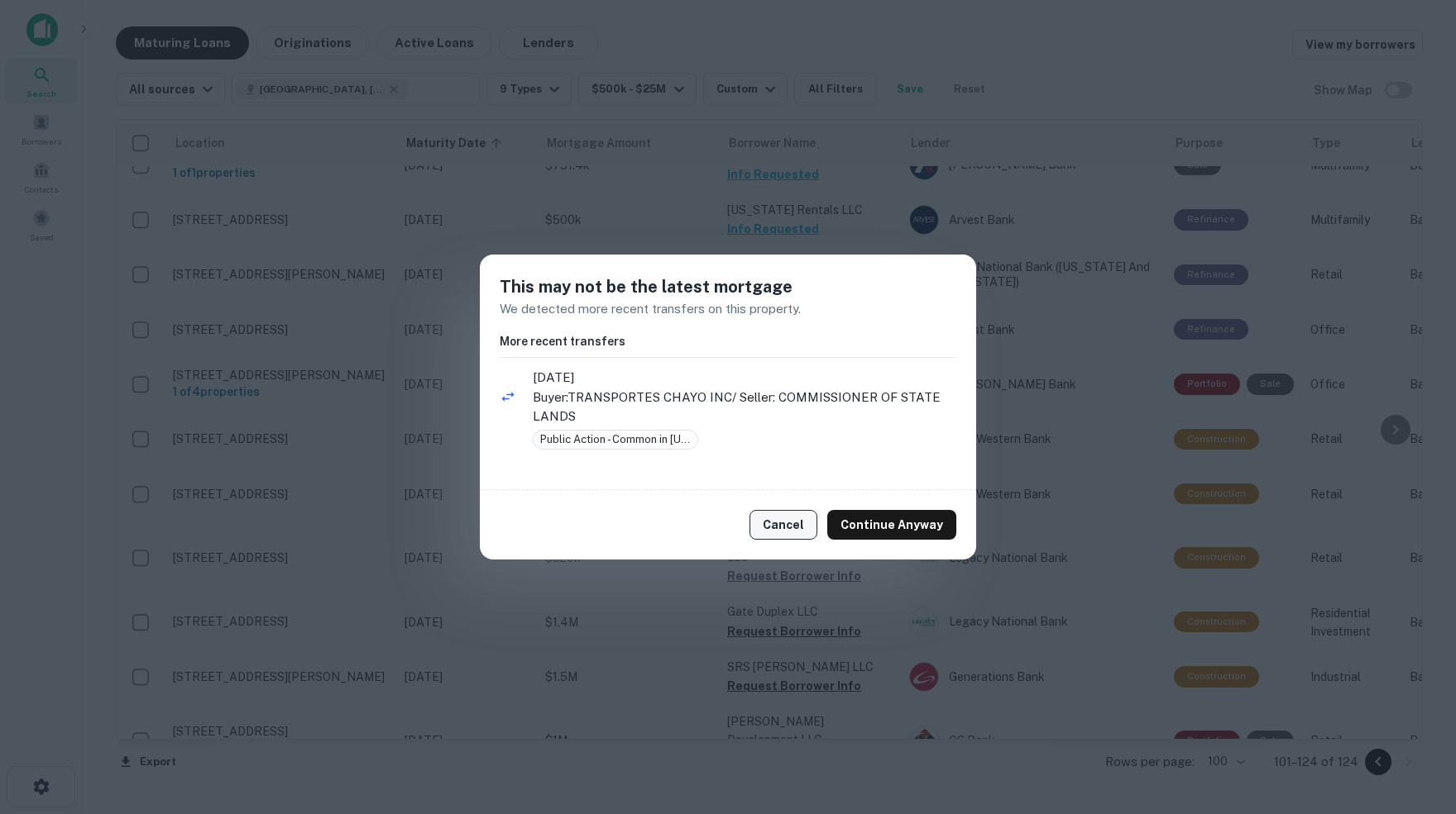
click at [786, 527] on button "Cancel" at bounding box center [784, 525] width 68 height 30
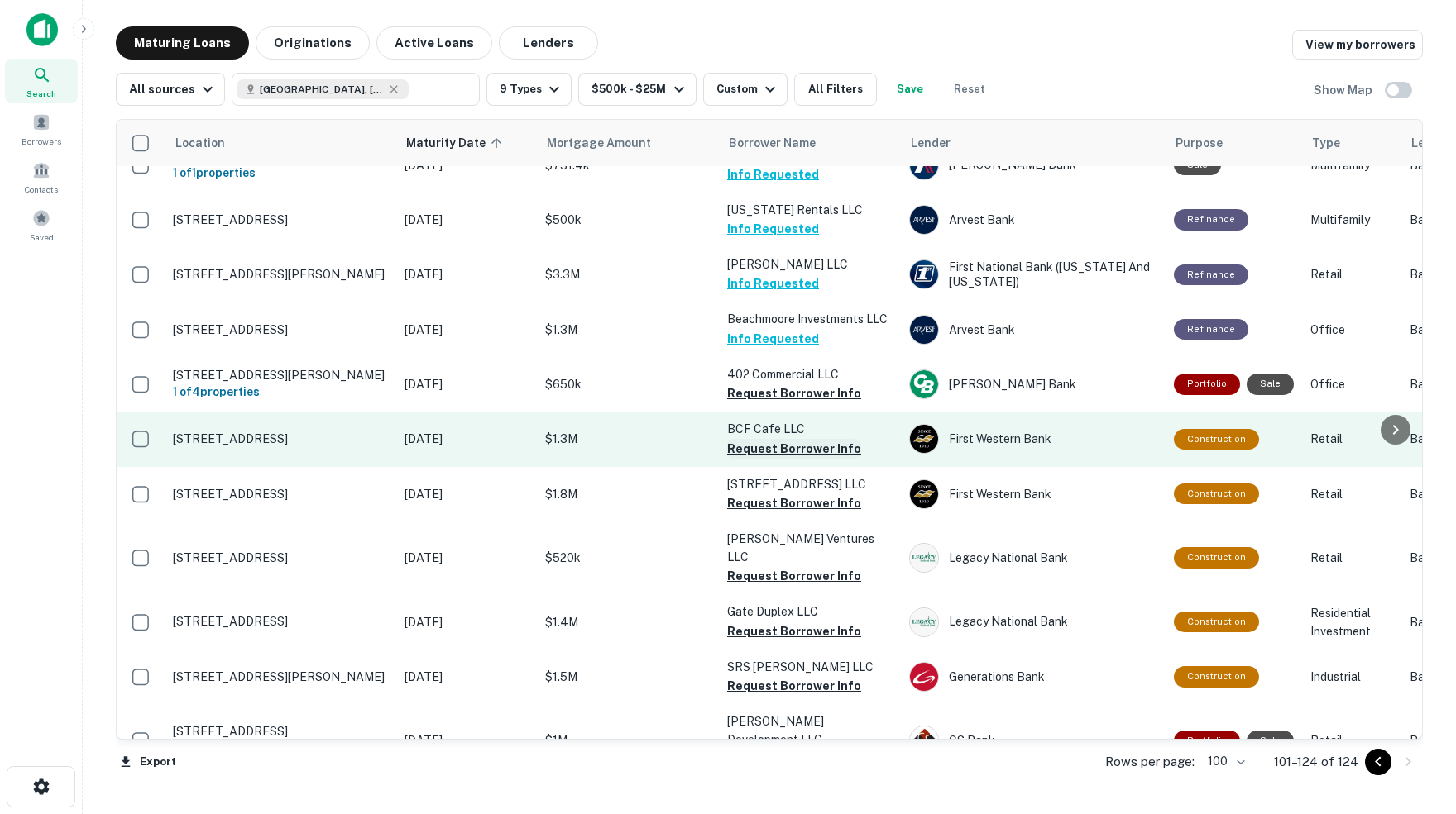
click at [775, 439] on button "Request Borrower Info" at bounding box center [793, 448] width 134 height 20
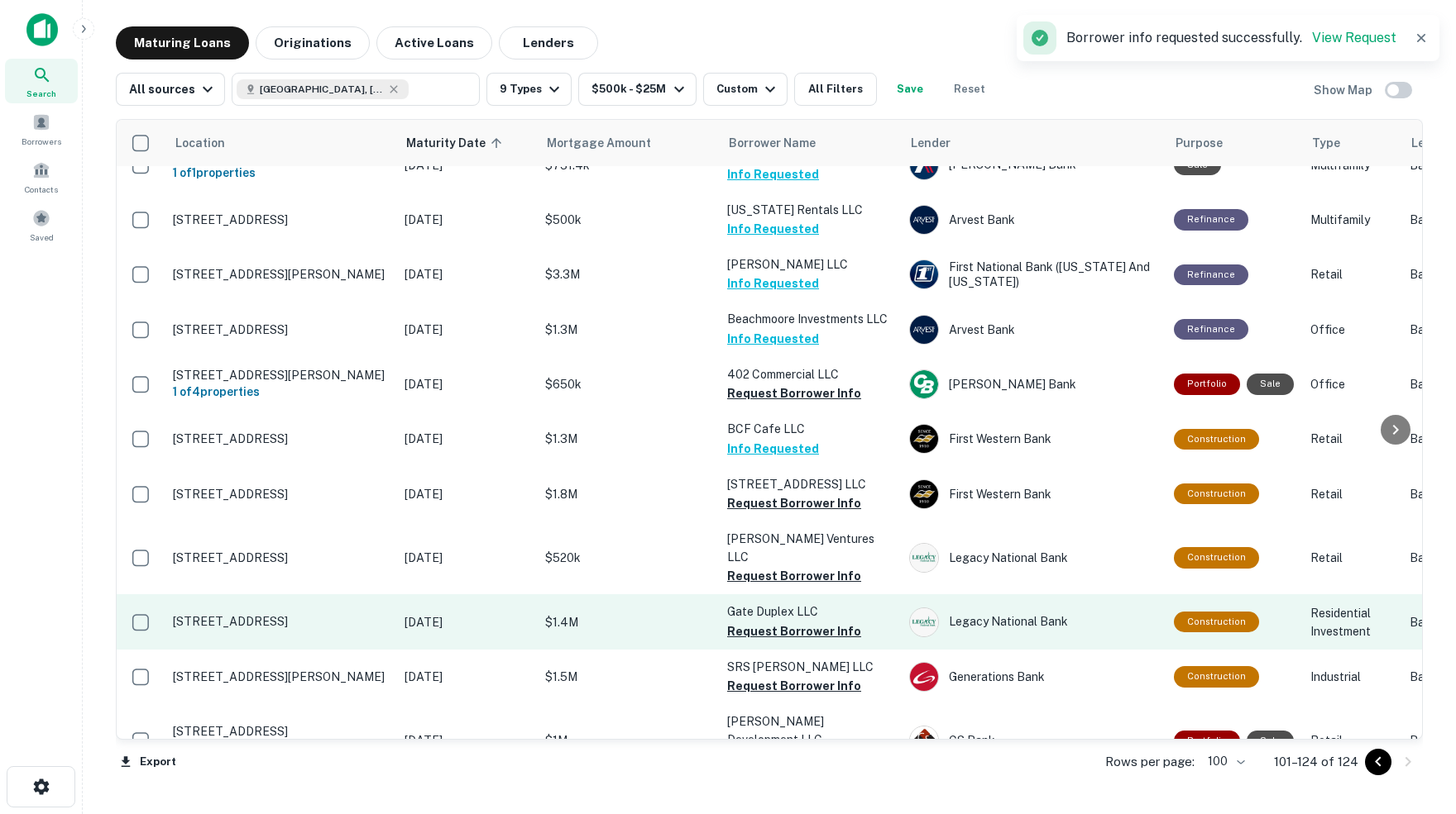
scroll to position [0, 0]
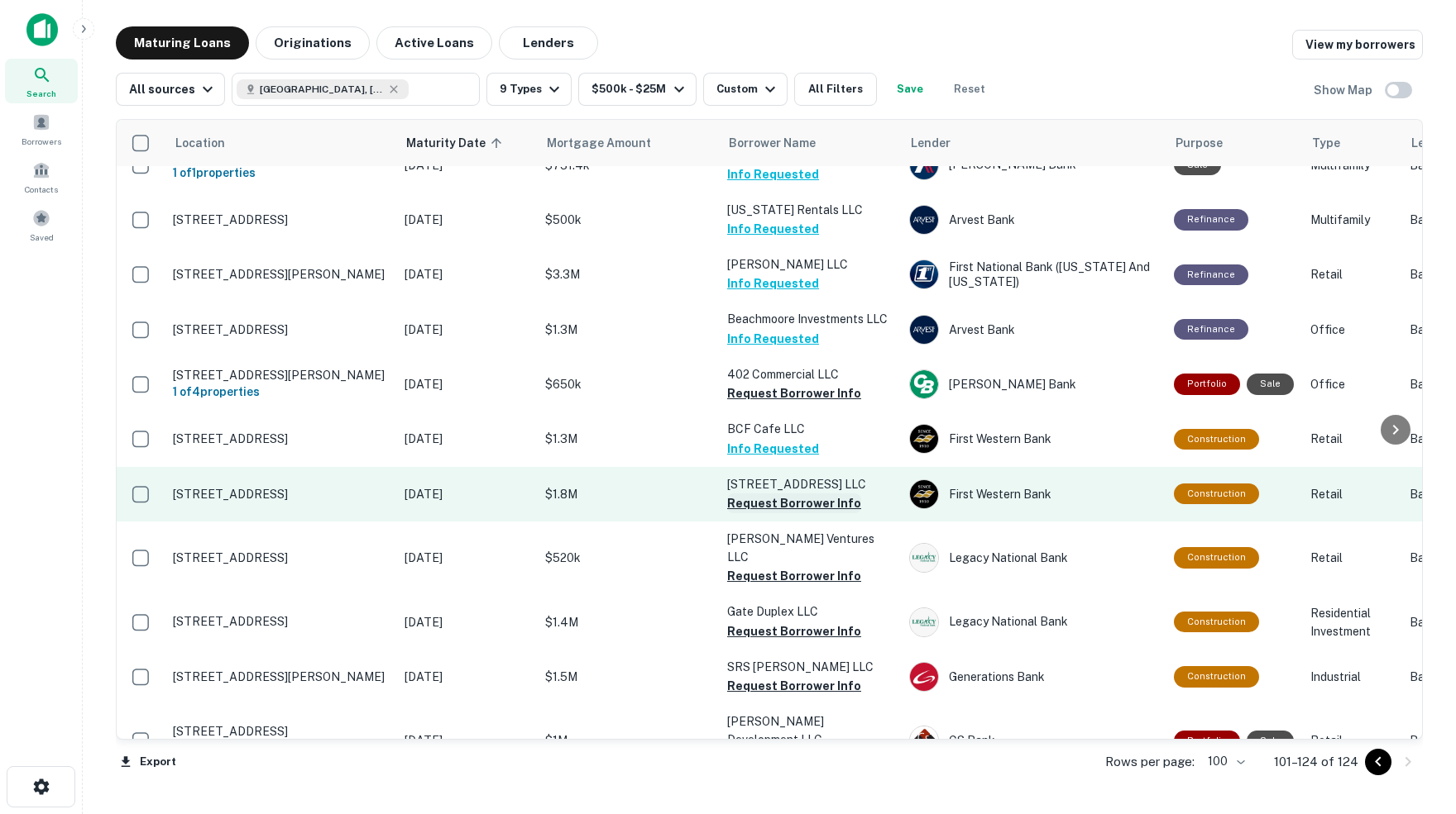
click at [789, 493] on button "Request Borrower Info" at bounding box center [793, 503] width 134 height 20
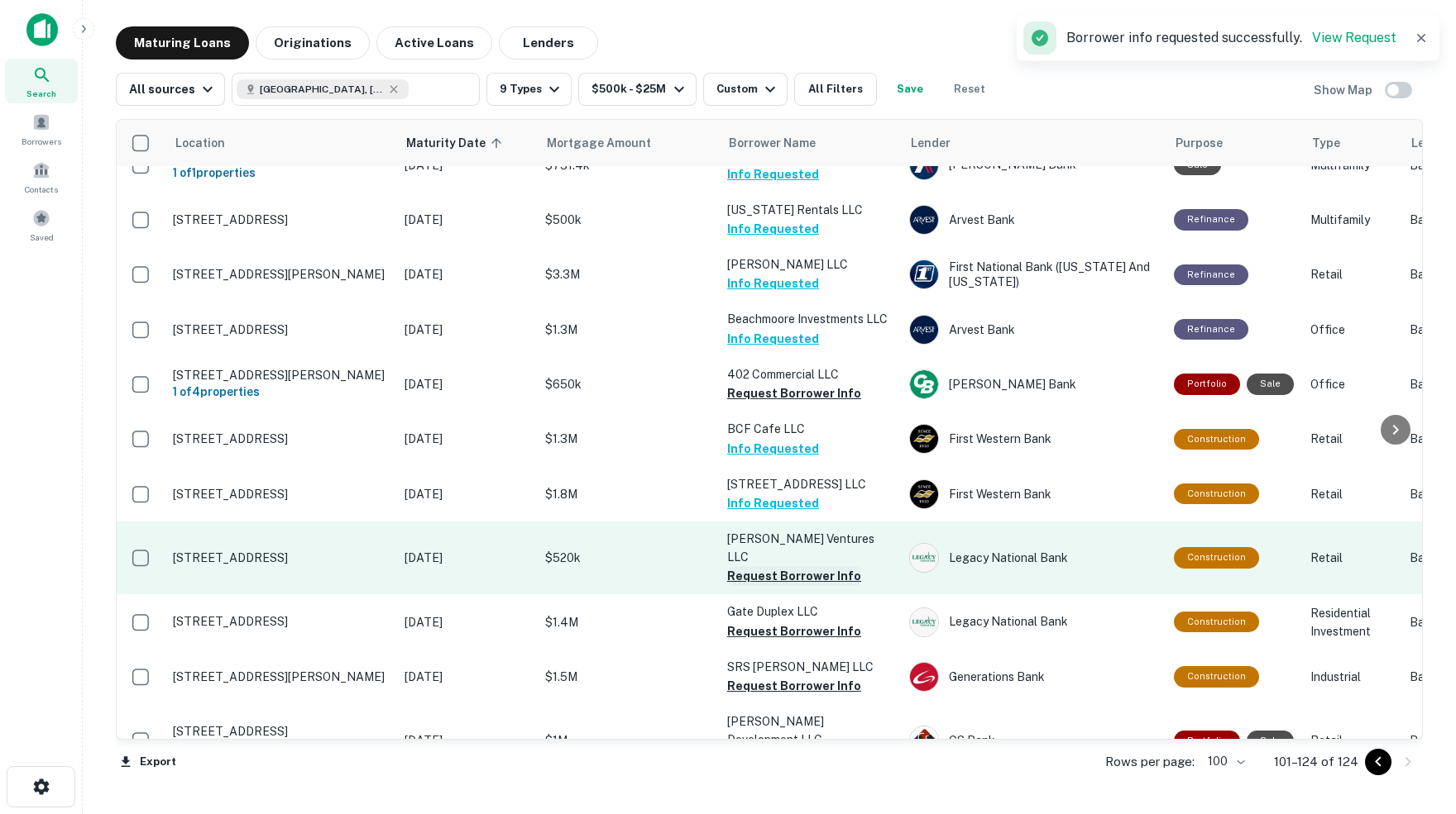
click at [789, 566] on button "Request Borrower Info" at bounding box center [793, 576] width 134 height 20
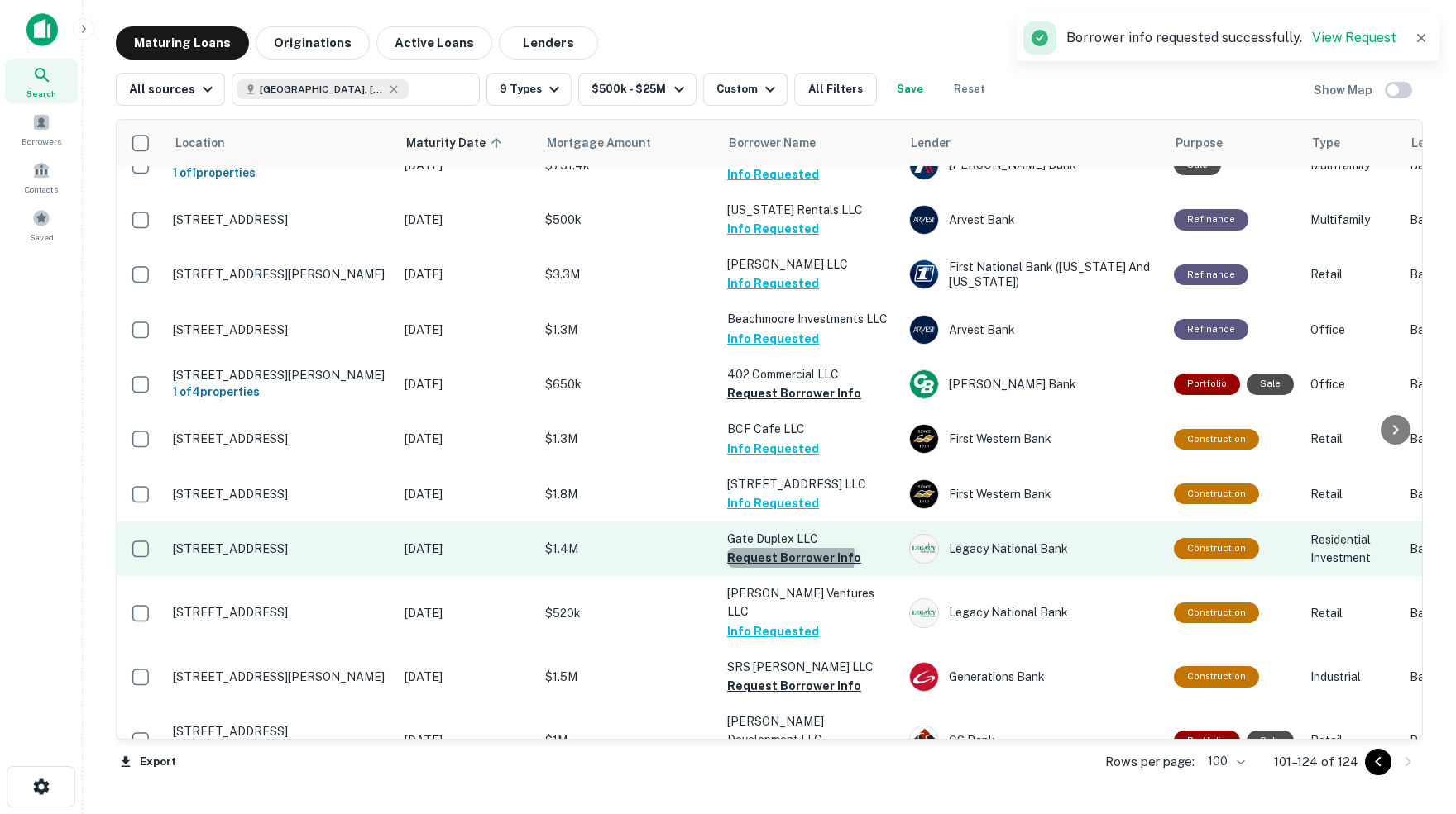
click at [790, 548] on button "Request Borrower Info" at bounding box center [793, 557] width 134 height 20
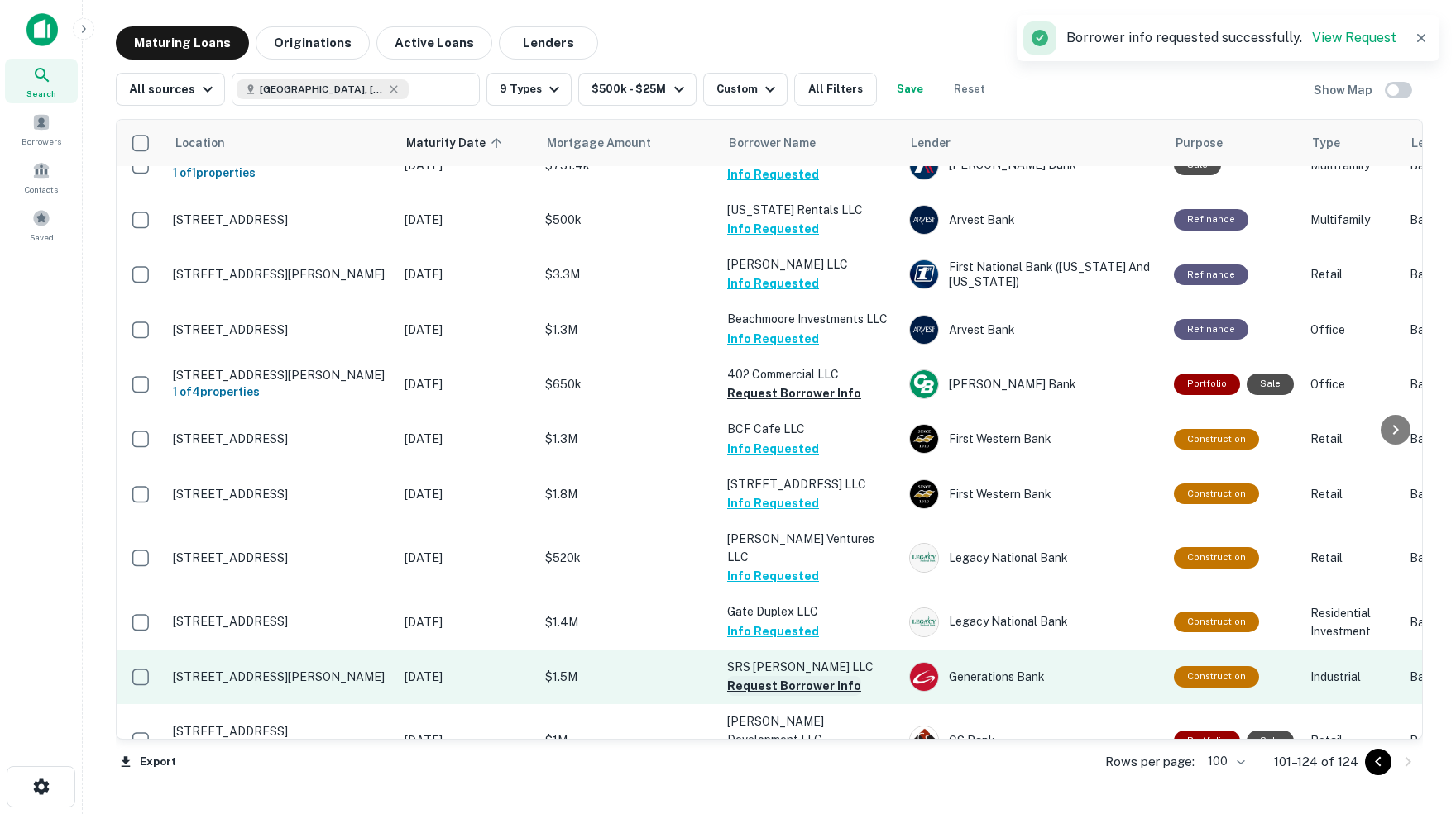
click at [795, 676] on button "Request Borrower Info" at bounding box center [793, 686] width 134 height 20
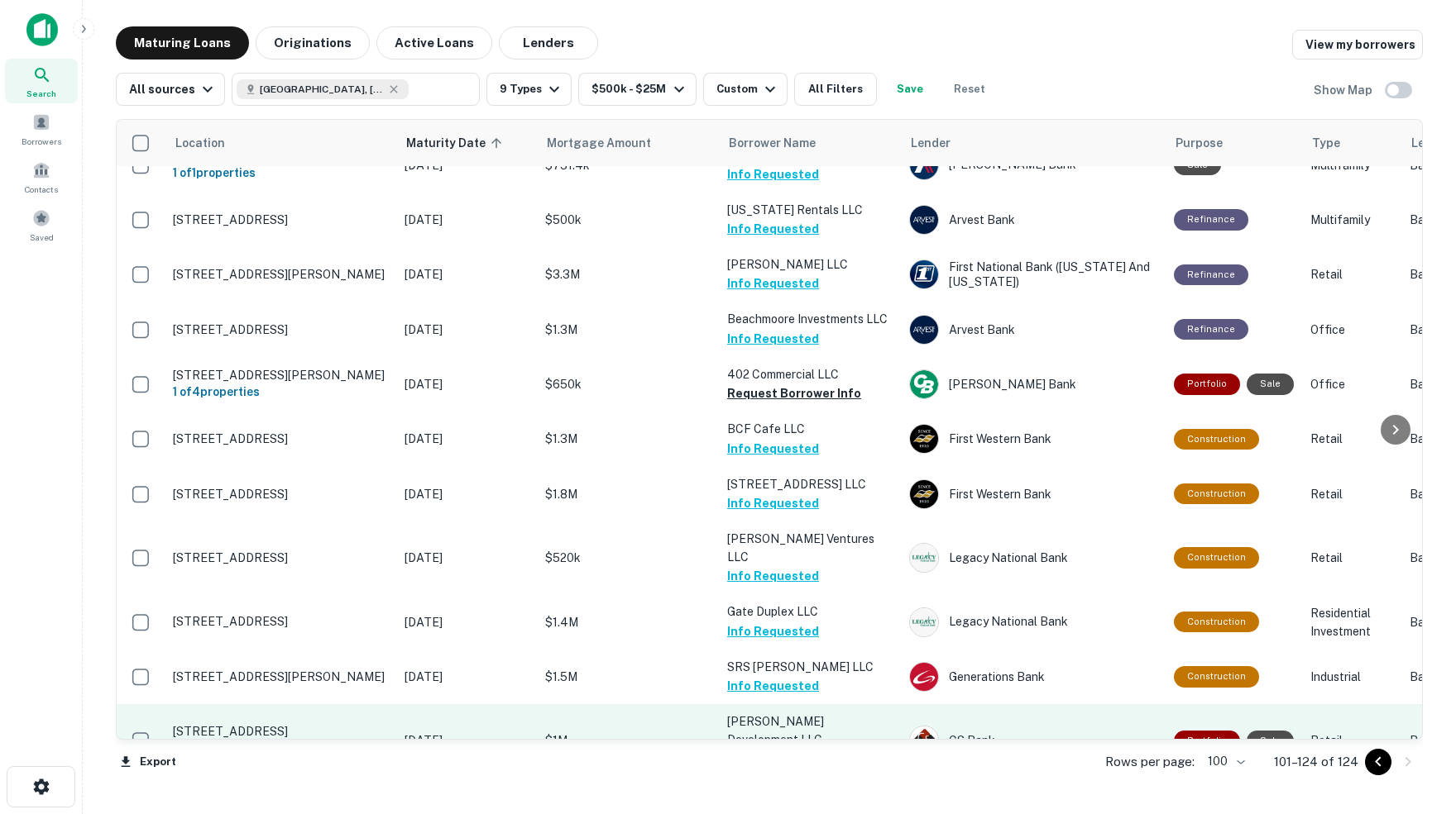
click at [779, 749] on button "Request Borrower Info" at bounding box center [793, 759] width 134 height 20
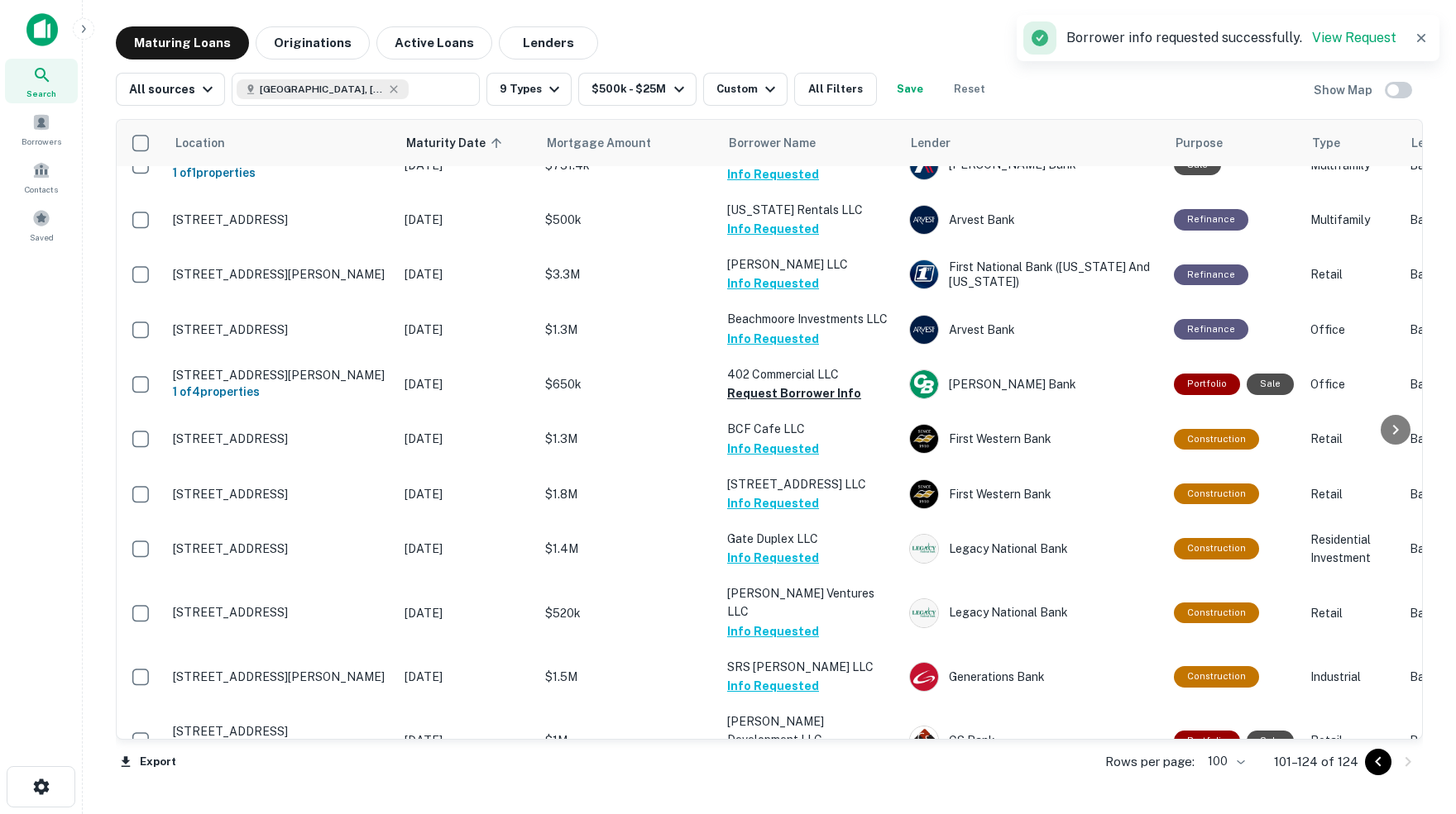
click at [787, 805] on button "Request Borrower Info" at bounding box center [793, 814] width 134 height 20
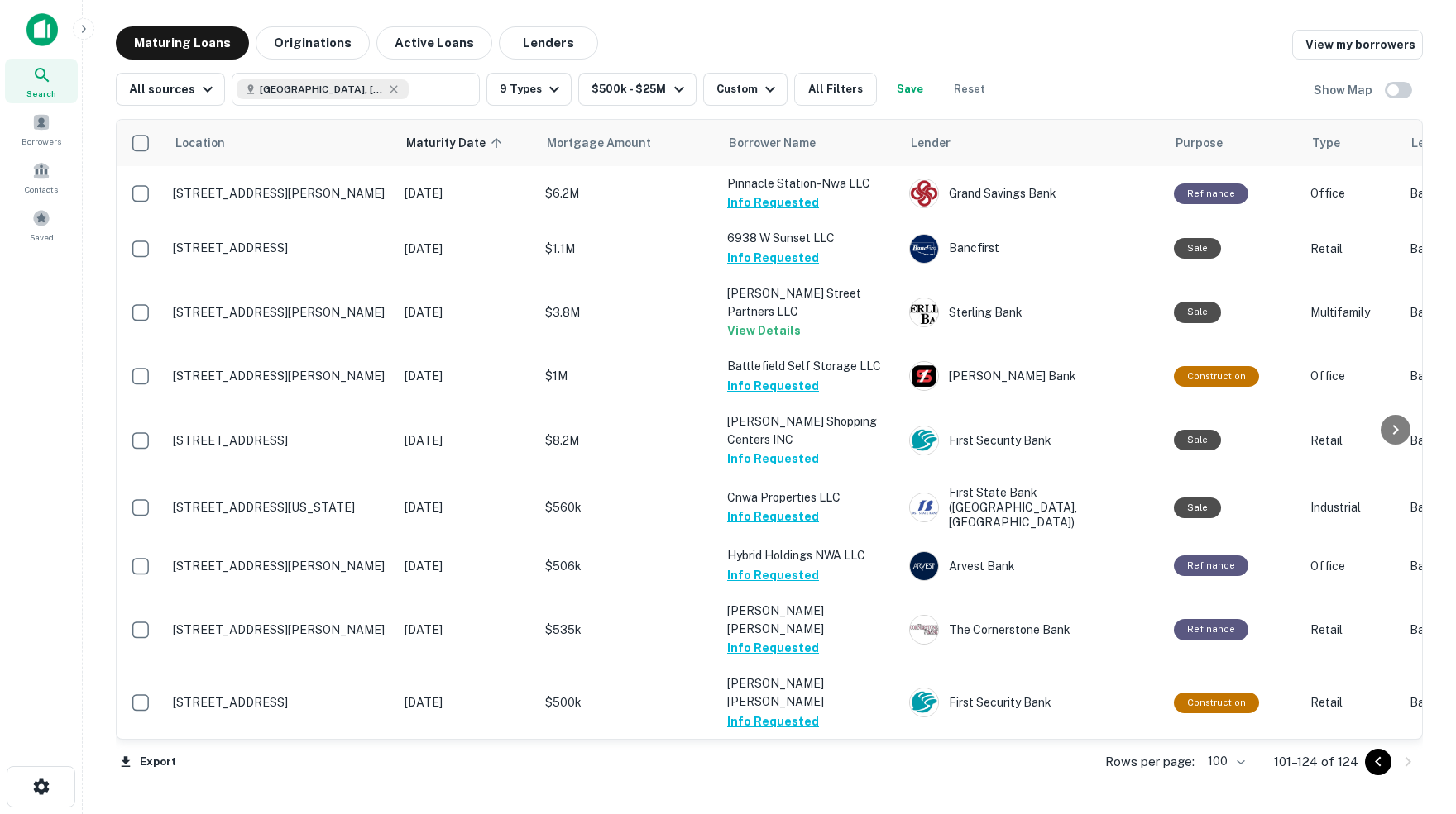
click at [1374, 763] on icon "Go to previous page" at bounding box center [1377, 761] width 20 height 20
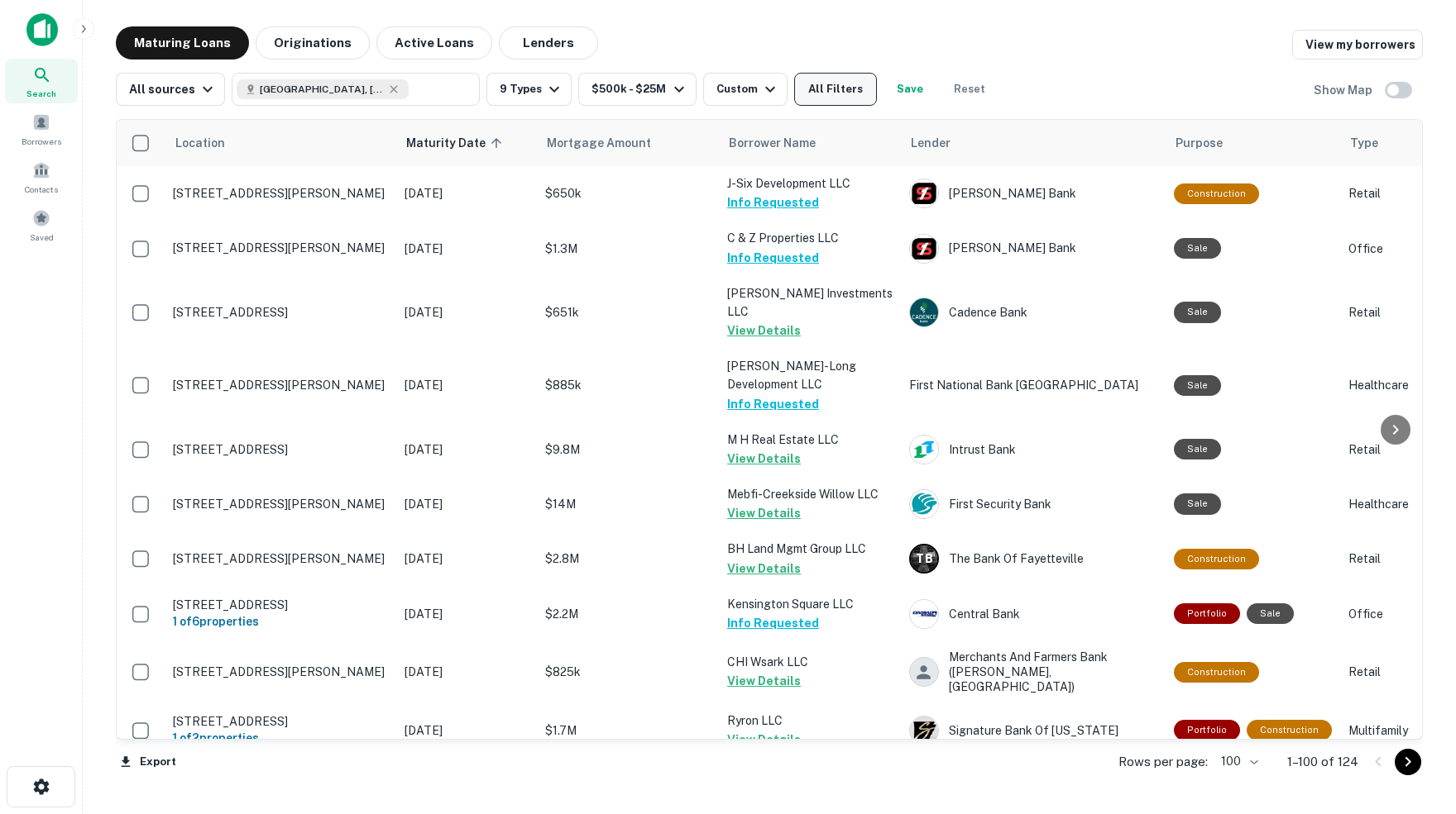
click at [855, 95] on button "All Filters" at bounding box center [835, 89] width 83 height 33
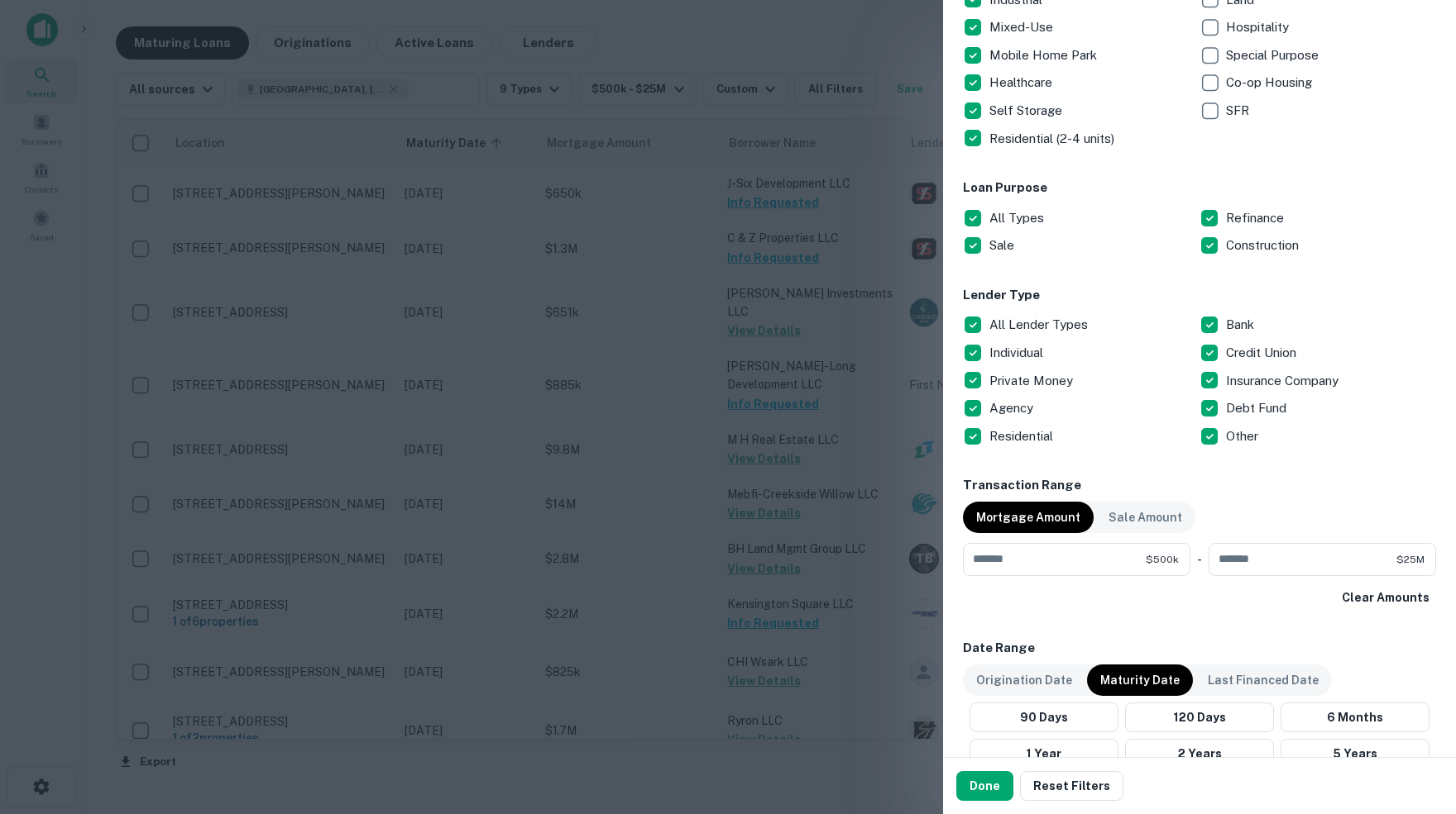
scroll to position [388, 0]
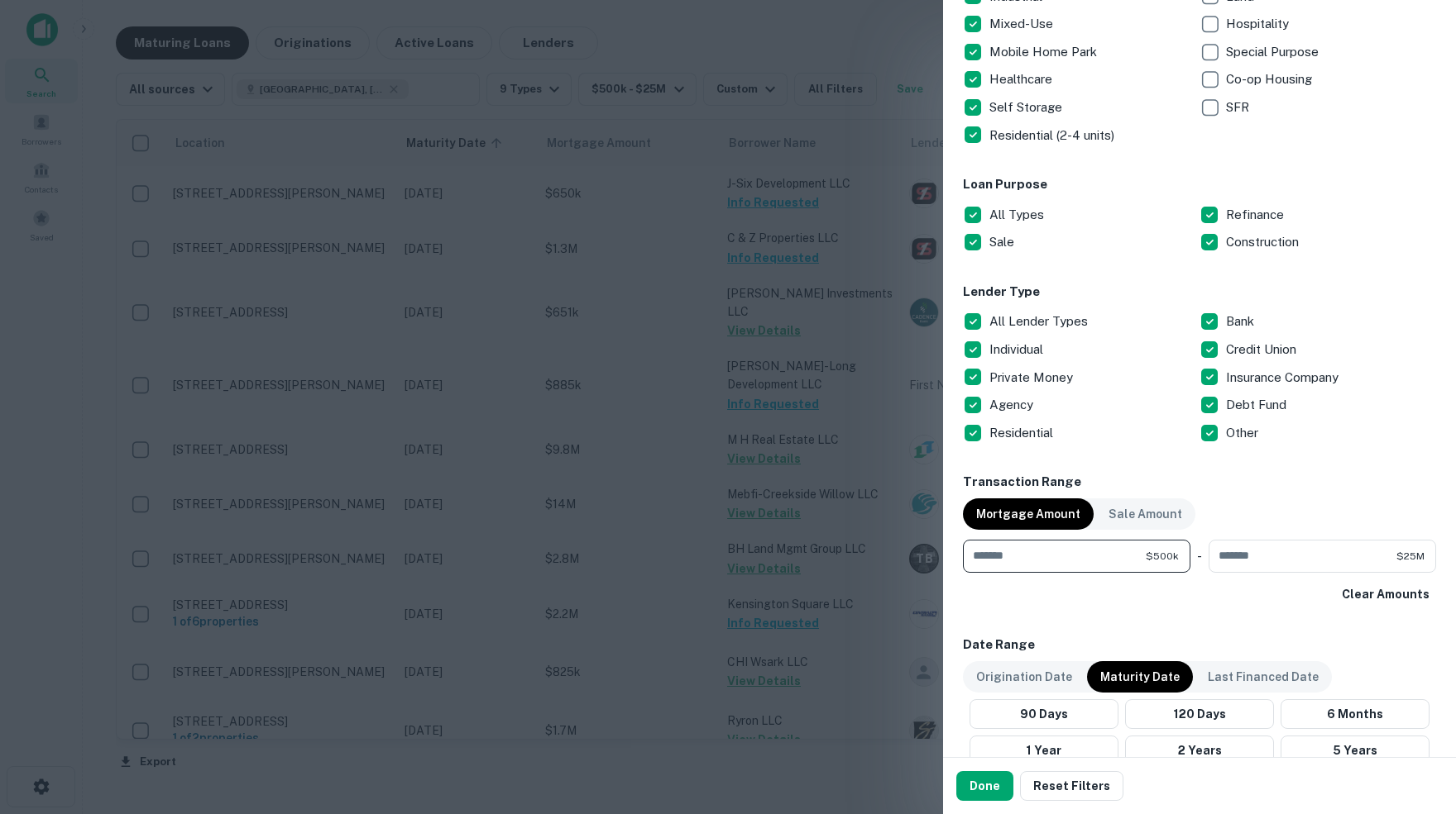
click at [1028, 555] on input "******" at bounding box center [1053, 556] width 183 height 33
type input "*"
type input "******"
click at [1205, 595] on div "Clear Amounts" at bounding box center [1199, 594] width 473 height 30
click at [985, 789] on button "Done" at bounding box center [984, 786] width 57 height 30
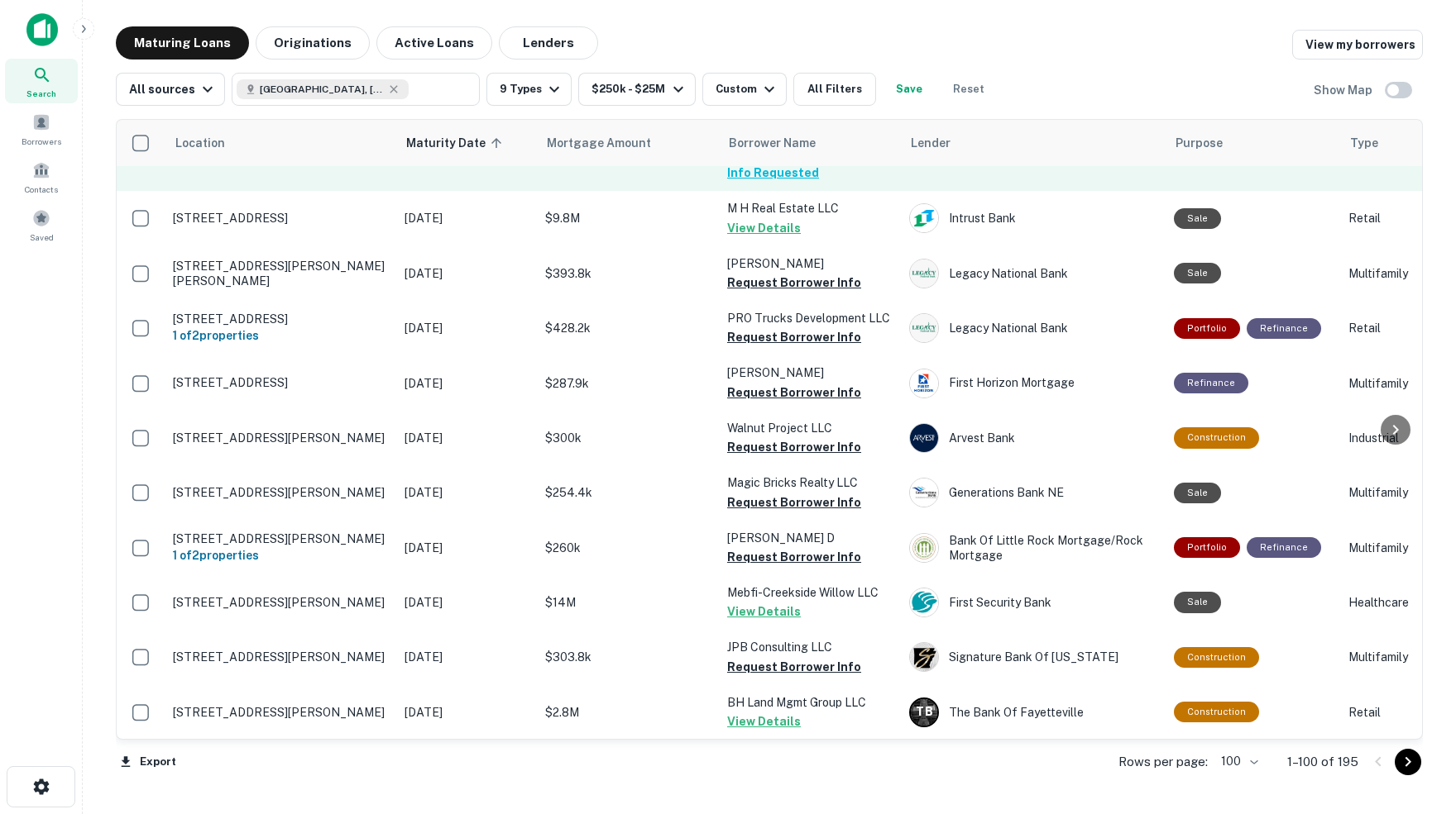
scroll to position [360, 0]
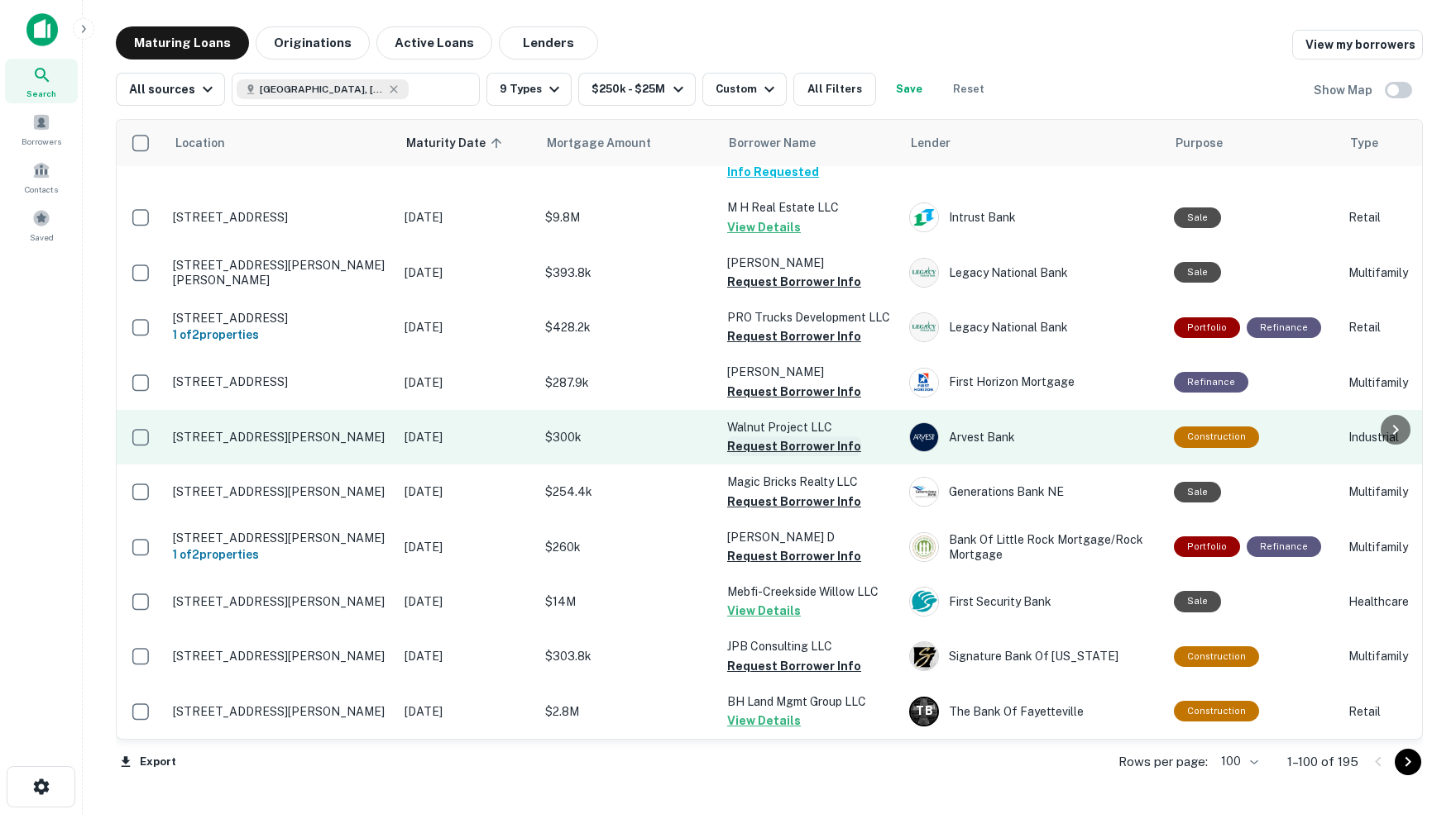
click at [762, 436] on button "Request Borrower Info" at bounding box center [793, 446] width 134 height 20
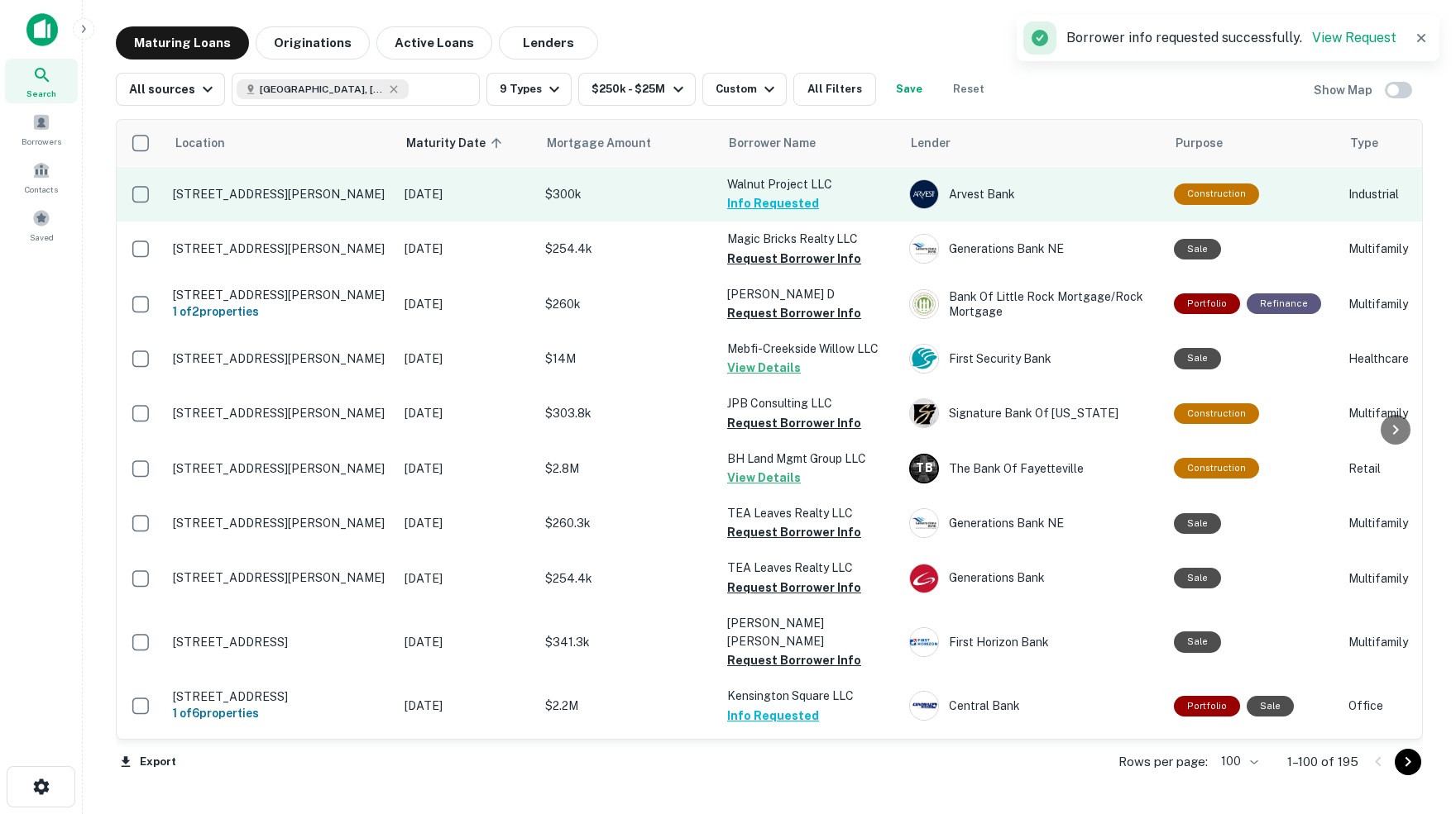
scroll to position [615, 0]
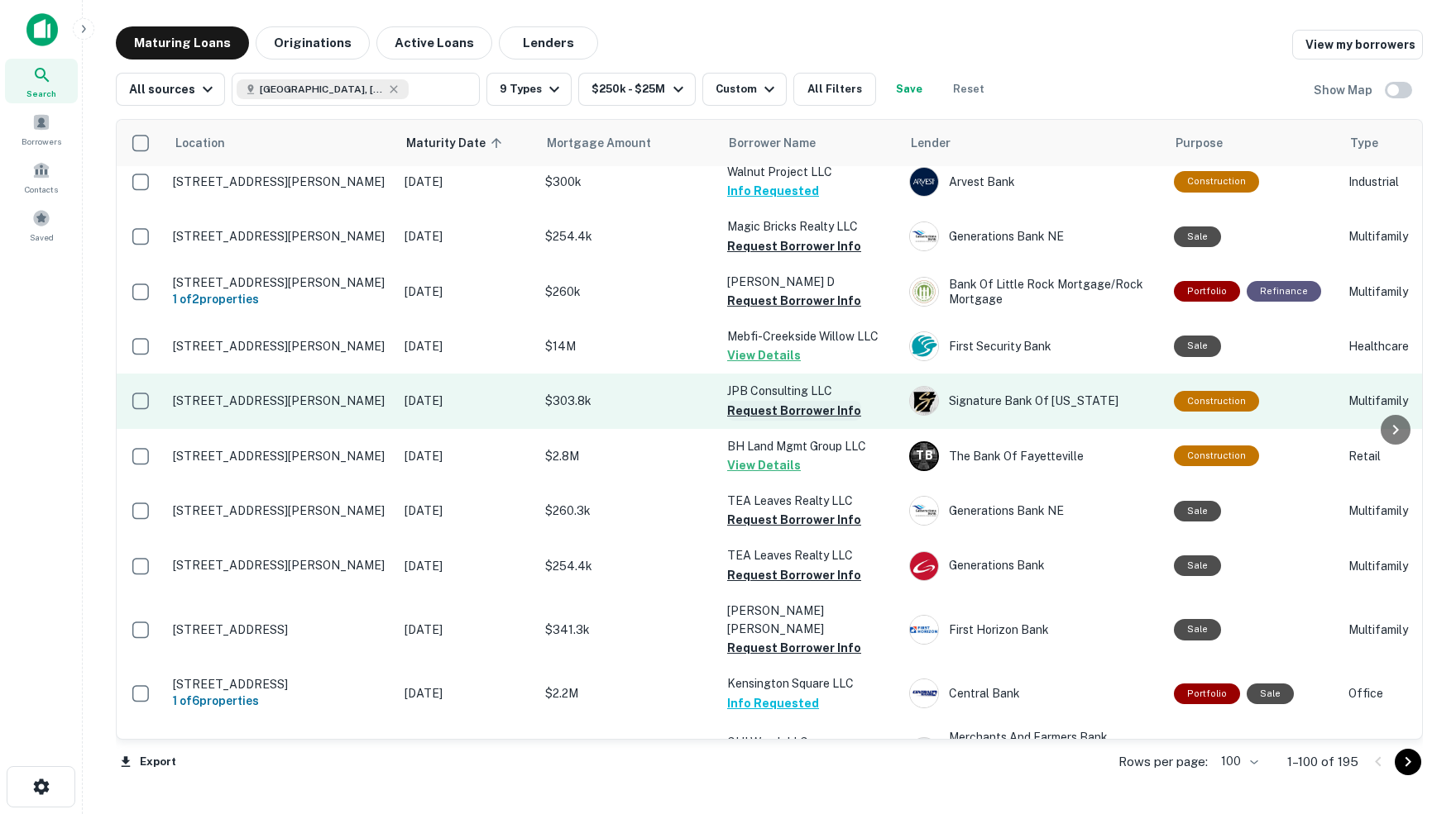
click at [770, 401] on button "Request Borrower Info" at bounding box center [793, 410] width 134 height 20
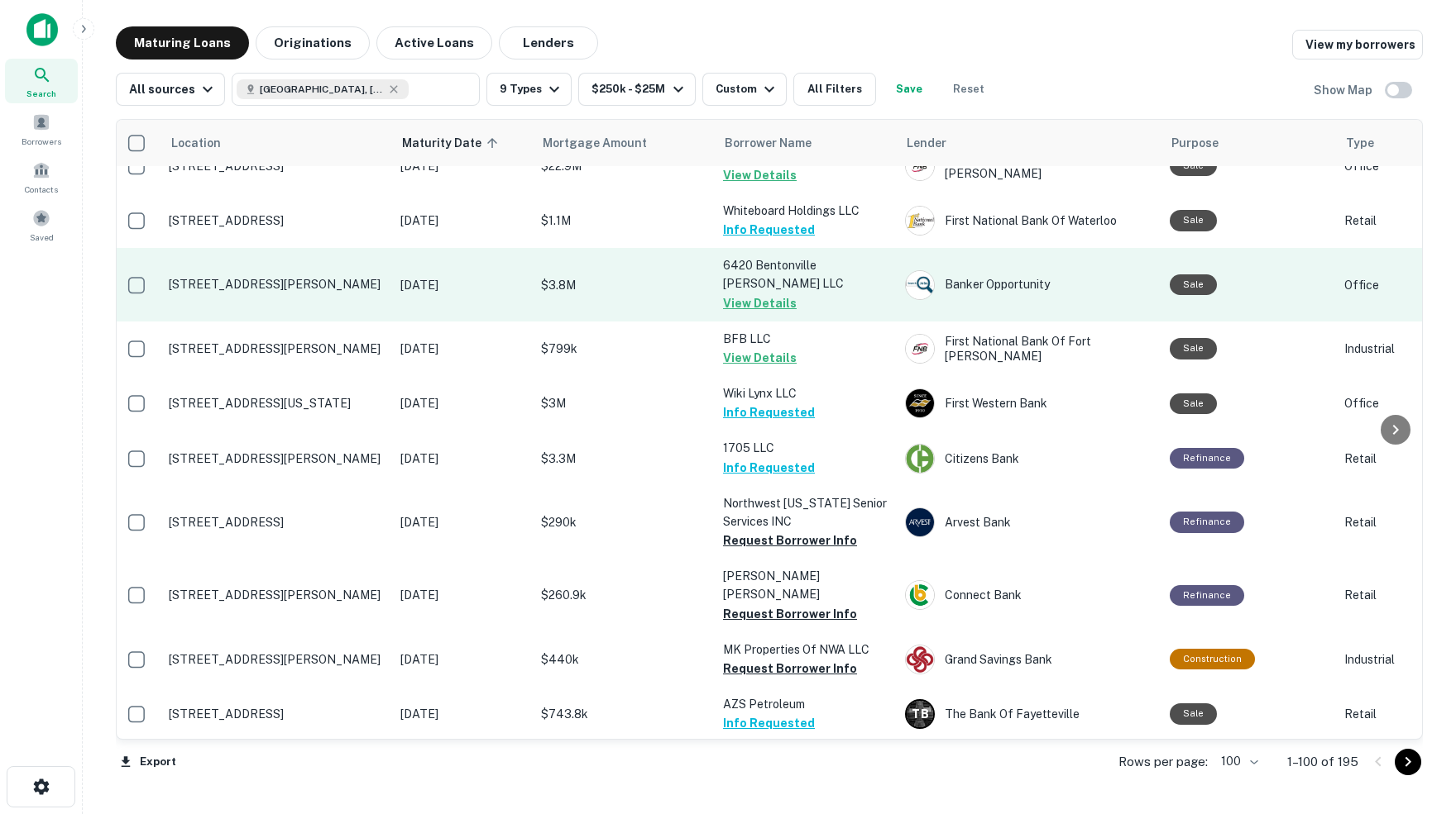
scroll to position [2500, 4]
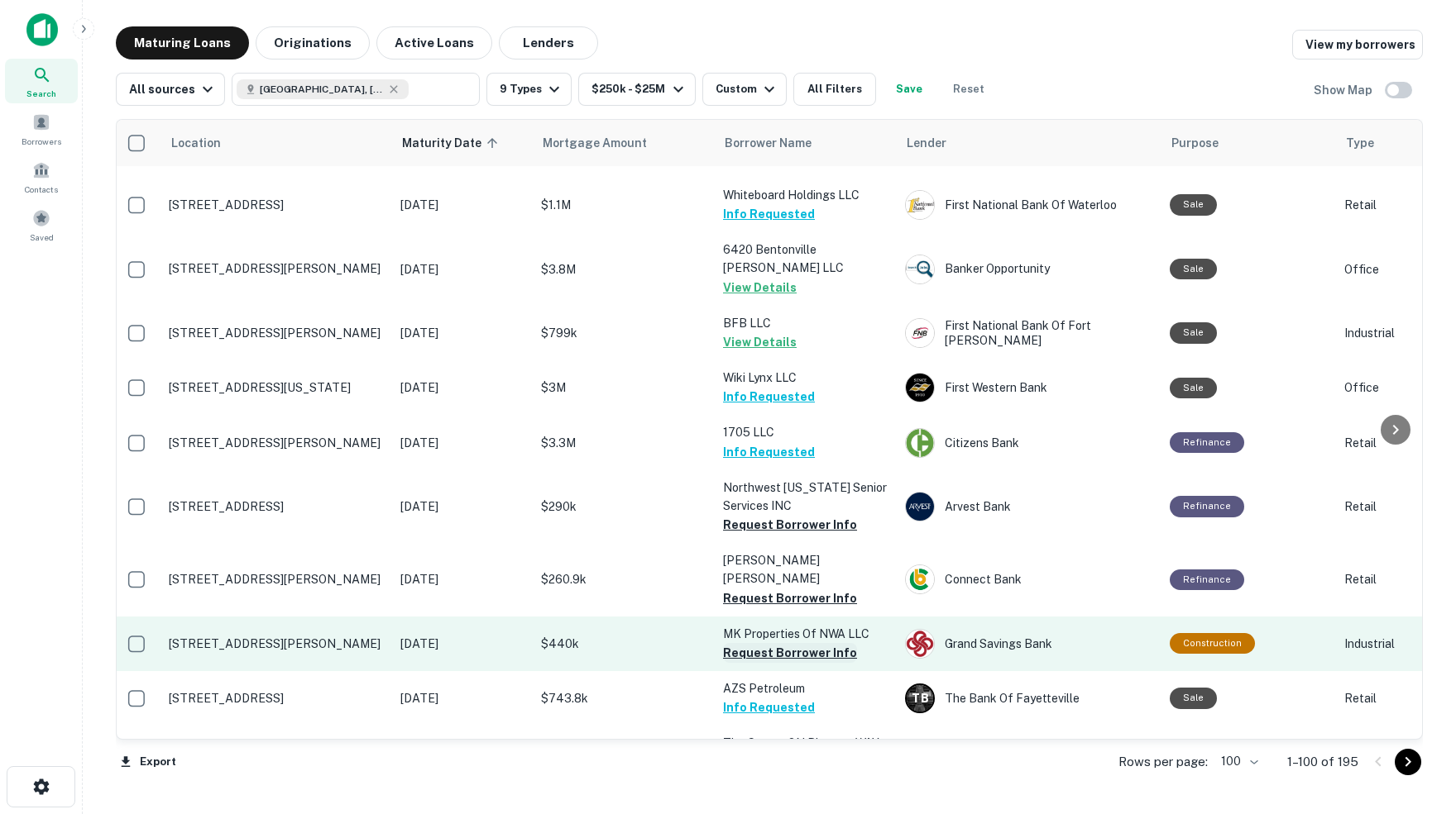
click at [787, 643] on button "Request Borrower Info" at bounding box center [789, 652] width 134 height 20
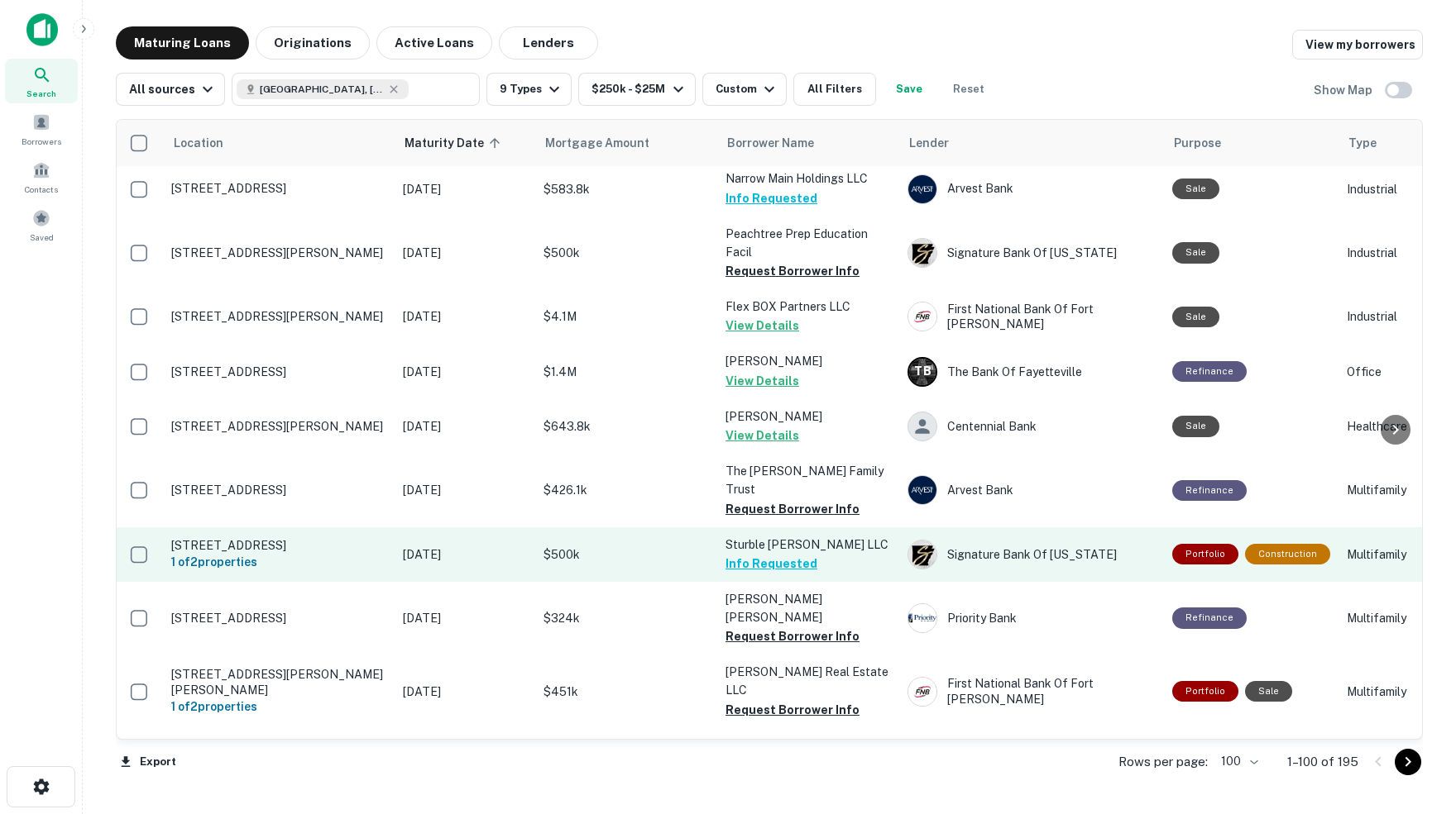
scroll to position [0, 0]
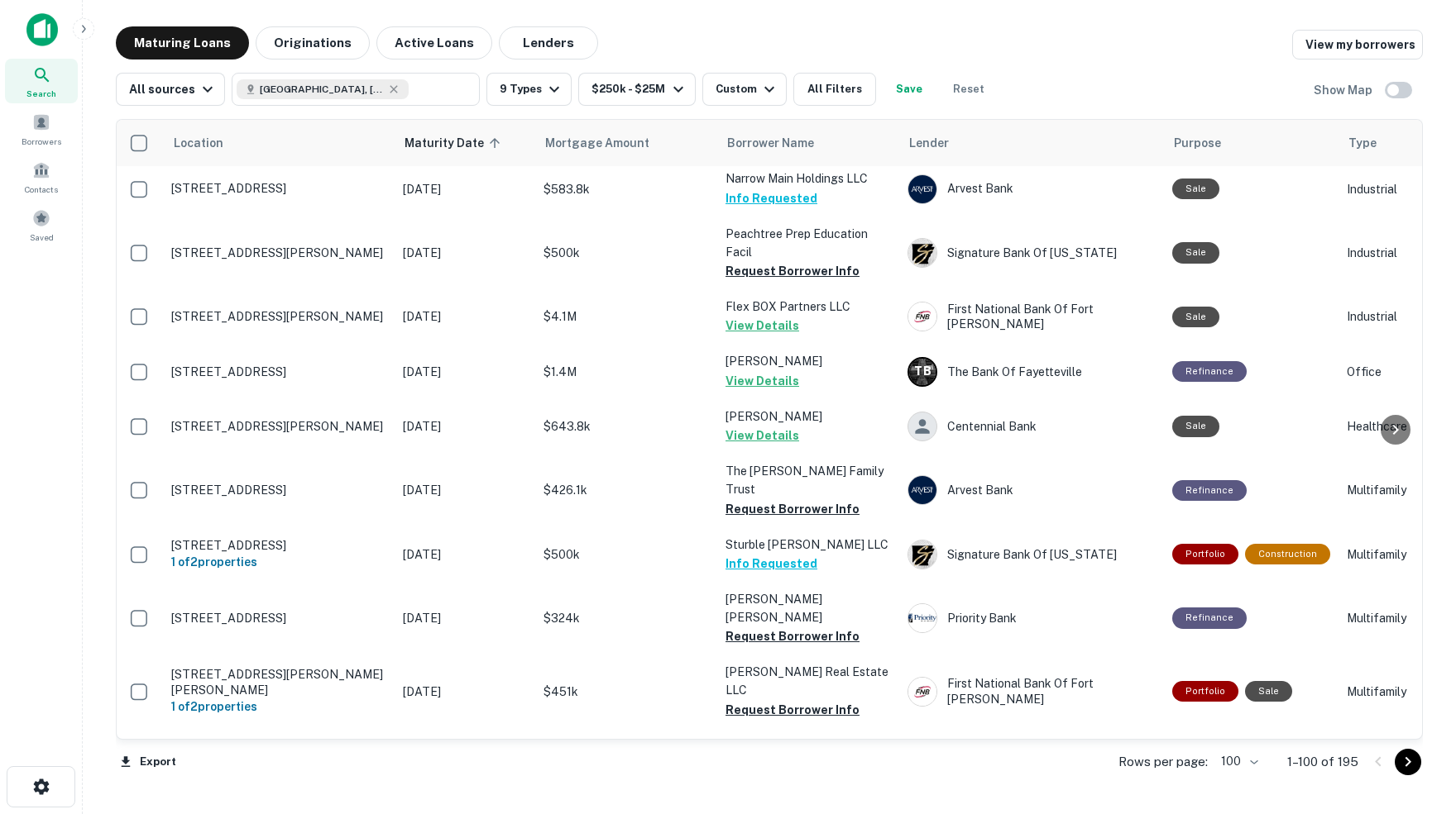
click at [1410, 764] on icon "Go to next page" at bounding box center [1407, 761] width 20 height 20
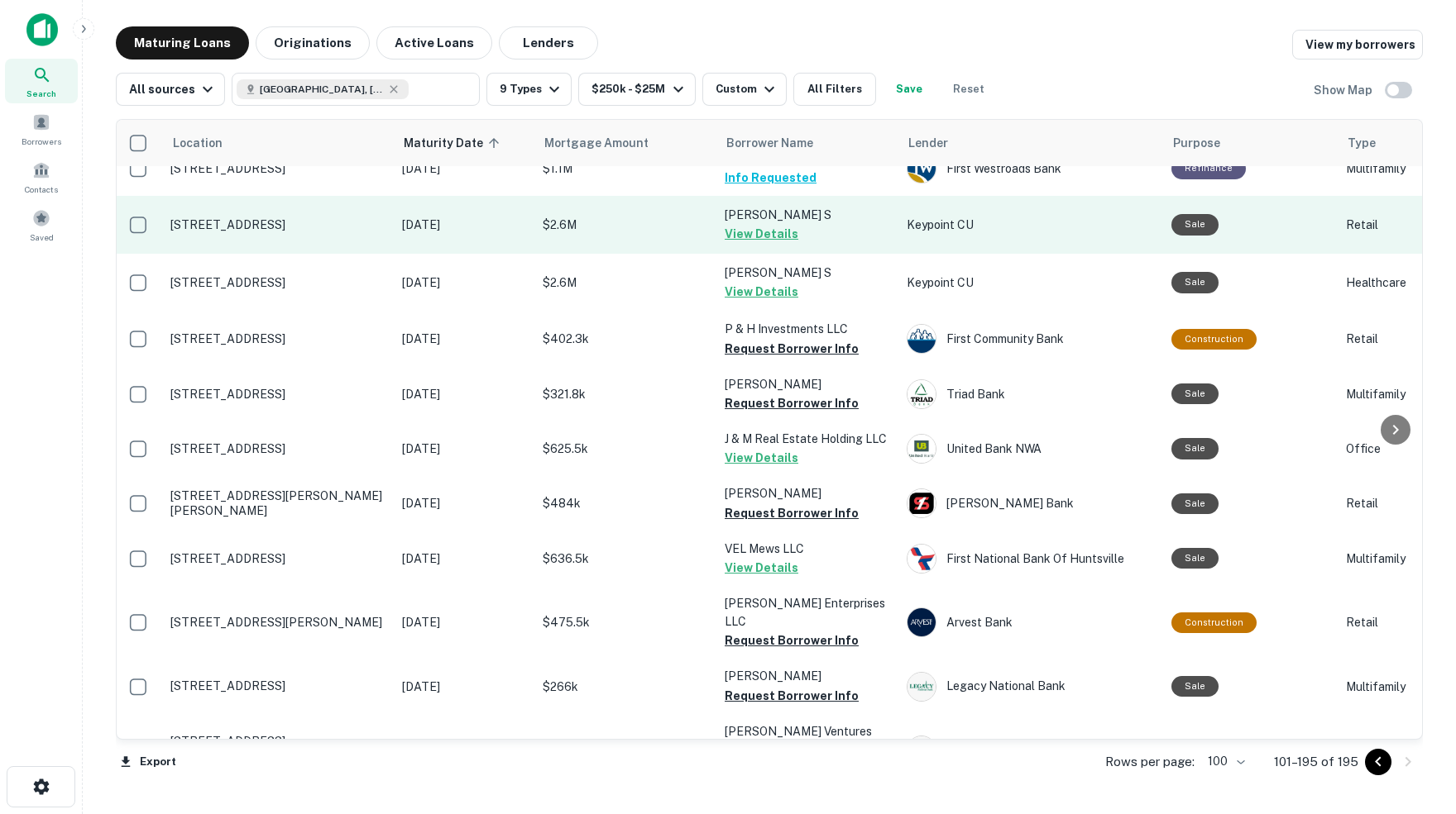
scroll to position [139, 3]
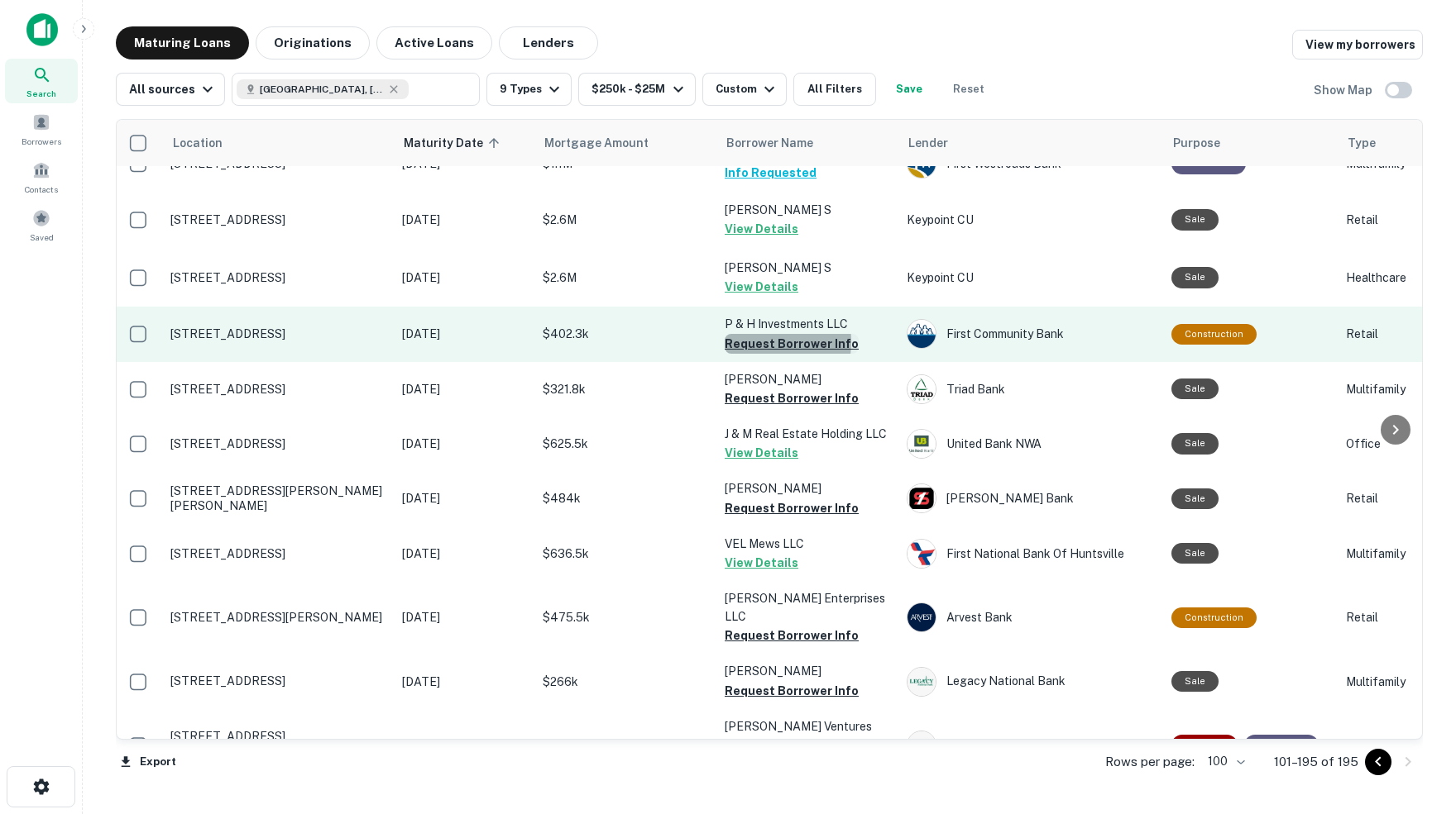
click at [759, 345] on button "Request Borrower Info" at bounding box center [791, 344] width 134 height 20
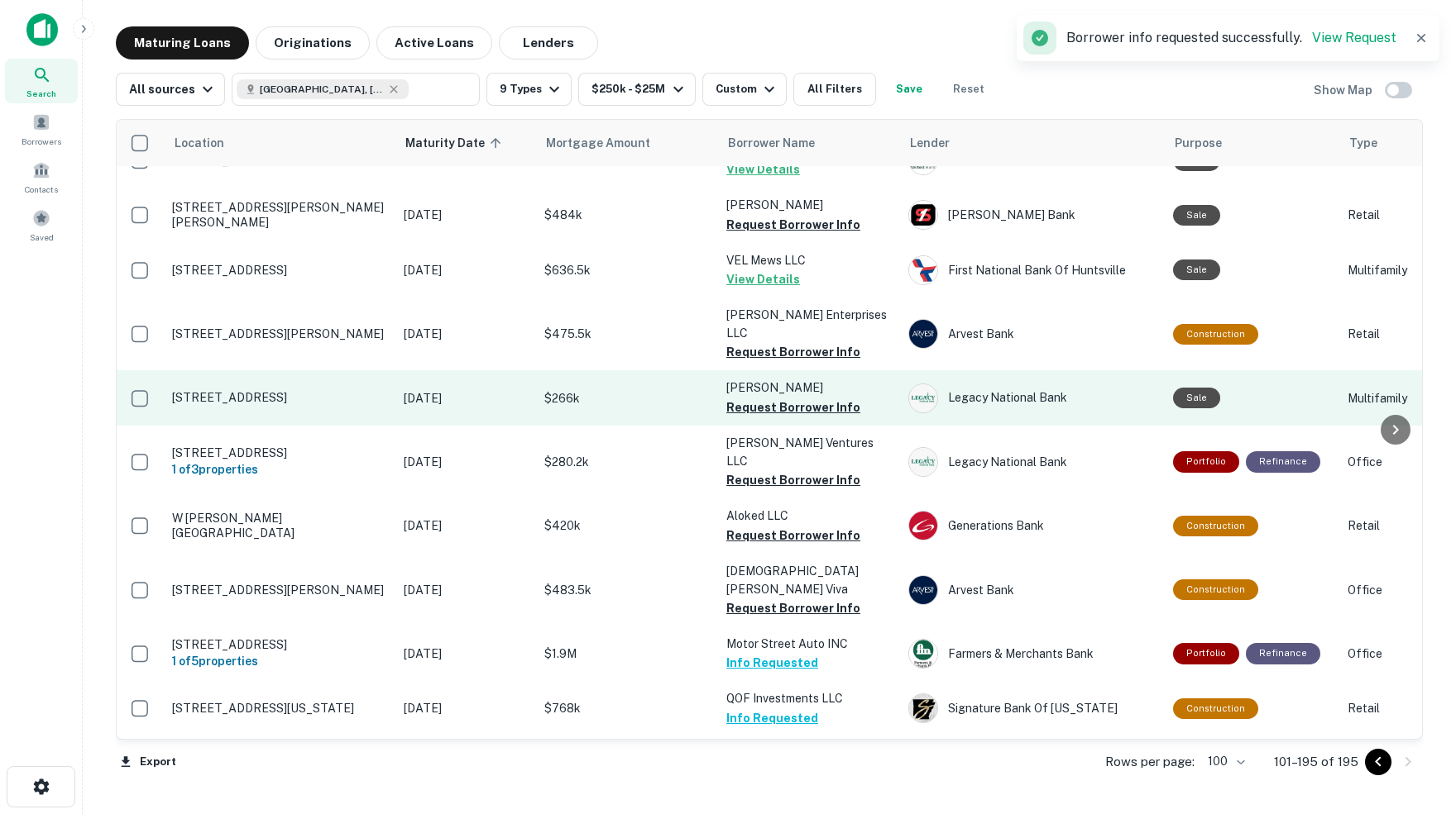
scroll to position [426, 1]
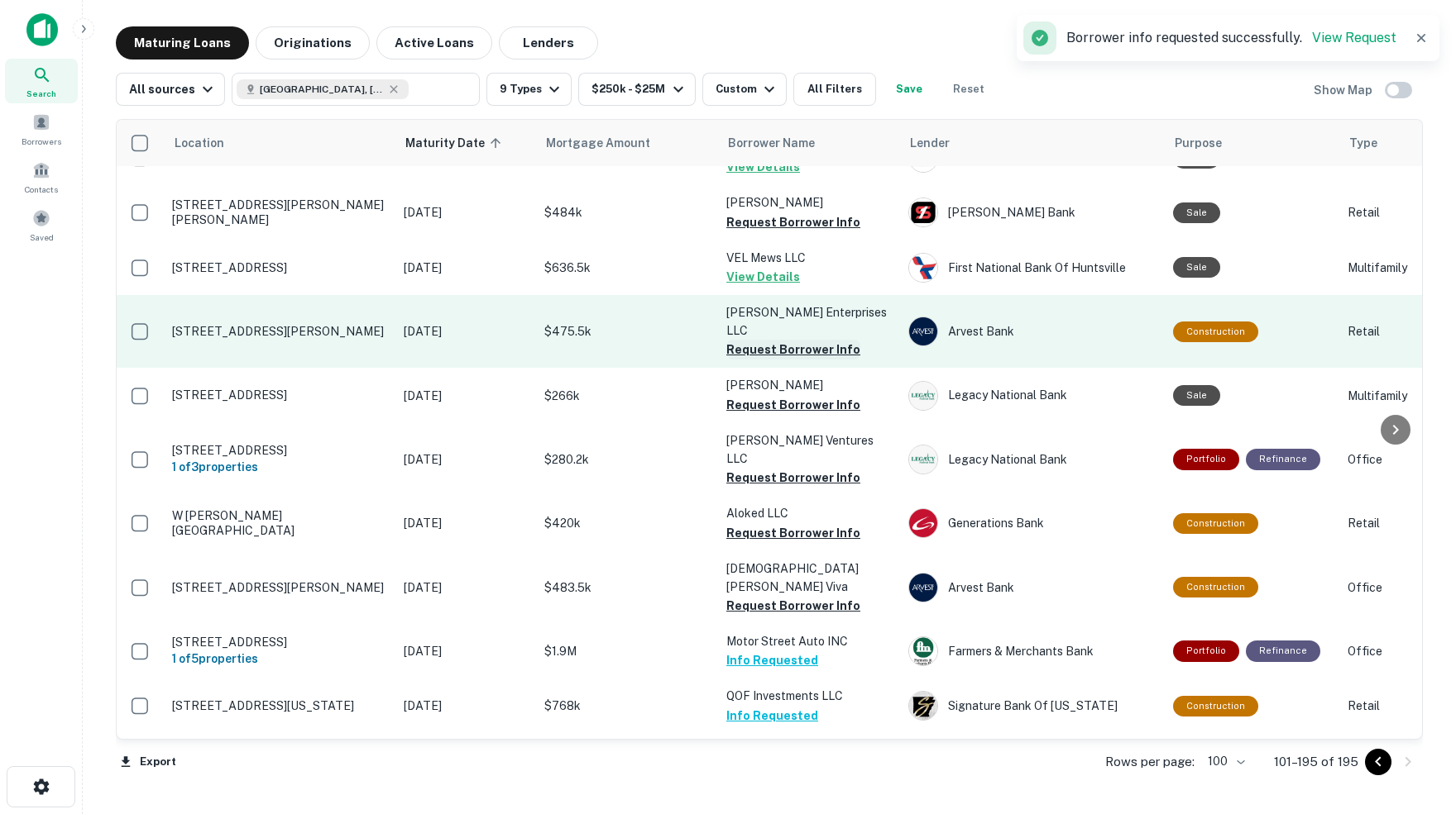
click at [759, 339] on button "Request Borrower Info" at bounding box center [792, 349] width 134 height 20
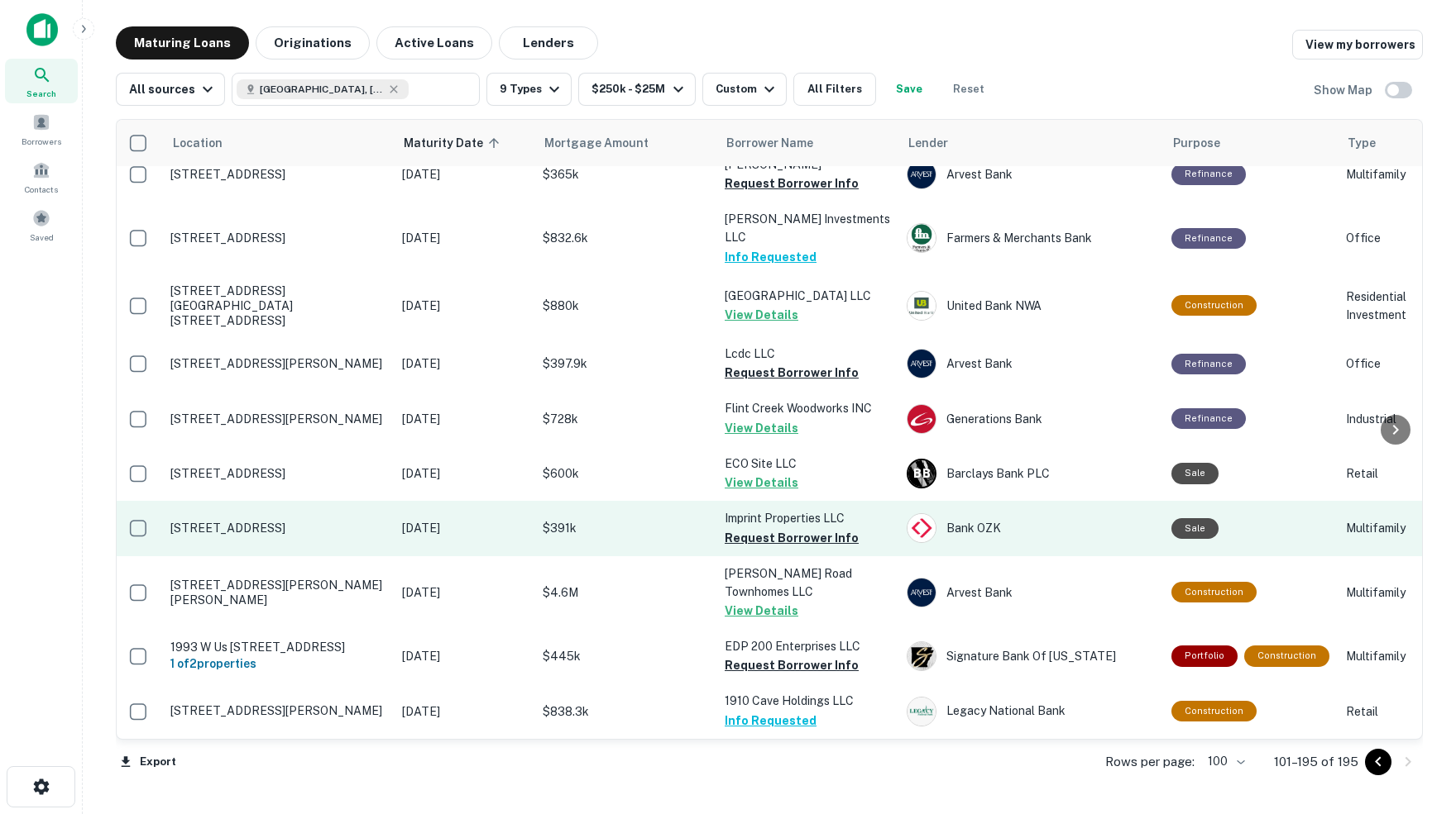
scroll to position [1637, 3]
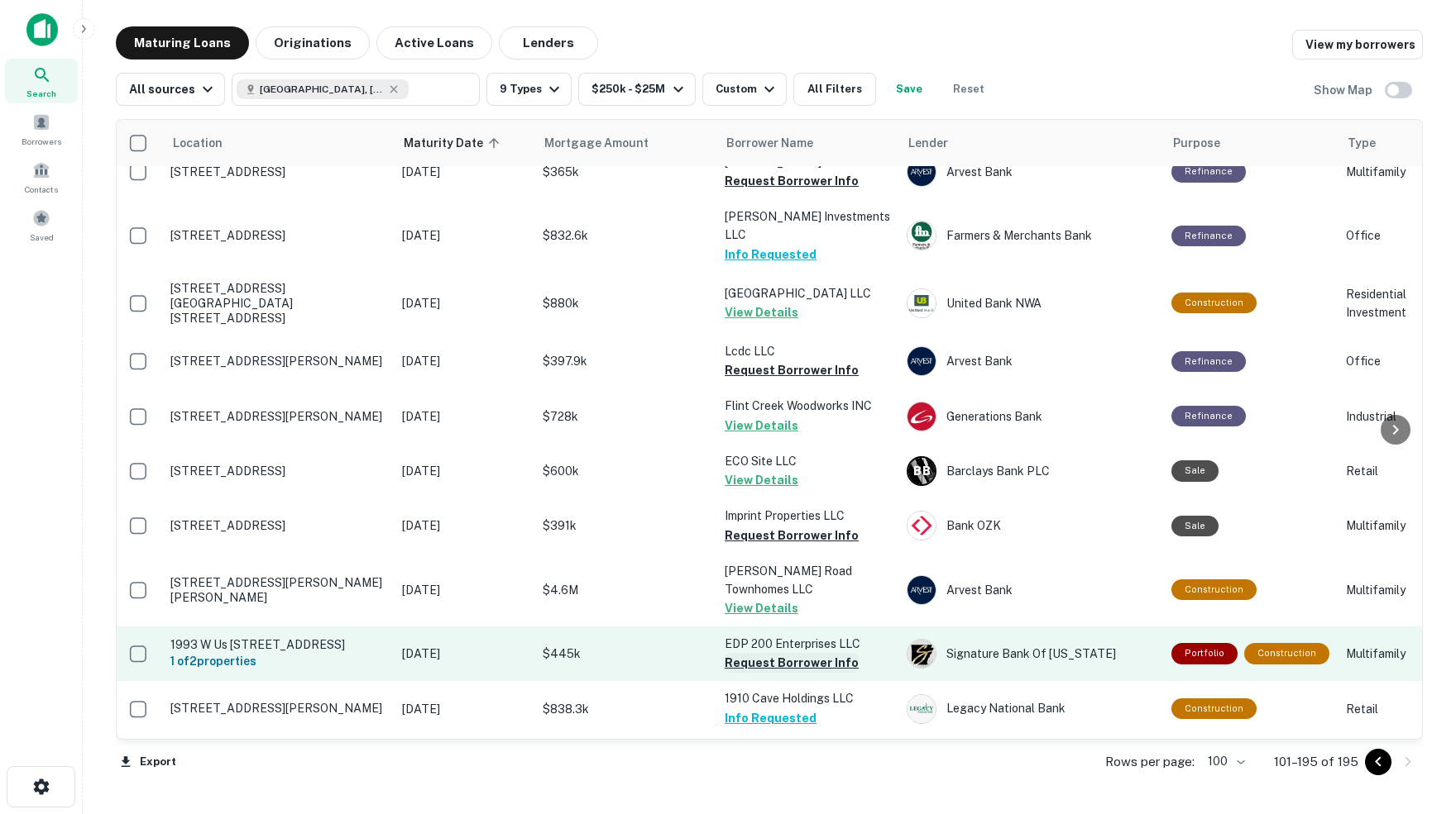
click at [770, 653] on button "Request Borrower Info" at bounding box center [791, 663] width 134 height 20
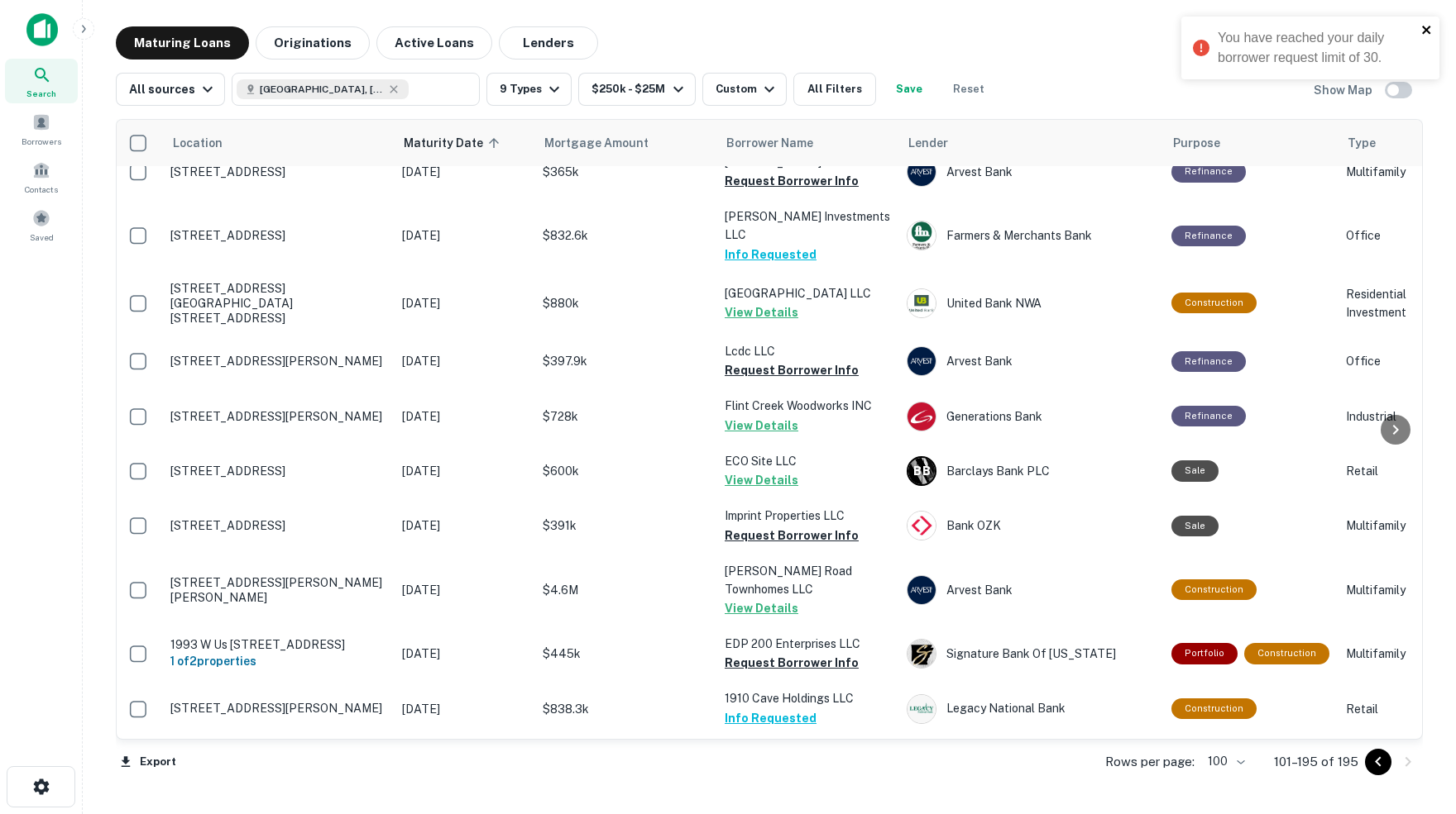
click at [1426, 29] on icon "close" at bounding box center [1426, 30] width 9 height 9
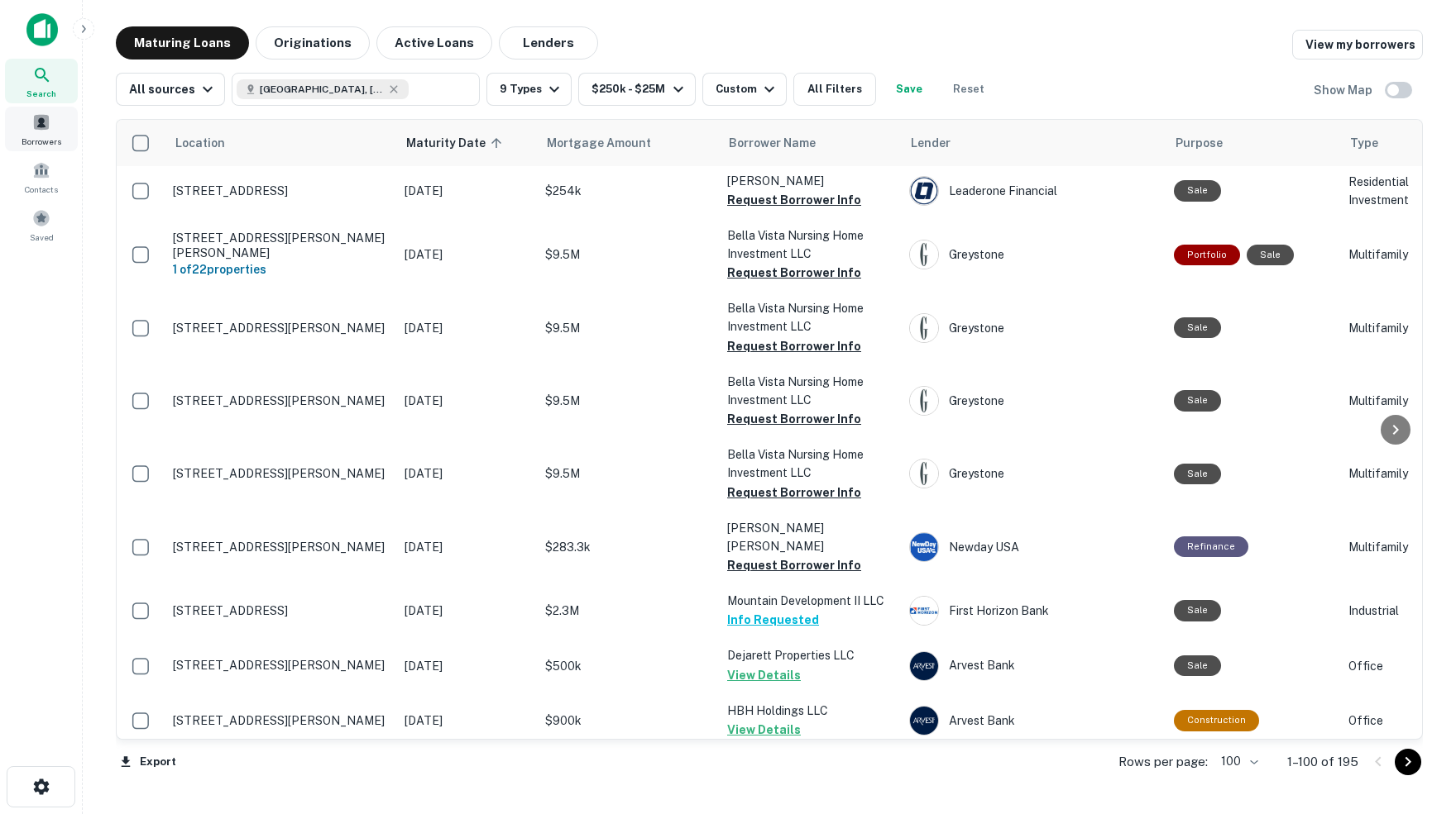
click at [47, 145] on span "Borrowers" at bounding box center [41, 141] width 40 height 14
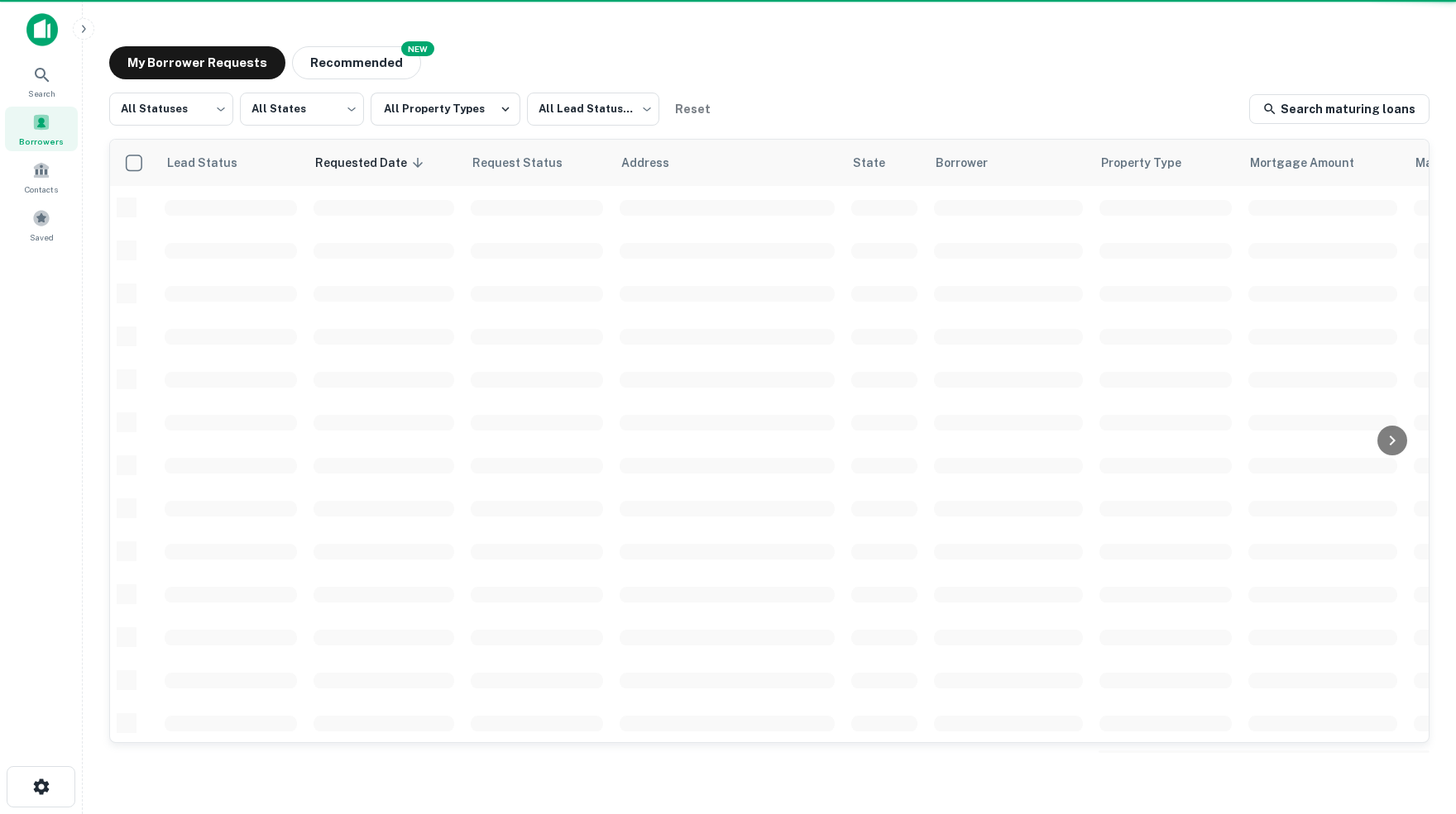
scroll to position [516, 0]
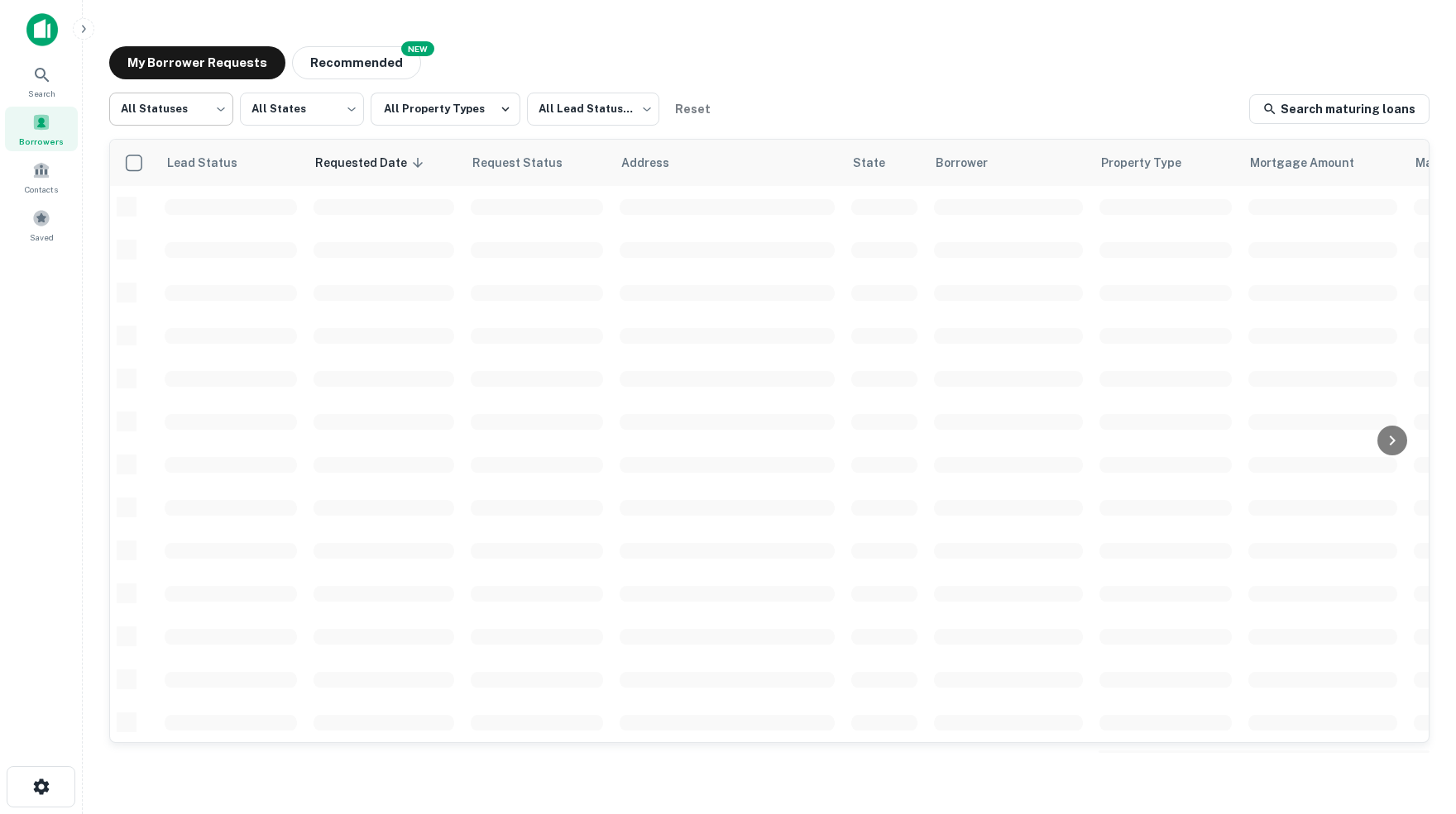
click at [220, 106] on body "Search Borrowers Contacts Saved My Borrower Requests NEW Recommended All Status…" at bounding box center [728, 407] width 1456 height 814
click at [159, 211] on li "Fulfilled" at bounding box center [170, 212] width 125 height 30
type input "*********"
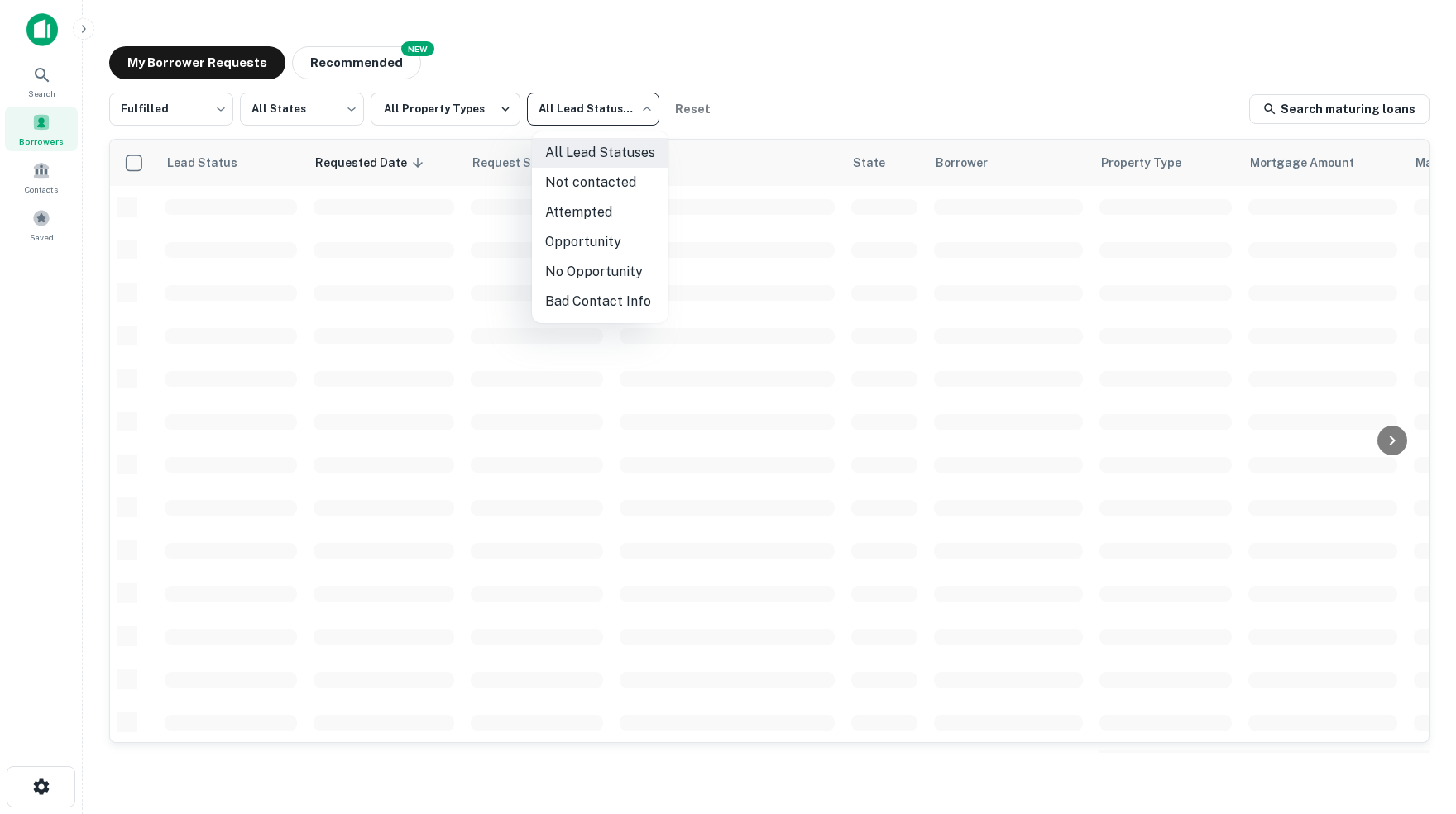
click at [647, 103] on body "Search Borrowers Contacts Saved My Borrower Requests NEW Recommended Fulfilled …" at bounding box center [728, 407] width 1456 height 814
click at [609, 179] on li "Not contacted" at bounding box center [600, 182] width 136 height 30
type input "****"
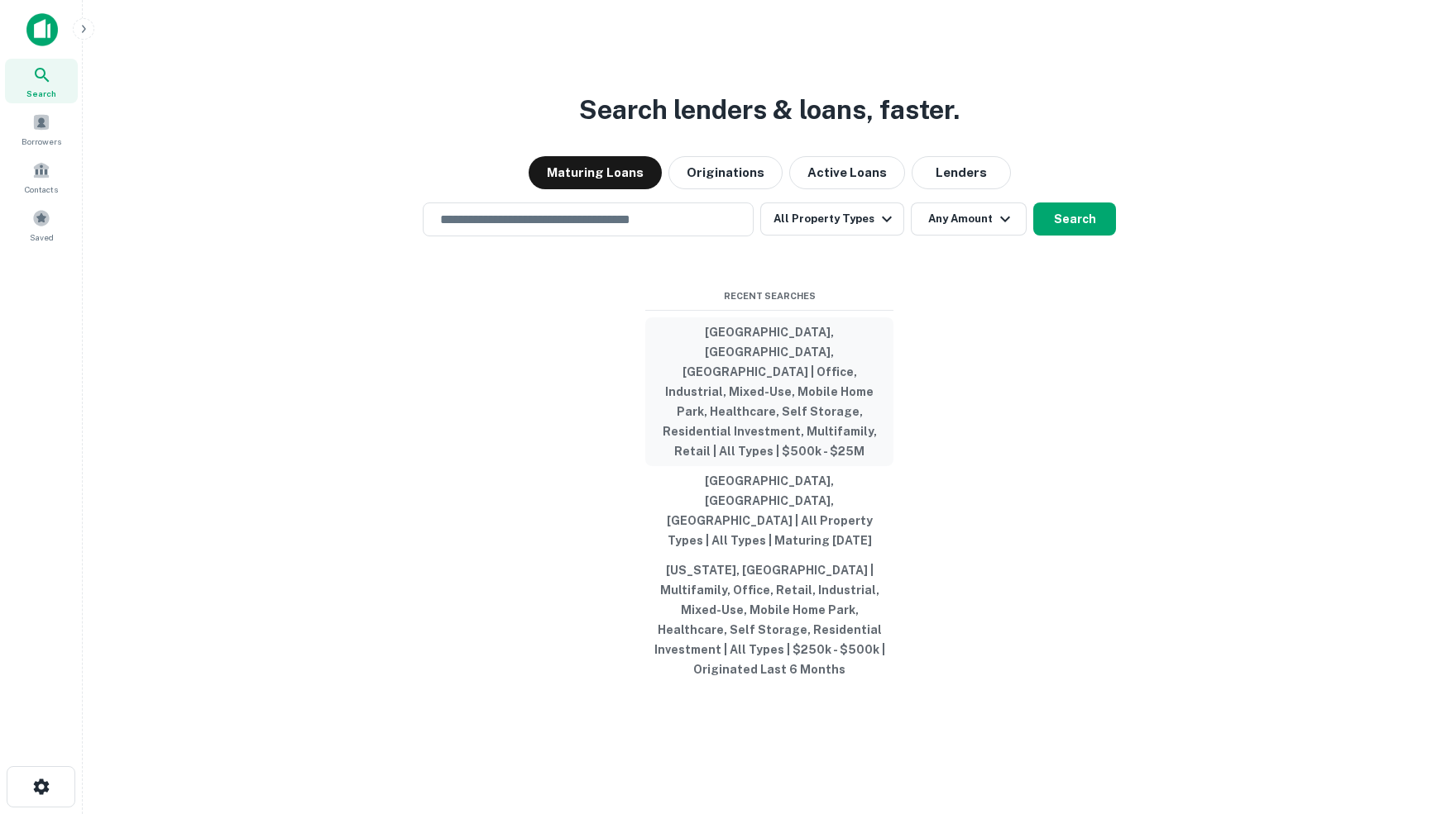
click at [791, 383] on button "Benton County, AR, USA | Office, Industrial, Mixed-Use, Mobile Home Park, Healt…" at bounding box center [769, 391] width 248 height 149
type input "**********"
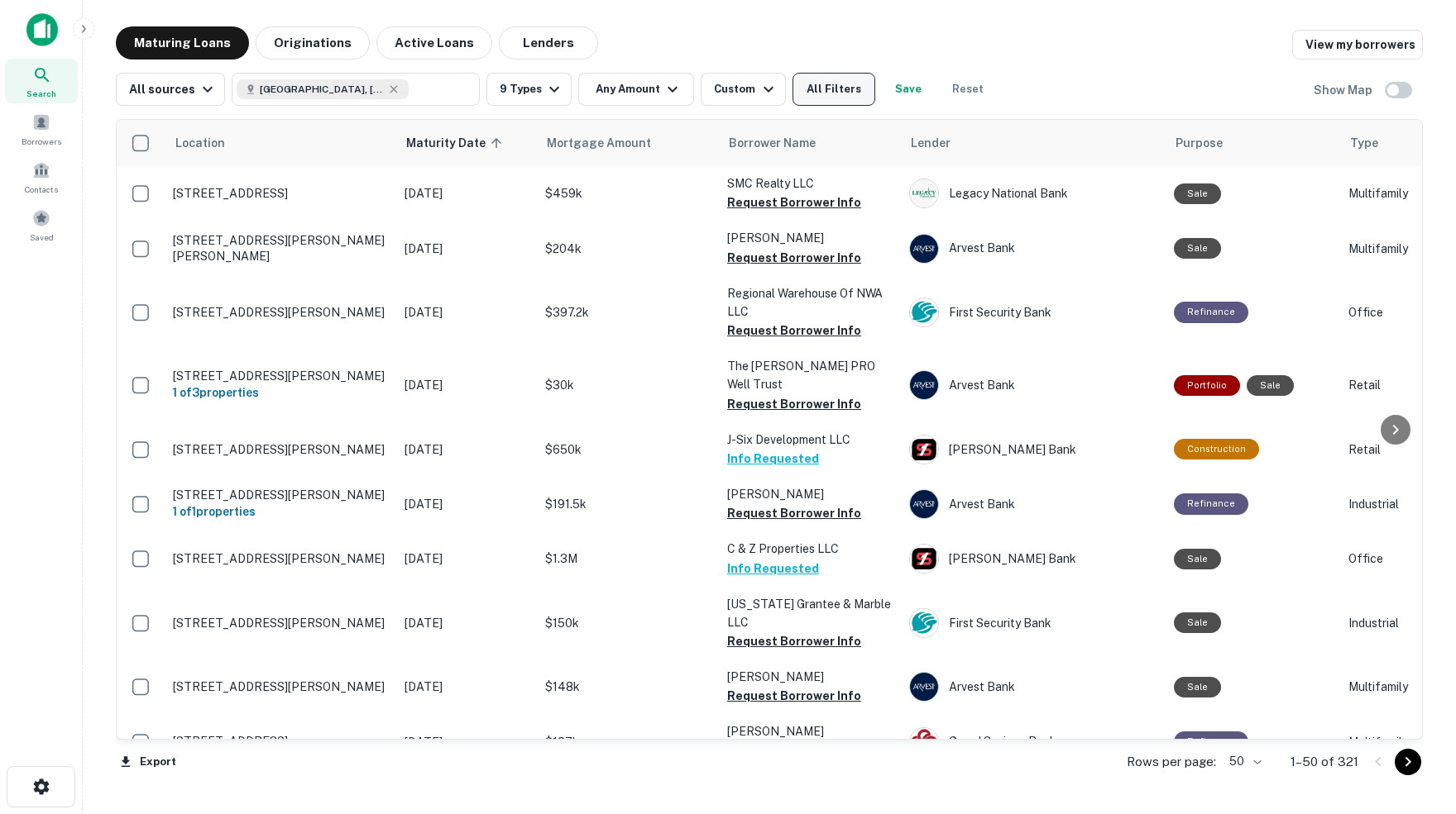
click at [831, 87] on button "All Filters" at bounding box center [833, 89] width 83 height 33
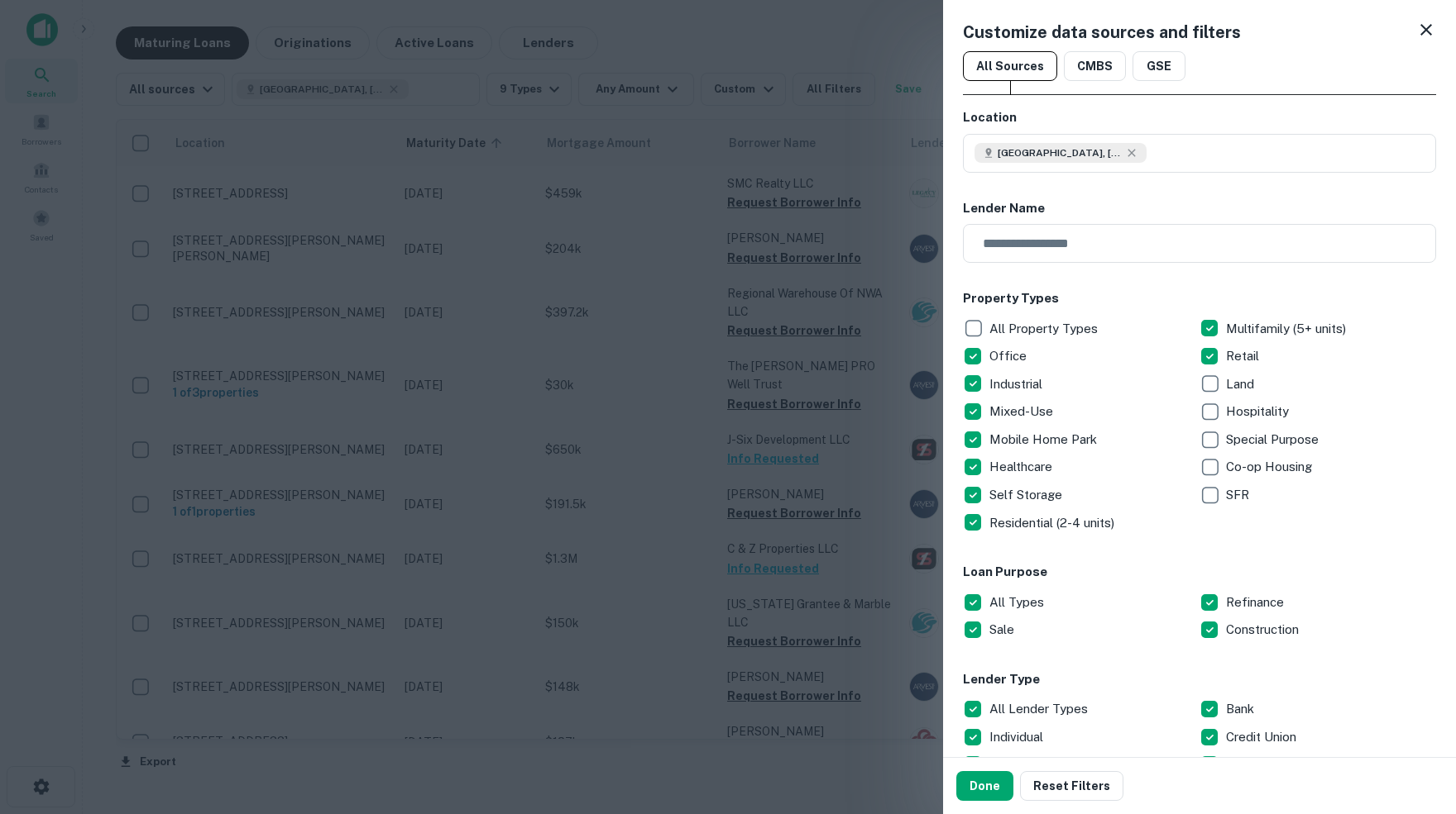
click at [1430, 31] on icon at bounding box center [1425, 29] width 20 height 20
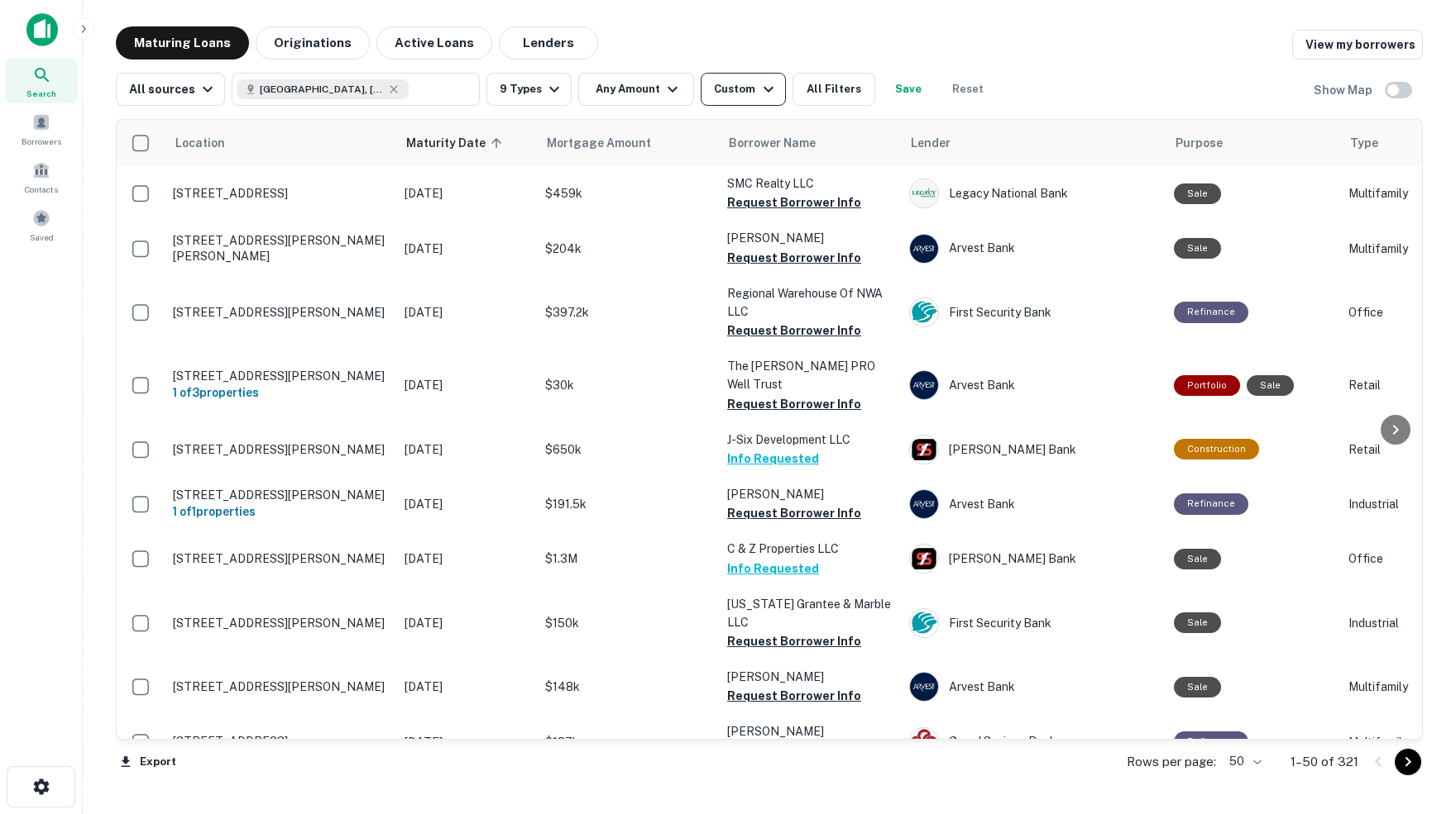
click at [773, 84] on icon "button" at bounding box center [768, 88] width 20 height 20
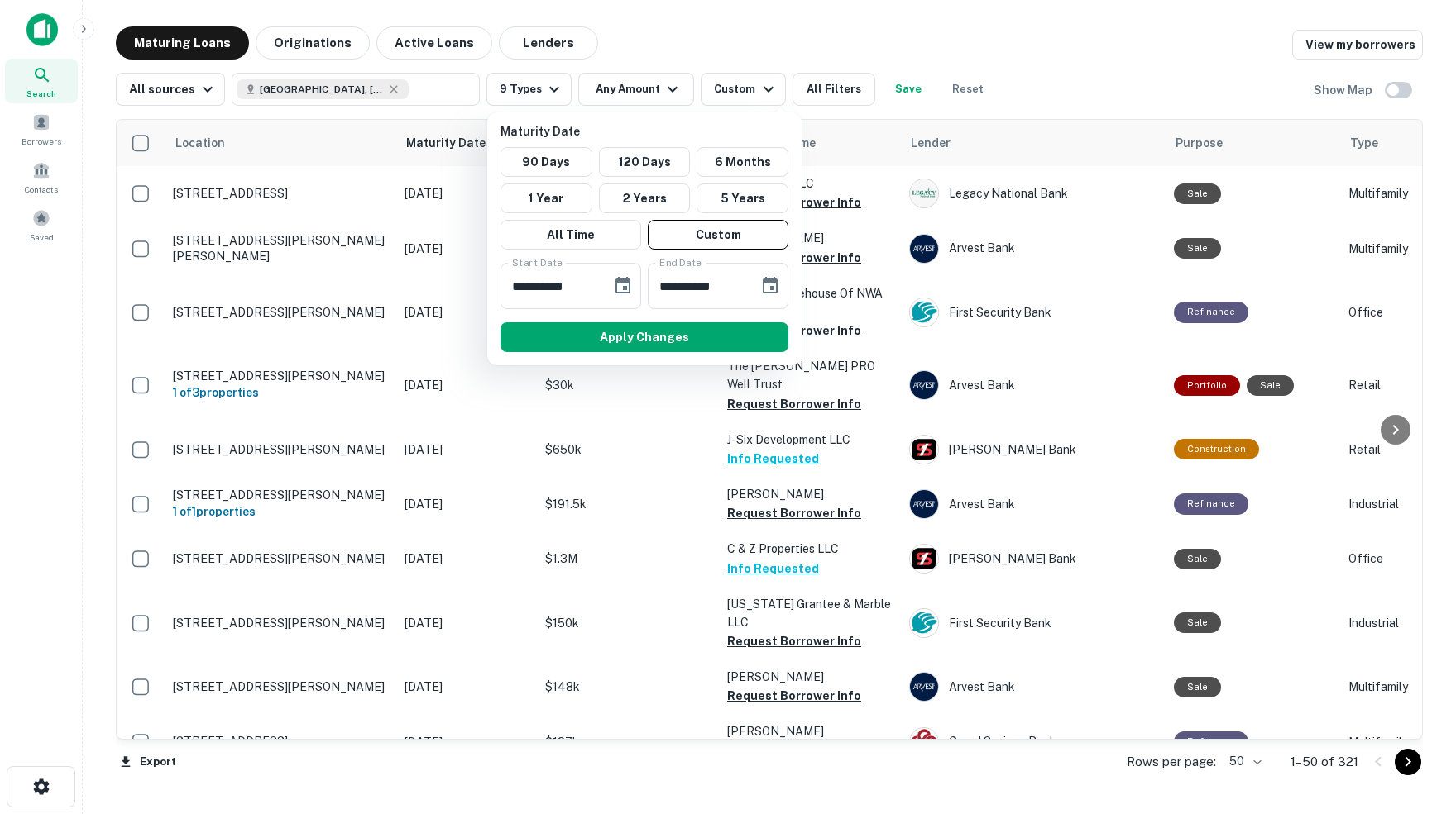
click at [1131, 72] on div at bounding box center [728, 407] width 1456 height 814
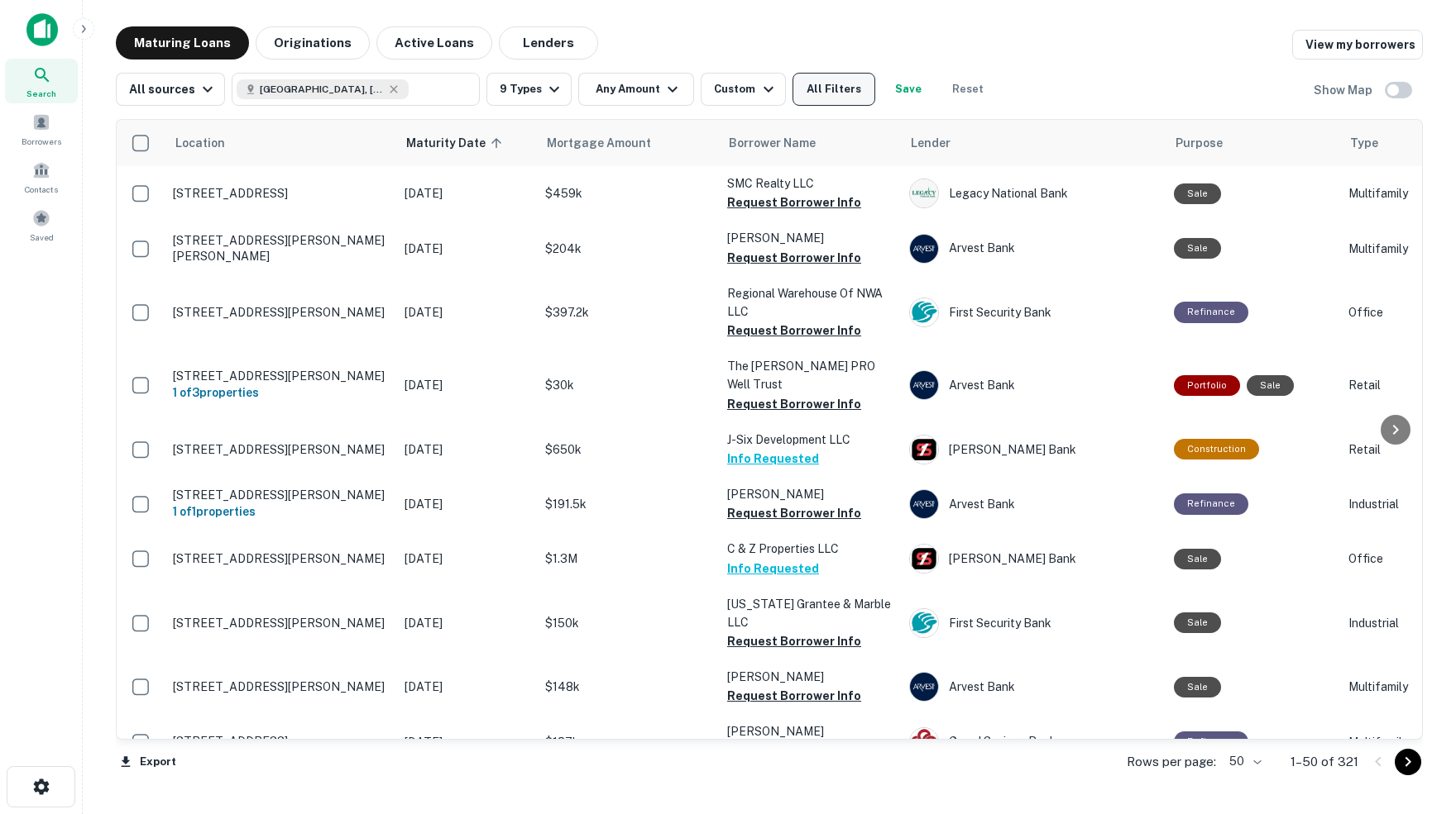
click at [855, 85] on button "All Filters" at bounding box center [833, 89] width 83 height 33
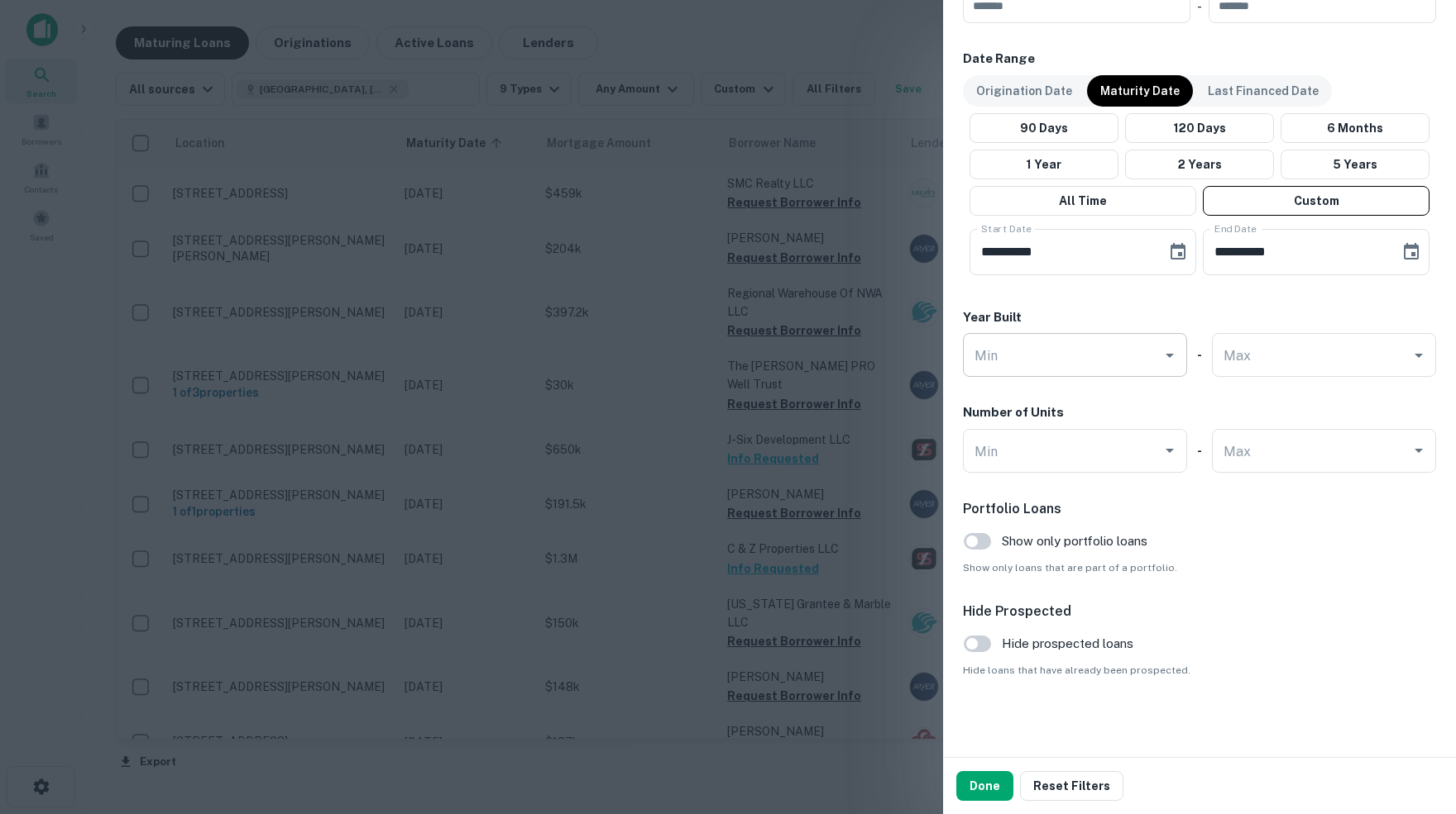
scroll to position [938, 0]
click at [985, 783] on button "Done" at bounding box center [984, 786] width 57 height 30
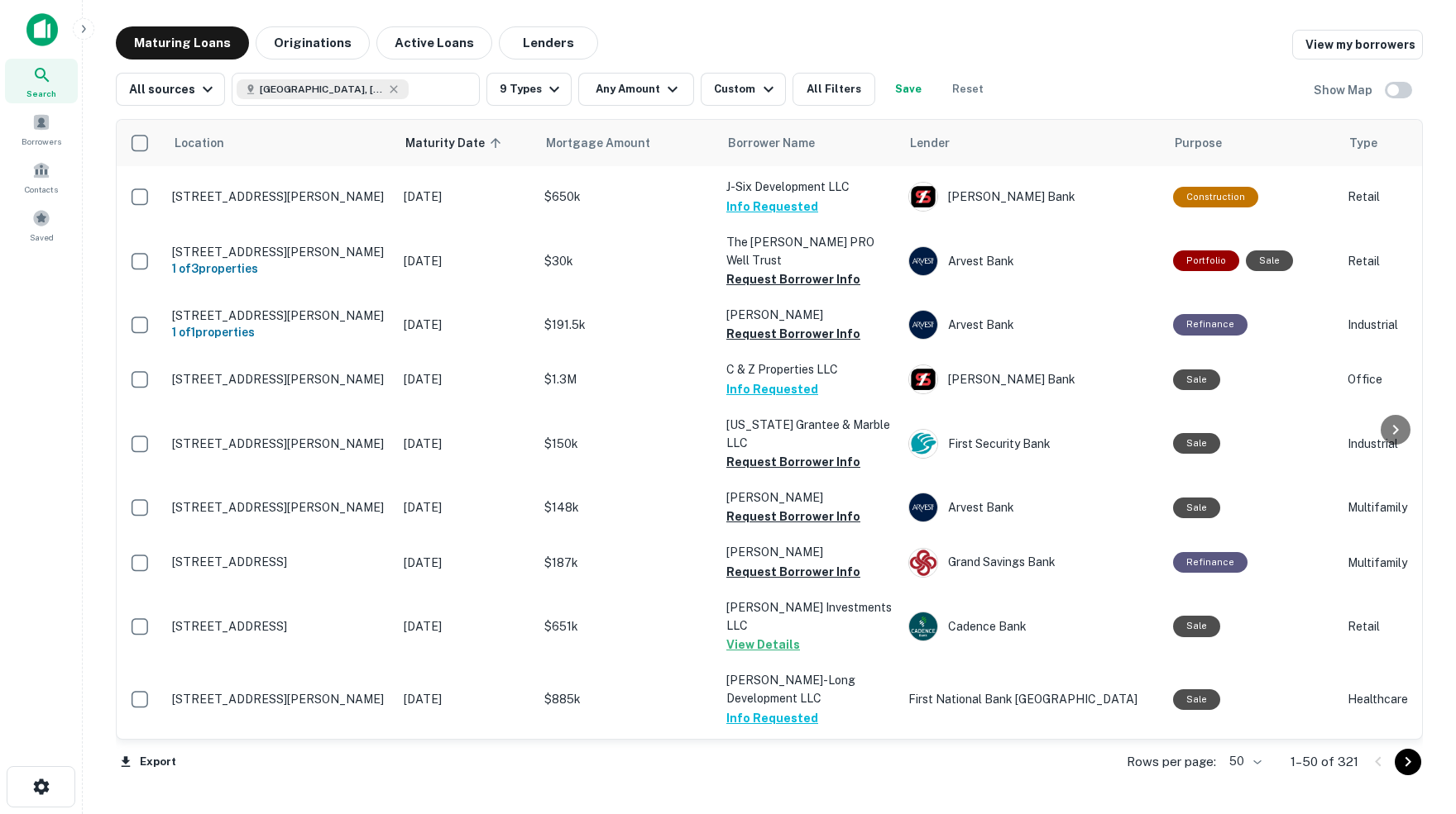
scroll to position [179, 1]
